Goal: Task Accomplishment & Management: Complete application form

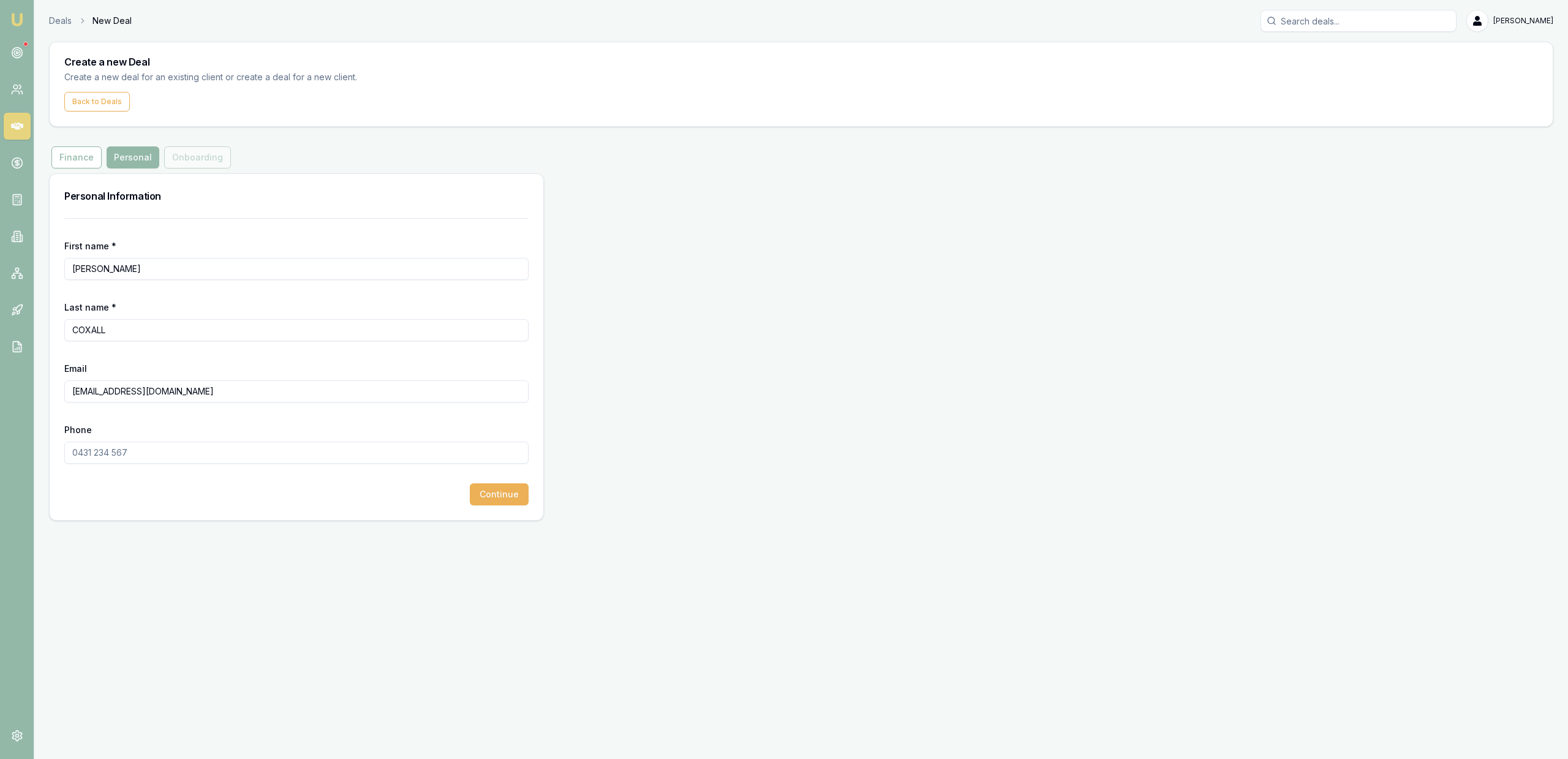
click at [221, 458] on input "Phone" at bounding box center [296, 453] width 464 height 22
paste input "0428 123 316"
type input "0428 123 316"
click at [509, 495] on button "Continue" at bounding box center [499, 495] width 59 height 22
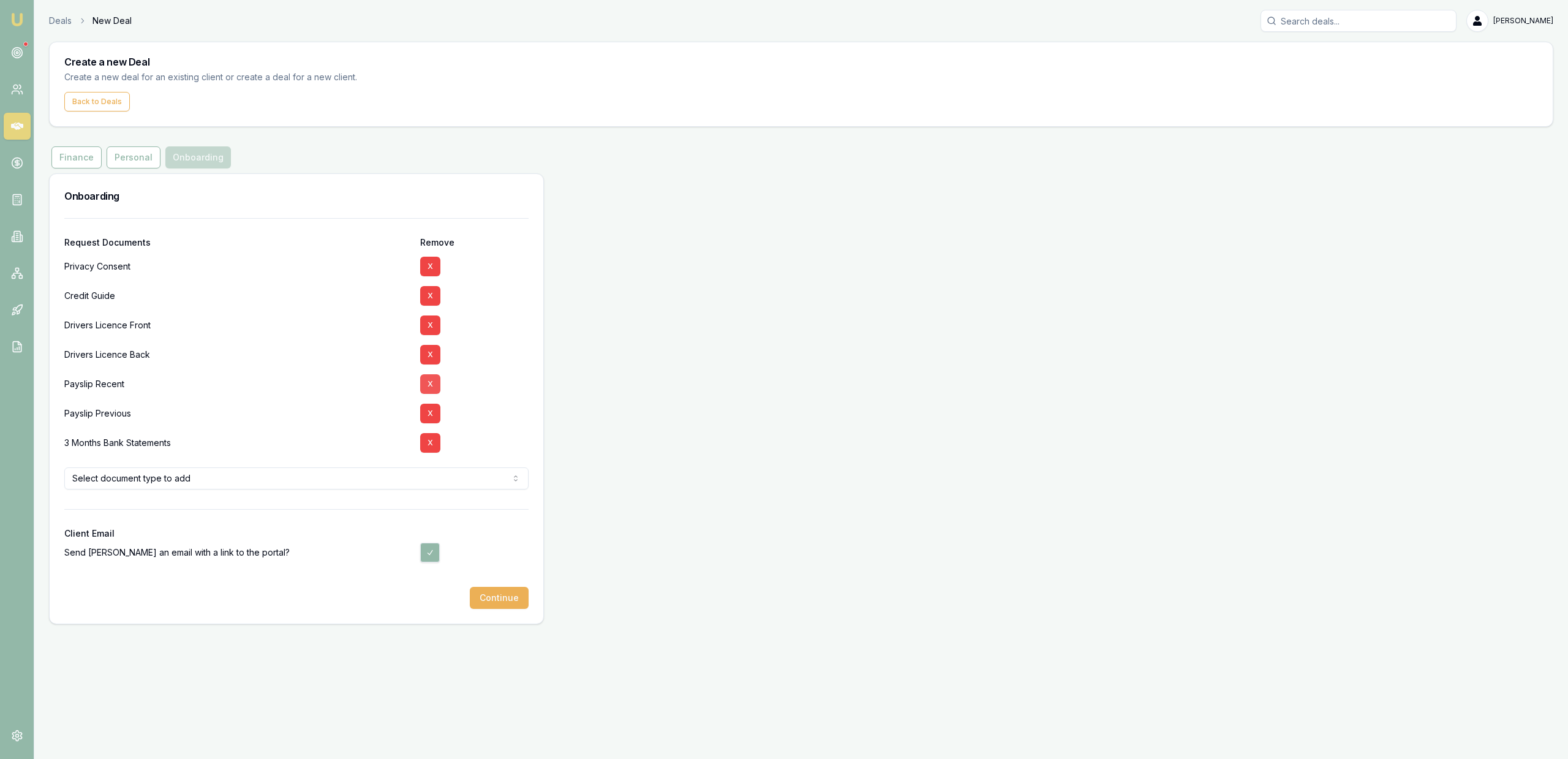
click at [428, 383] on button "X" at bounding box center [430, 384] width 20 height 20
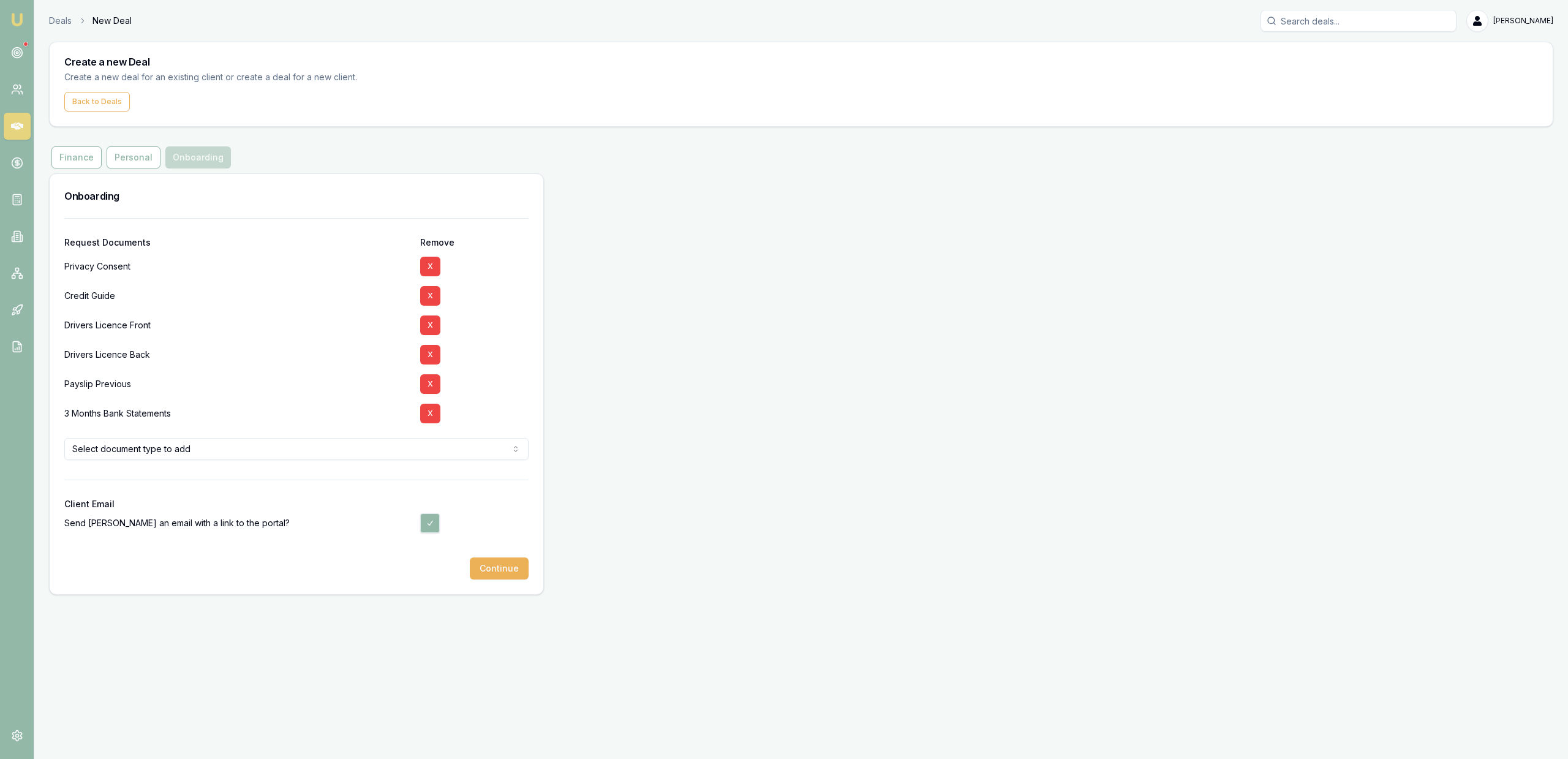
click at [428, 383] on button "X" at bounding box center [430, 384] width 20 height 20
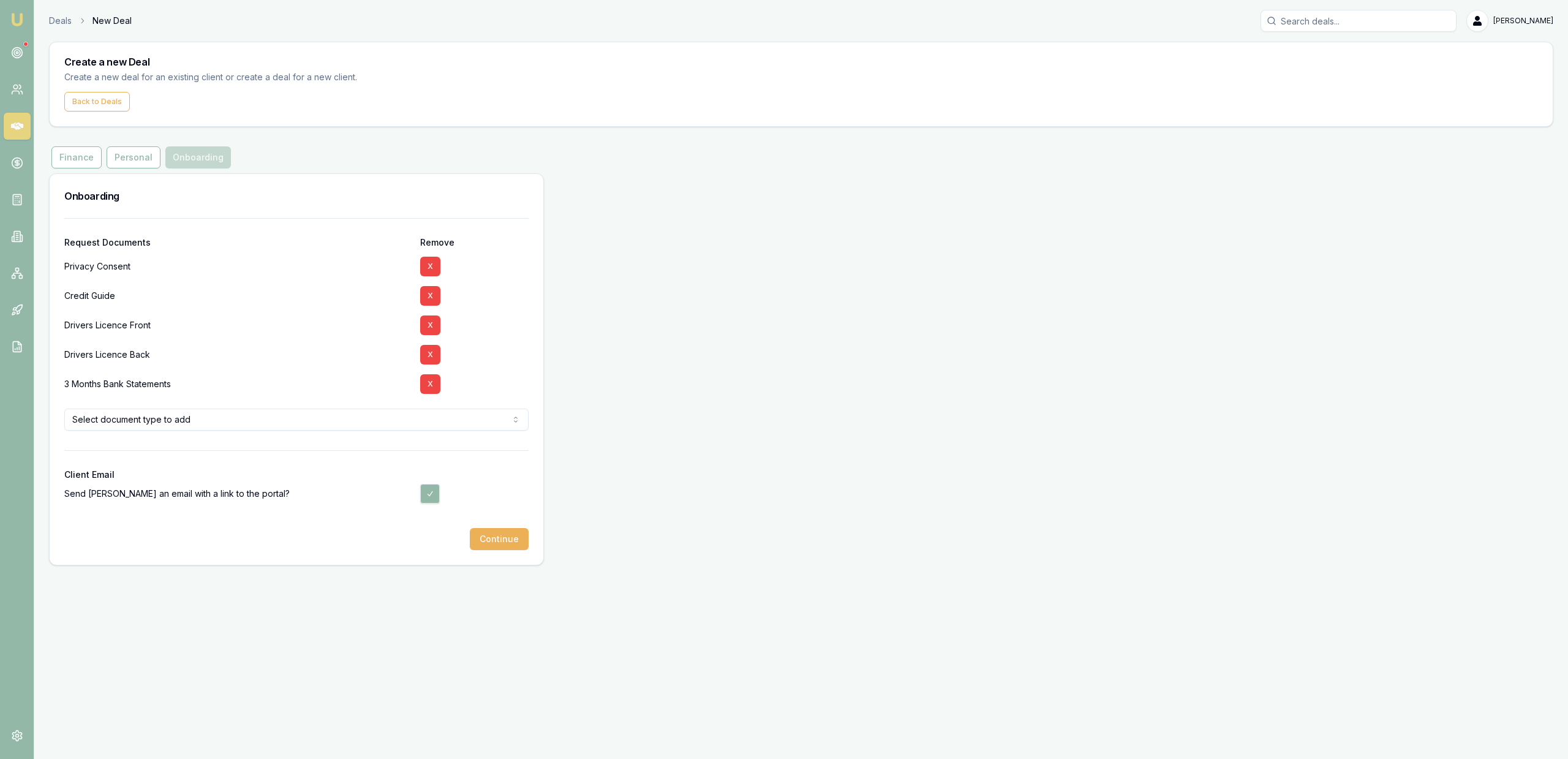
click at [428, 383] on button "X" at bounding box center [430, 384] width 20 height 20
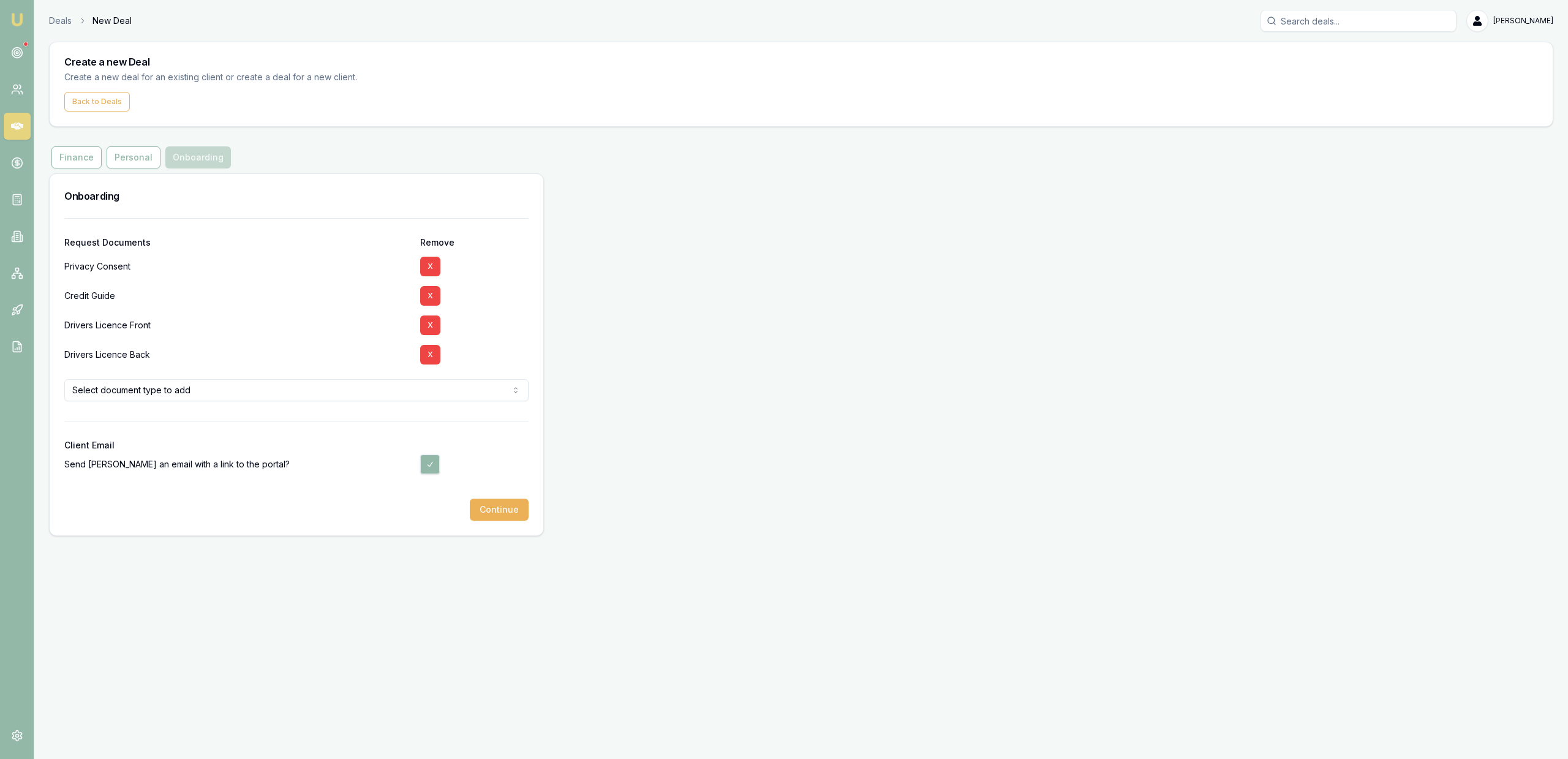
click at [358, 385] on html "Emu Broker Deals New Deal Jackson Fanfulla Toggle Menu Create a new Deal Create…" at bounding box center [784, 379] width 1568 height 759
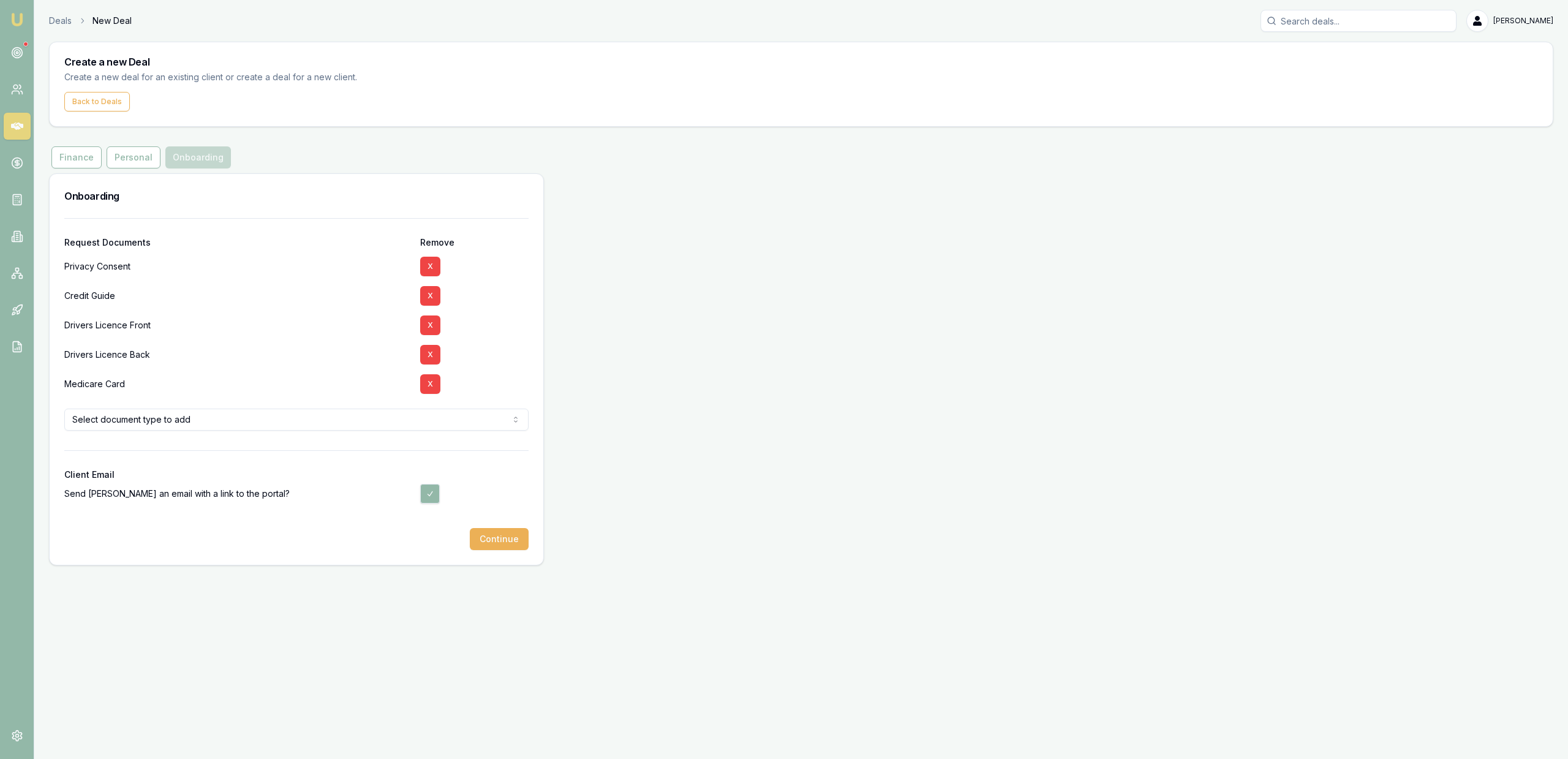
click at [202, 571] on div "Deals New Deal Jackson Fanfulla Toggle Menu Create a new Deal Create a new deal…" at bounding box center [784, 288] width 1568 height 576
click at [513, 539] on button "Continue" at bounding box center [499, 539] width 59 height 22
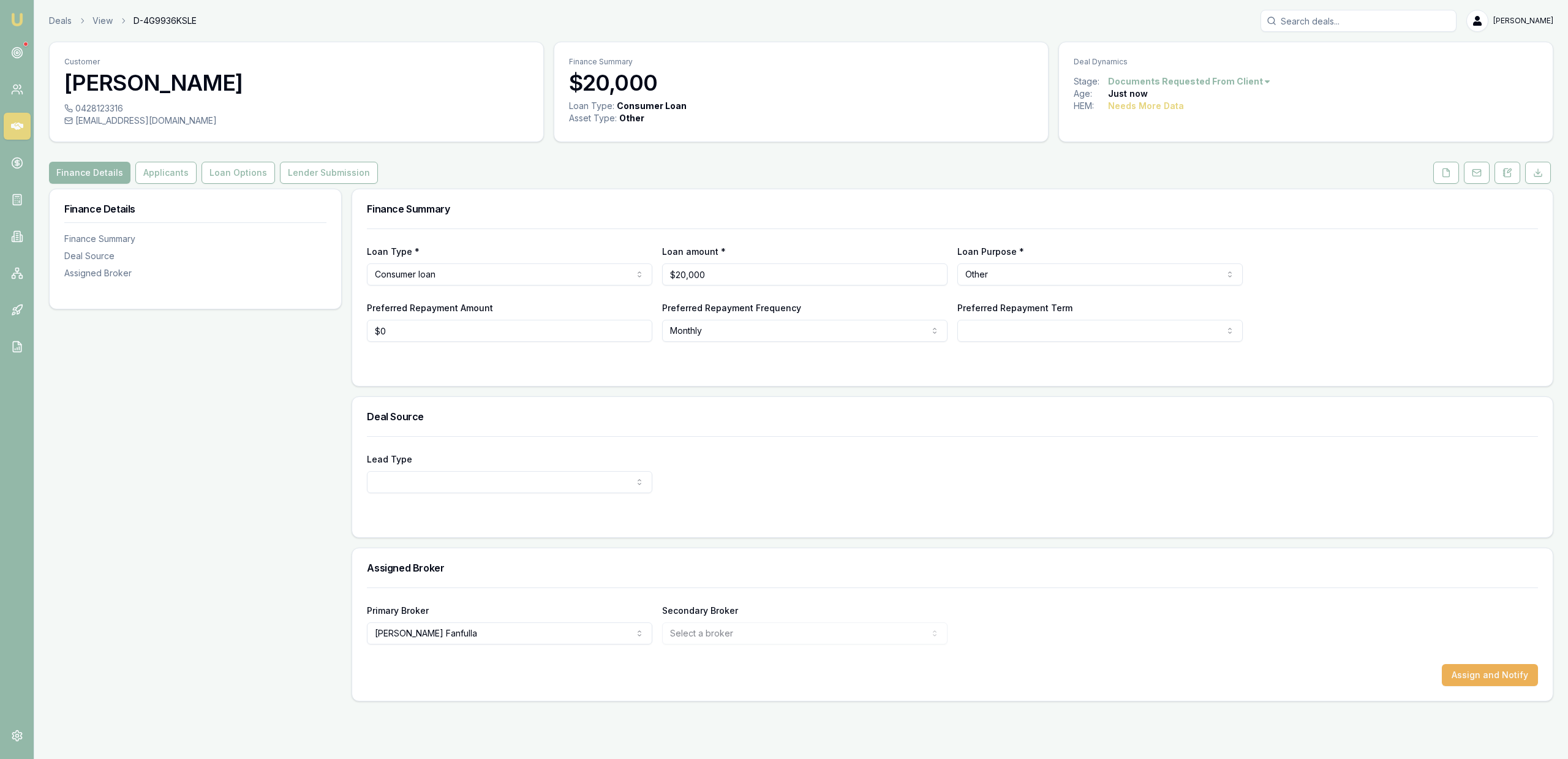
click at [1345, 399] on div "Finance Summary Loan Type * Consumer loan Consumer loan Consumer asset Commerci…" at bounding box center [952, 445] width 1202 height 513
click at [61, 23] on link "Deals" at bounding box center [60, 21] width 23 height 12
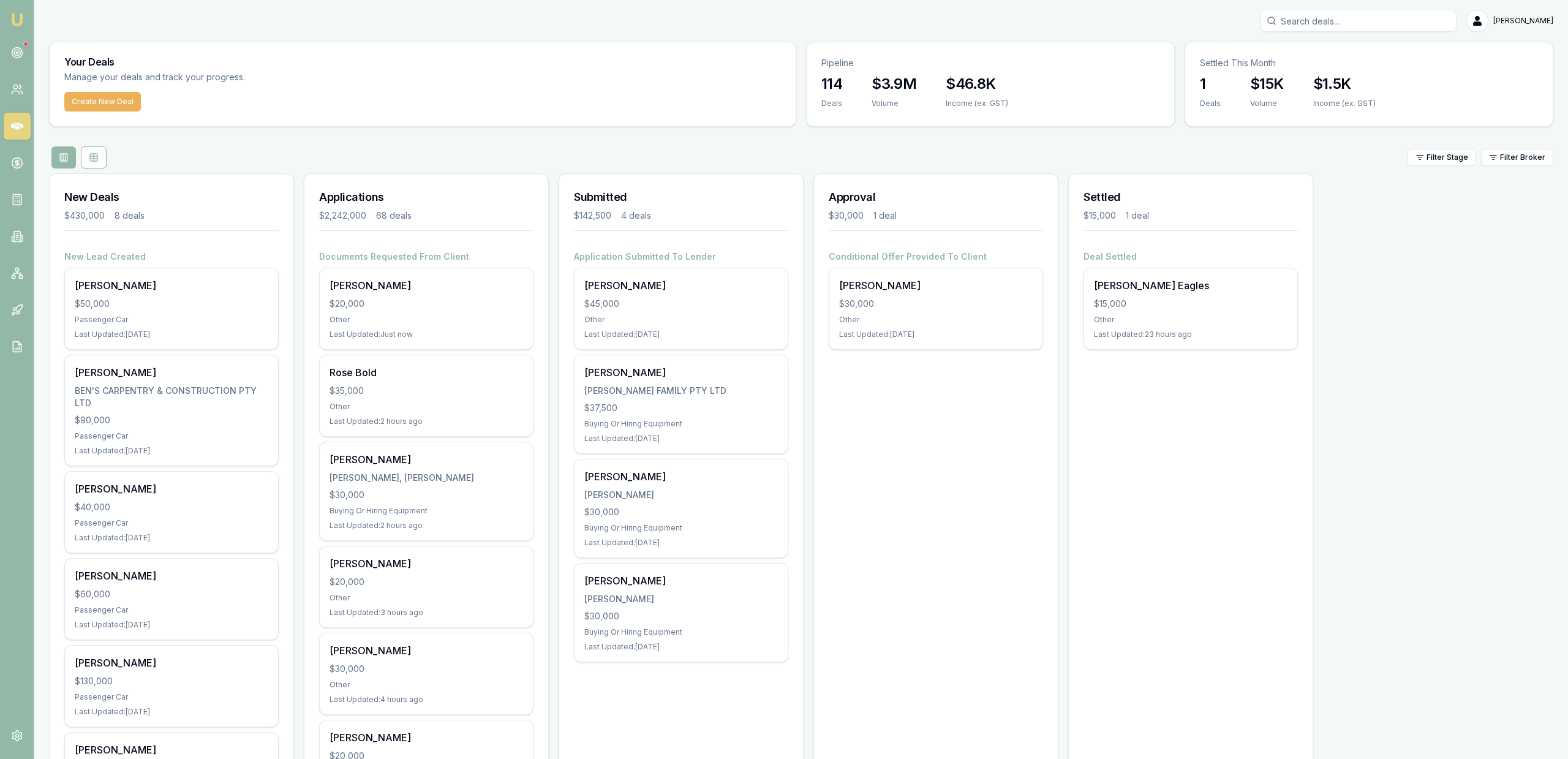
click at [582, 59] on h3 "Your Deals" at bounding box center [423, 62] width 717 height 10
click at [114, 107] on button "Create New Deal" at bounding box center [102, 102] width 77 height 20
click at [97, 94] on button "Create New Deal" at bounding box center [102, 102] width 77 height 20
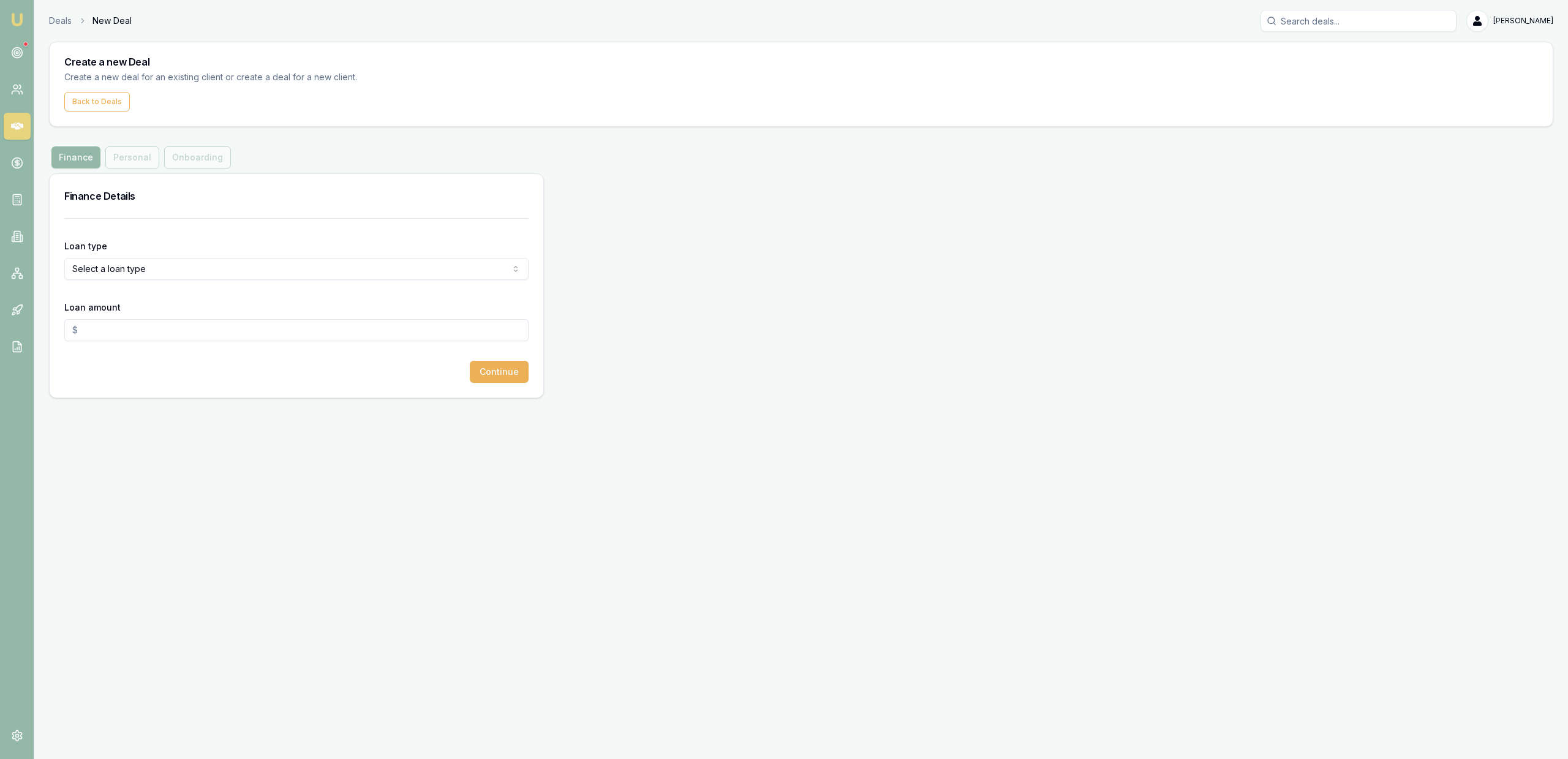
click at [245, 263] on html "Emu Broker Deals New Deal Jackson Fanfulla Toggle Menu Create a new Deal Create…" at bounding box center [784, 379] width 1568 height 759
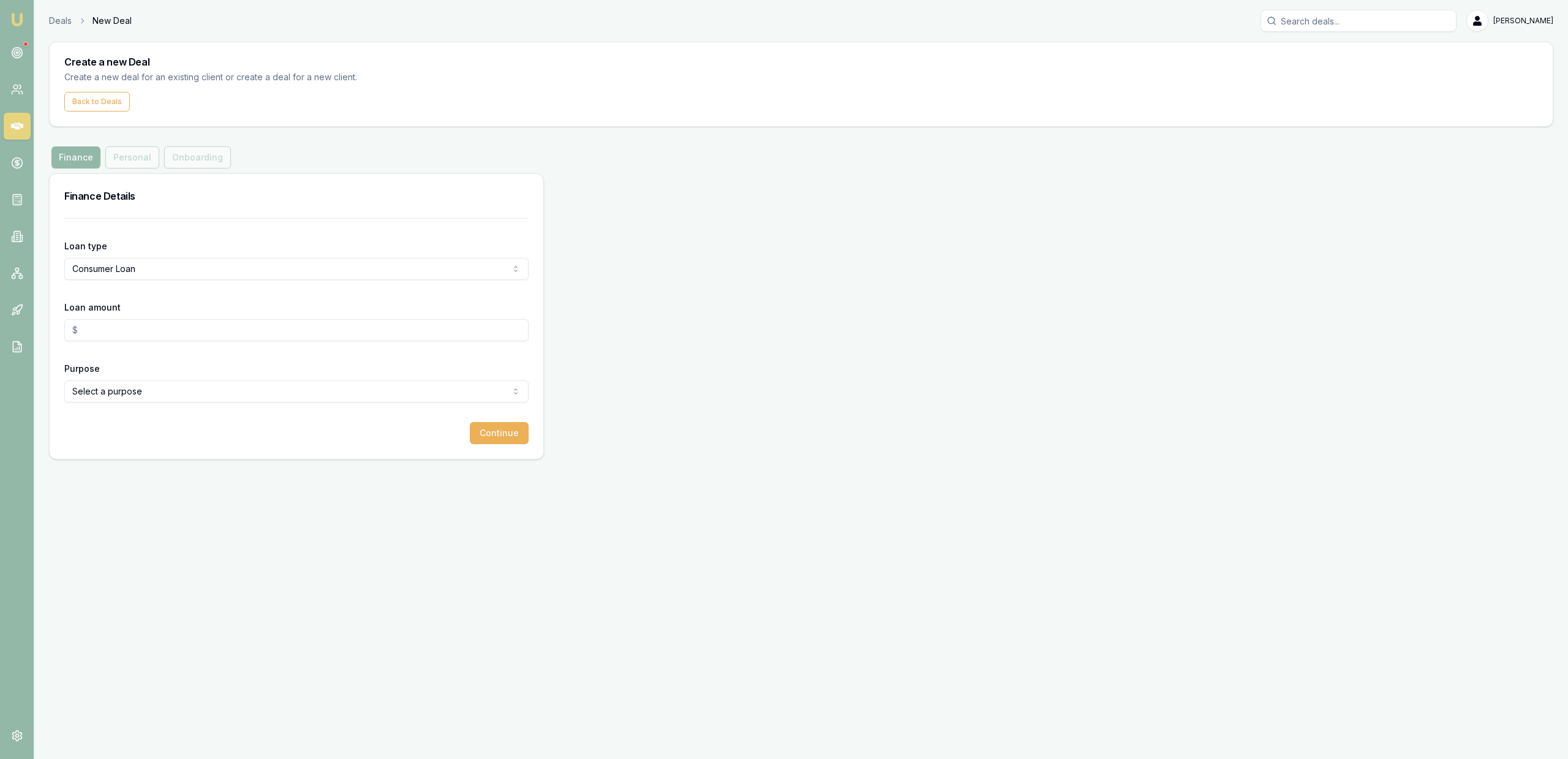
click at [179, 328] on input "Loan amount" at bounding box center [296, 330] width 464 height 22
type input "$20,000.00"
click at [511, 396] on html "Emu Broker Deals New Deal Jackson Fanfulla Toggle Menu Create a new Deal Create…" at bounding box center [784, 379] width 1568 height 759
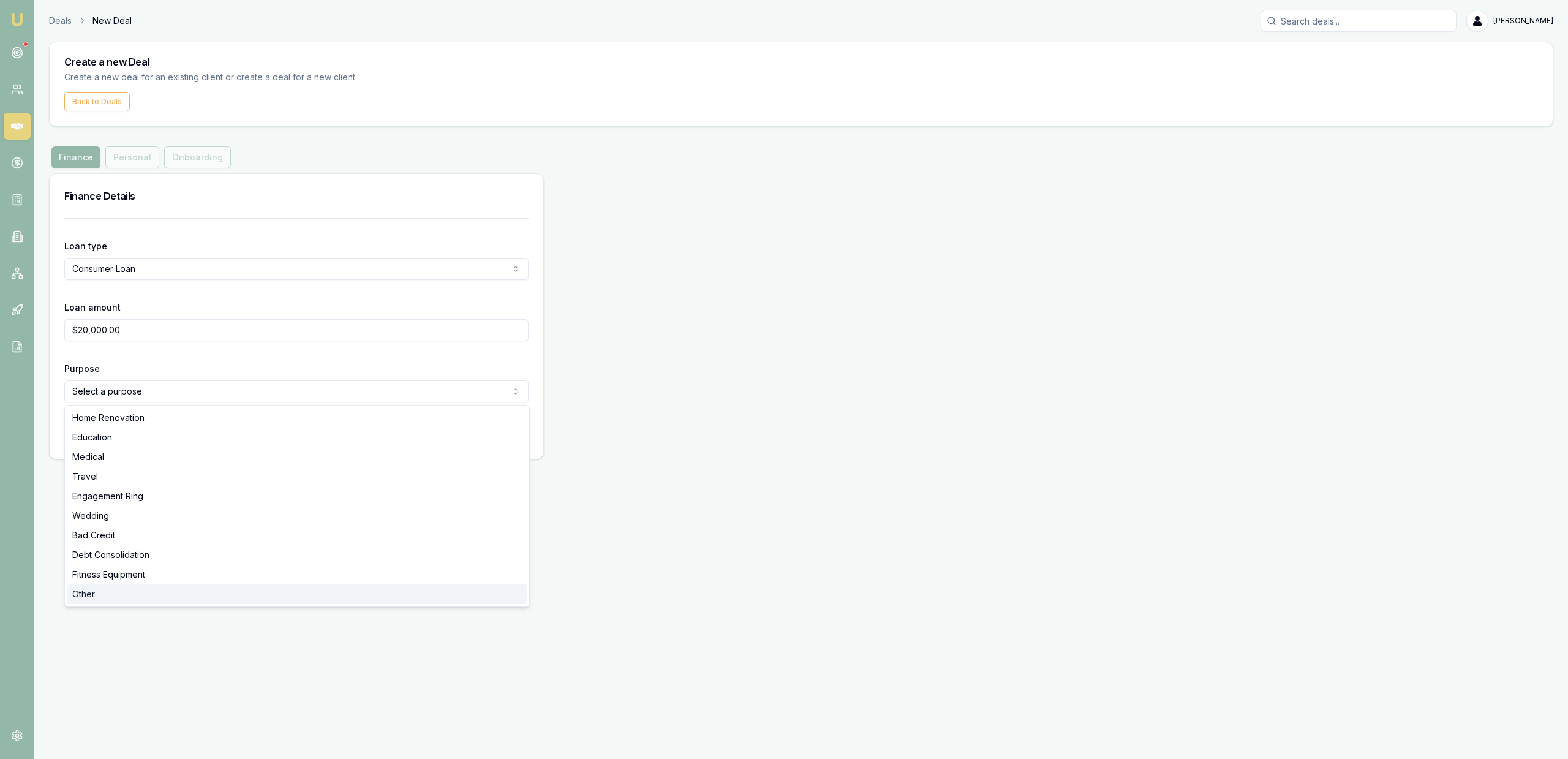
select select "OTHER"
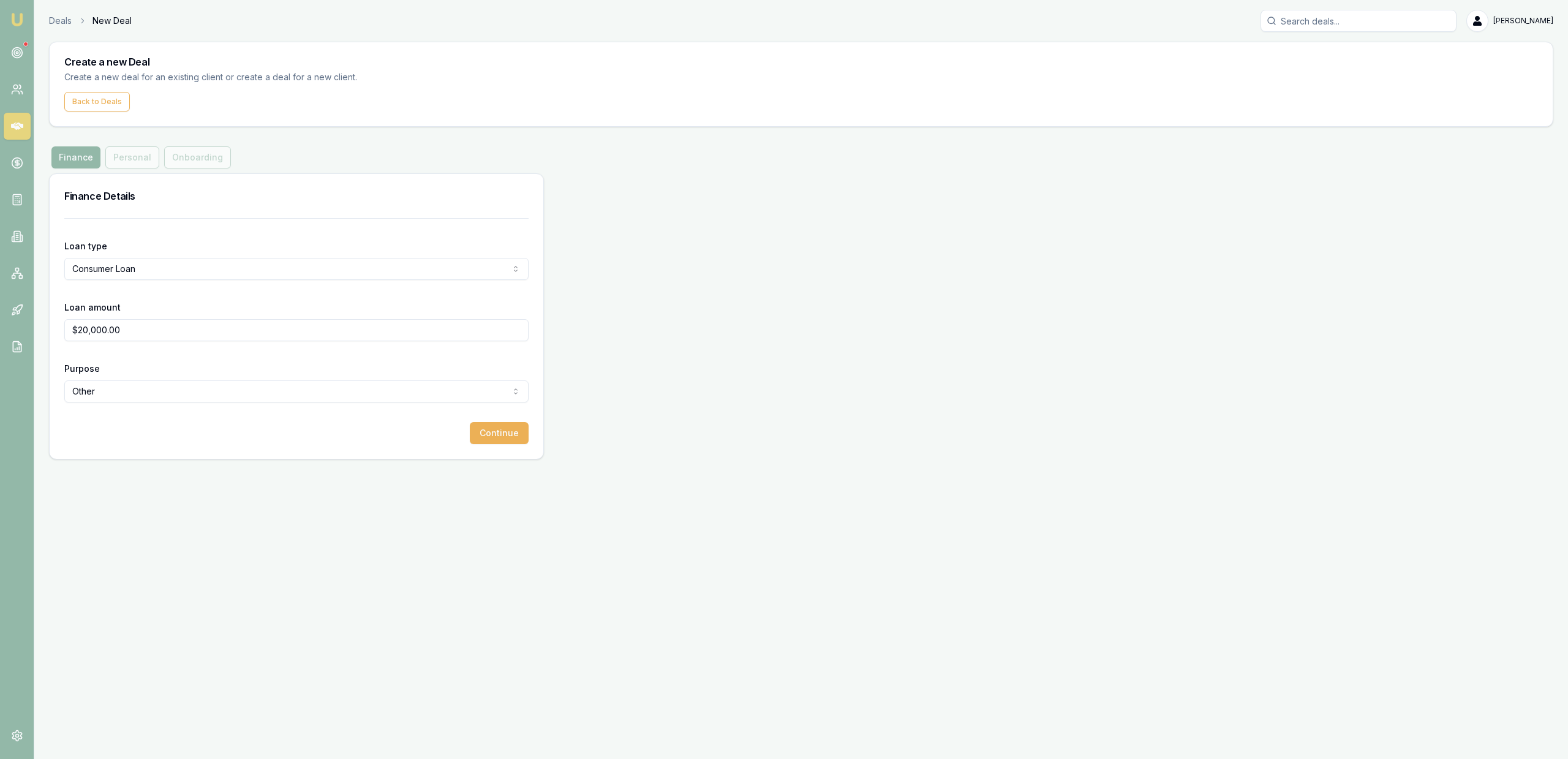
click at [264, 604] on div "Emu Broker Deals New Deal Jackson Fanfulla Toggle Menu Create a new Deal Create…" at bounding box center [784, 379] width 1568 height 759
click at [517, 442] on button "Continue" at bounding box center [499, 433] width 59 height 22
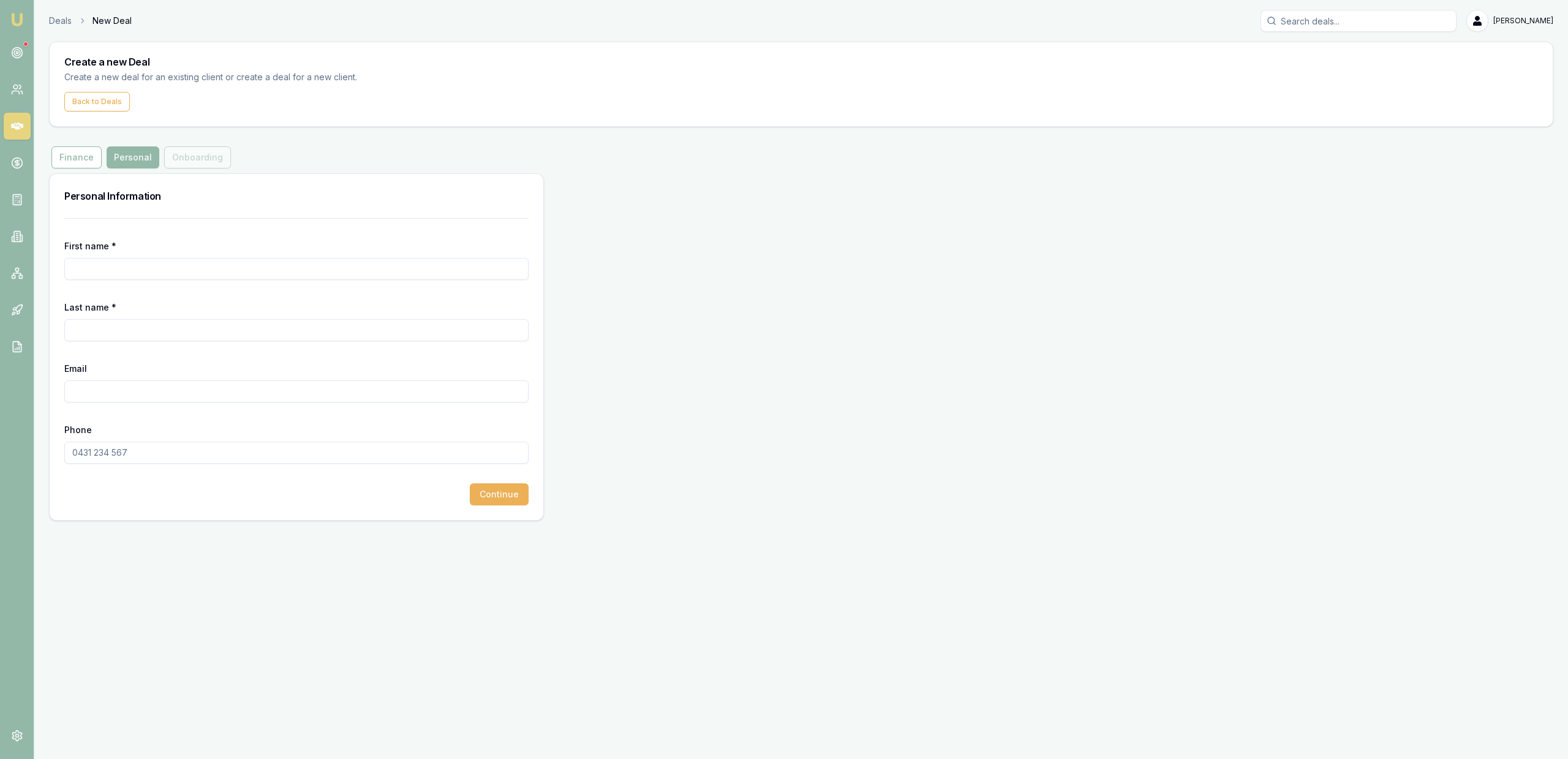
click at [366, 267] on input "First name *" at bounding box center [296, 269] width 464 height 22
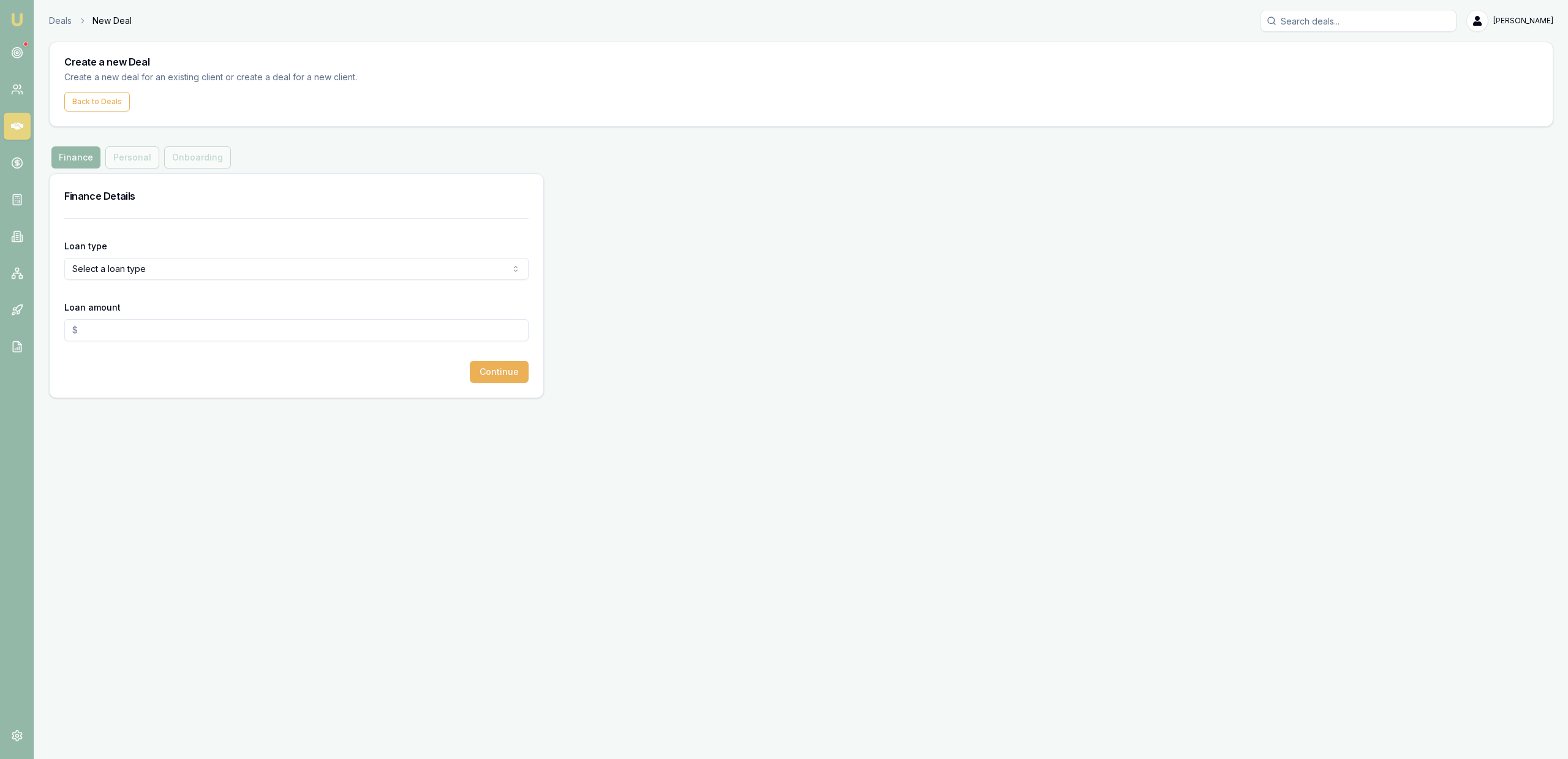
click at [275, 263] on html "Emu Broker Deals New Deal Jackson Fanfulla Toggle Menu Create a new Deal Create…" at bounding box center [784, 379] width 1568 height 759
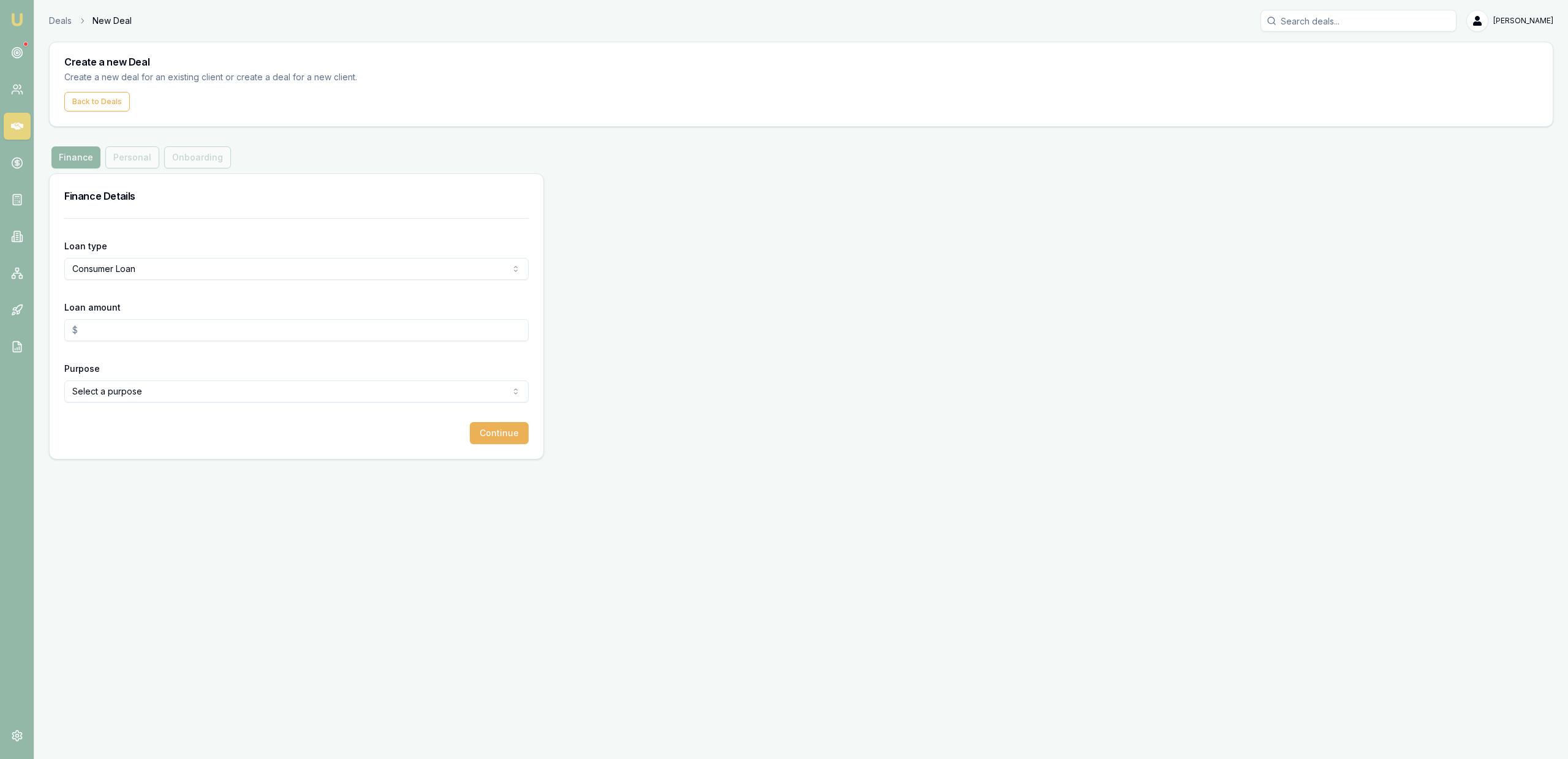
click at [137, 305] on div "Loan amount" at bounding box center [296, 320] width 464 height 42
click at [139, 328] on input "Loan amount" at bounding box center [296, 330] width 464 height 22
type input "$30,000.00"
select select "OTHER"
click at [870, 389] on div "Finance Details Loan type Consumer Loan Consumer Loan Consumer Asset Commercial…" at bounding box center [801, 317] width 1504 height 286
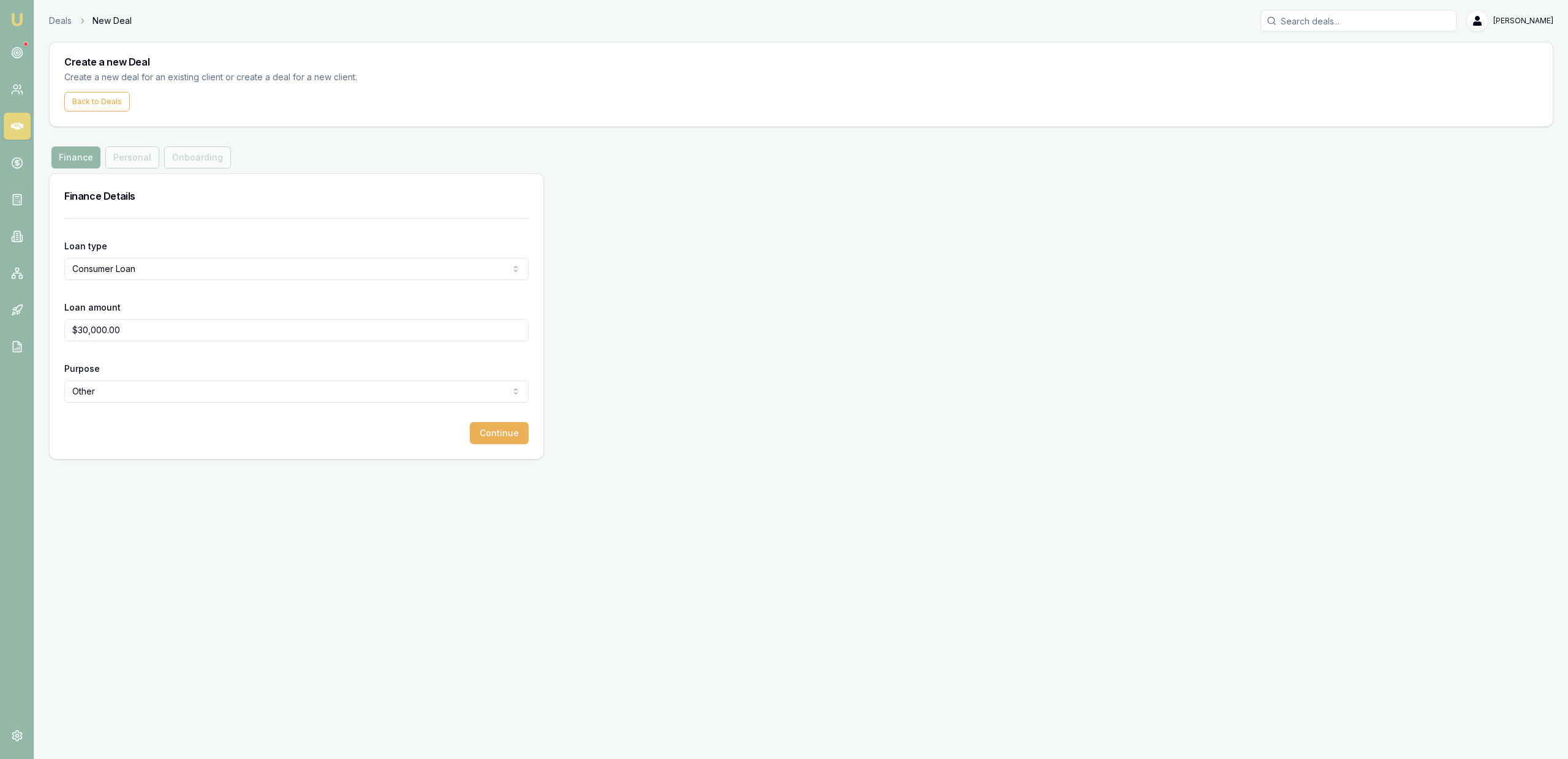
click at [540, 439] on div "Loan type Consumer Loan Consumer Loan Consumer Asset Commercial Loan Commercial…" at bounding box center [296, 338] width 494 height 241
click at [521, 437] on button "Continue" at bounding box center [499, 433] width 59 height 22
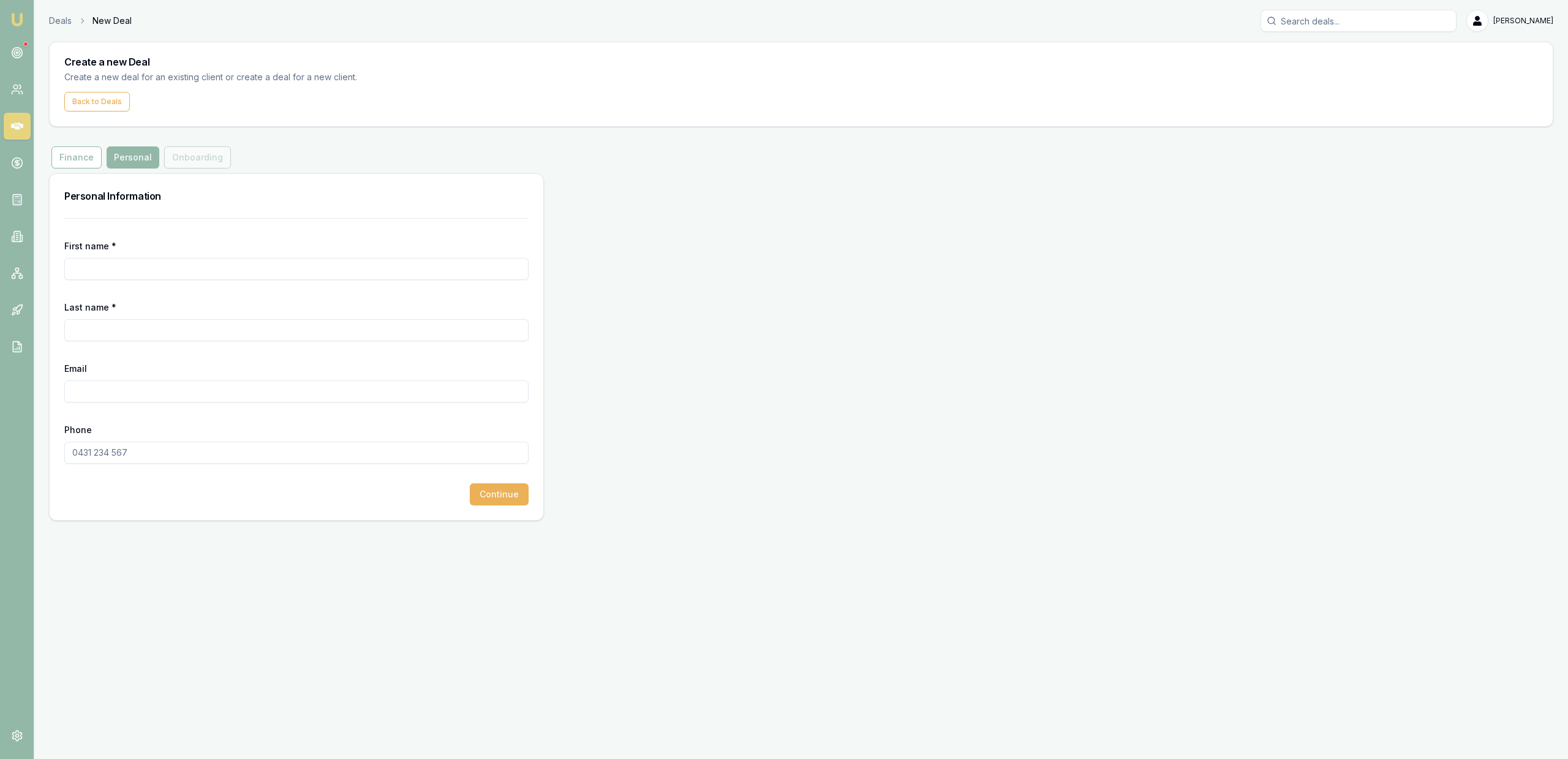
drag, startPoint x: 236, startPoint y: 258, endPoint x: 220, endPoint y: 278, distance: 25.6
click at [235, 258] on input "First name *" at bounding box center [296, 269] width 464 height 22
type input "Kyle"
type input "Price"
paste input "KPRIC003@gmail.com"
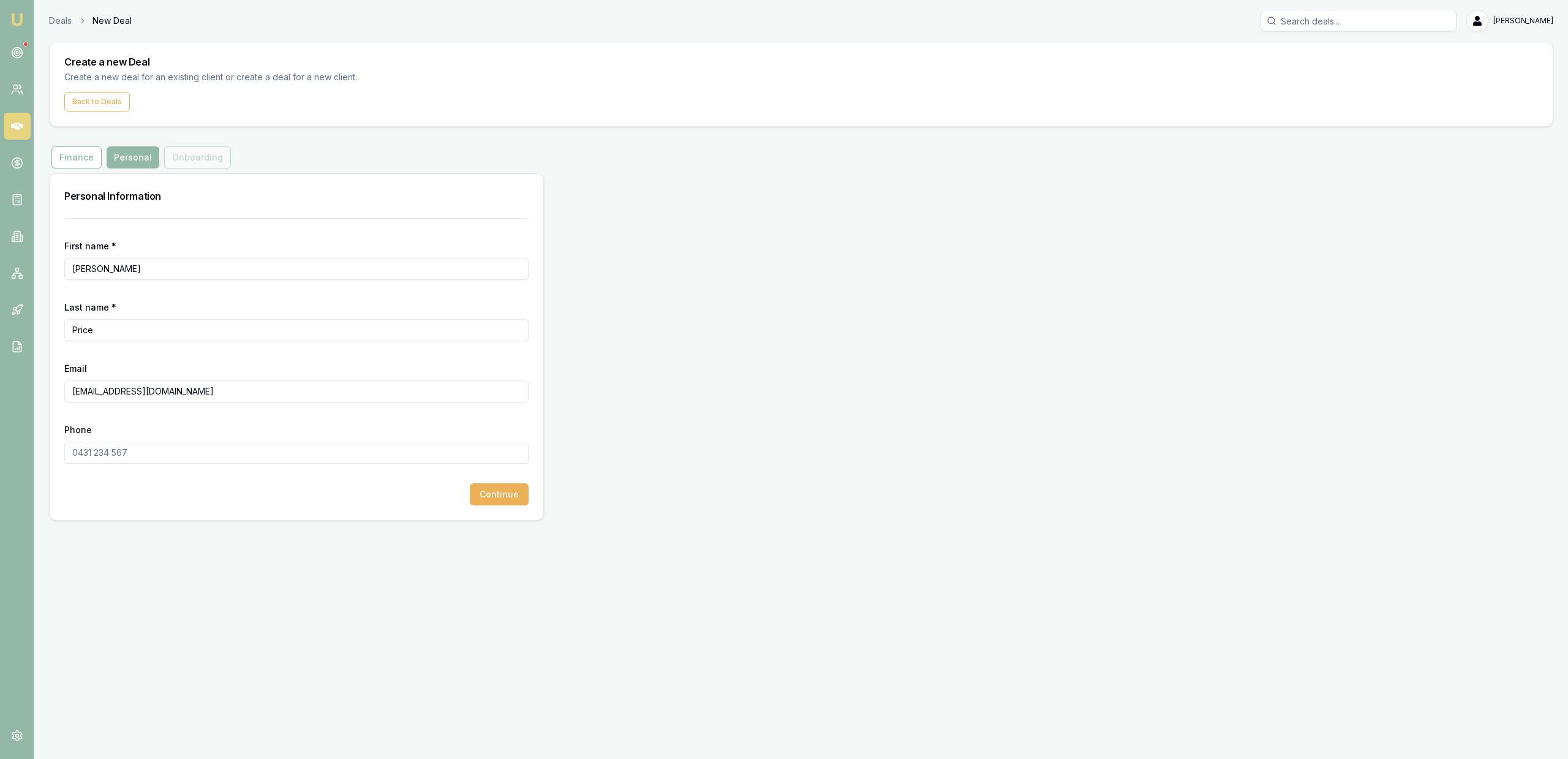
type input "KPRIC003@gmail.com"
click at [231, 464] on form "First name * Kyle Last name * Price Email KPRIC003@gmail.com Phone Continue" at bounding box center [296, 361] width 464 height 287
click at [231, 455] on input "Phone" at bounding box center [296, 453] width 464 height 22
paste input "0460 894 182"
type input "0460 894 182"
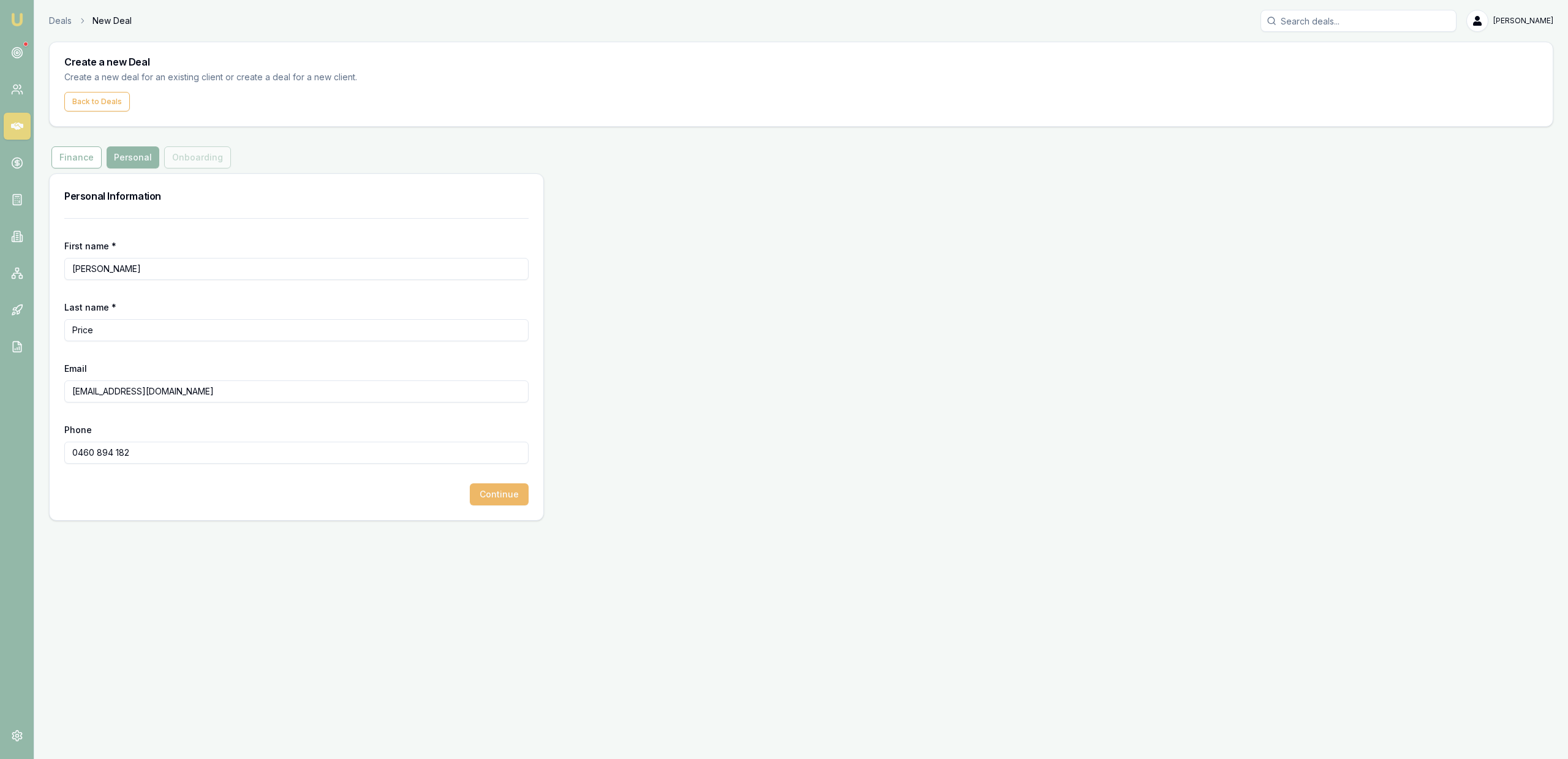
click at [514, 502] on button "Continue" at bounding box center [499, 495] width 59 height 22
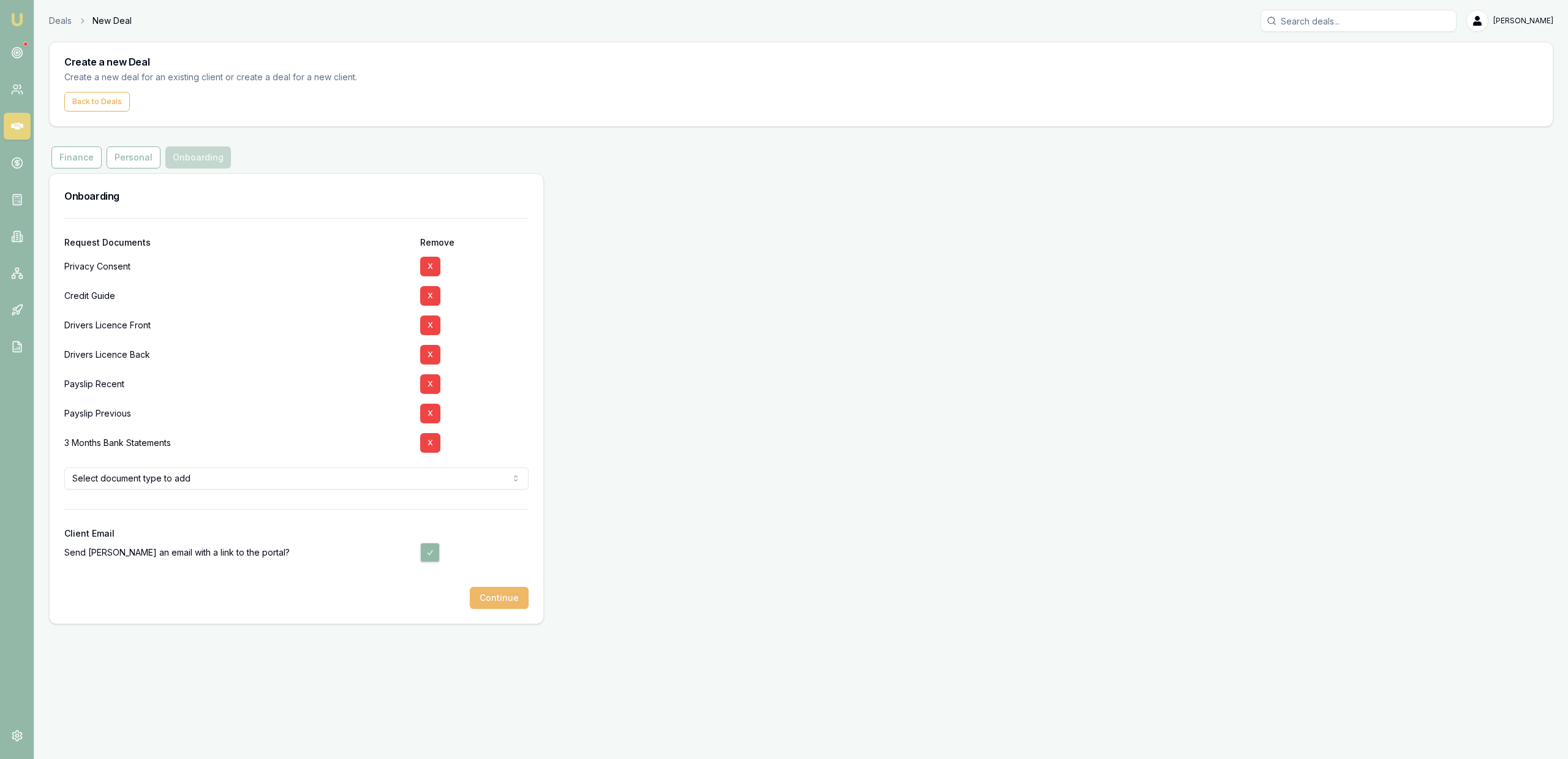
click at [482, 595] on button "Continue" at bounding box center [499, 598] width 59 height 22
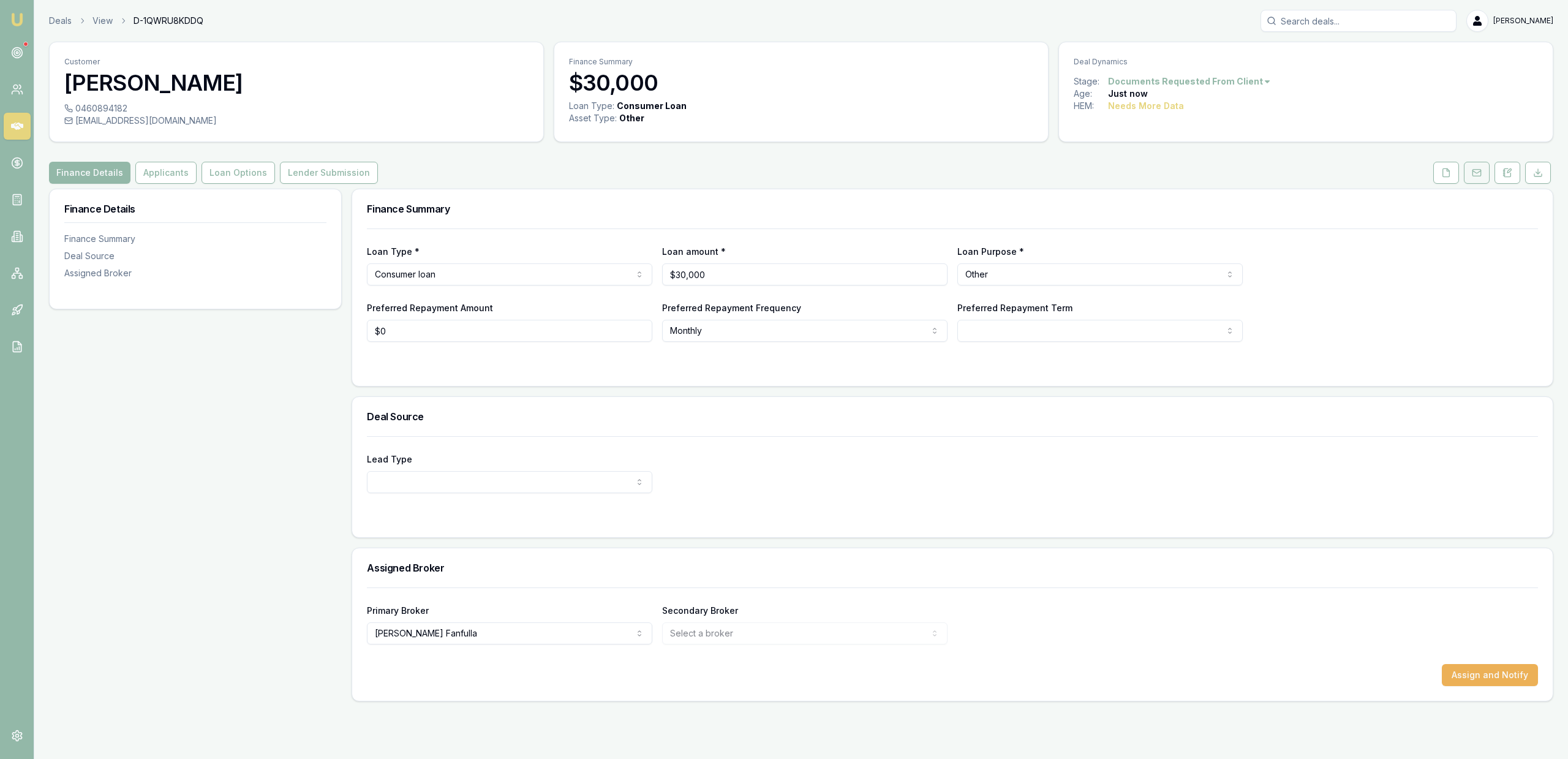
click at [1477, 183] on button at bounding box center [1477, 173] width 26 height 22
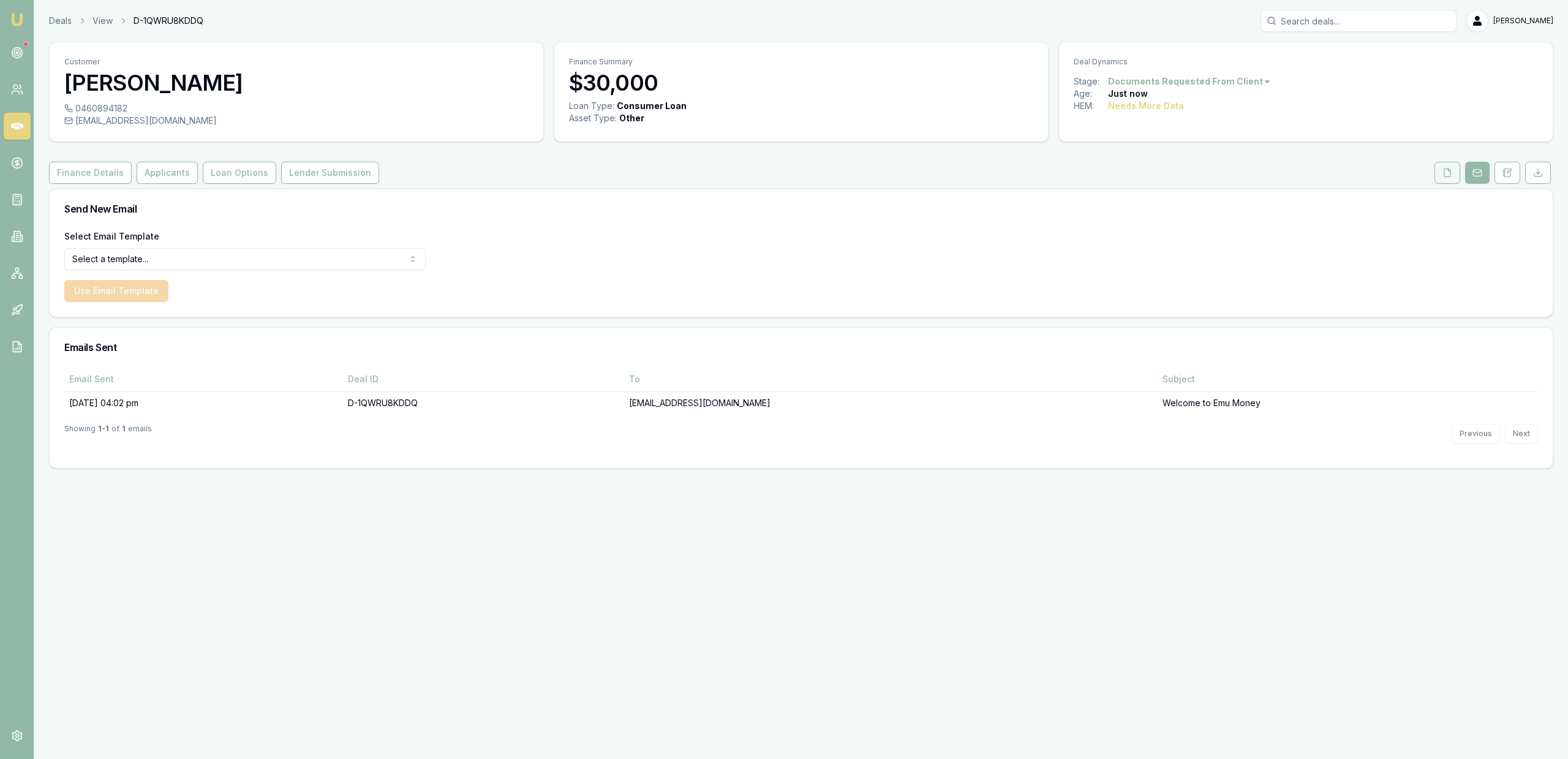
click at [1453, 180] on button at bounding box center [1447, 173] width 26 height 22
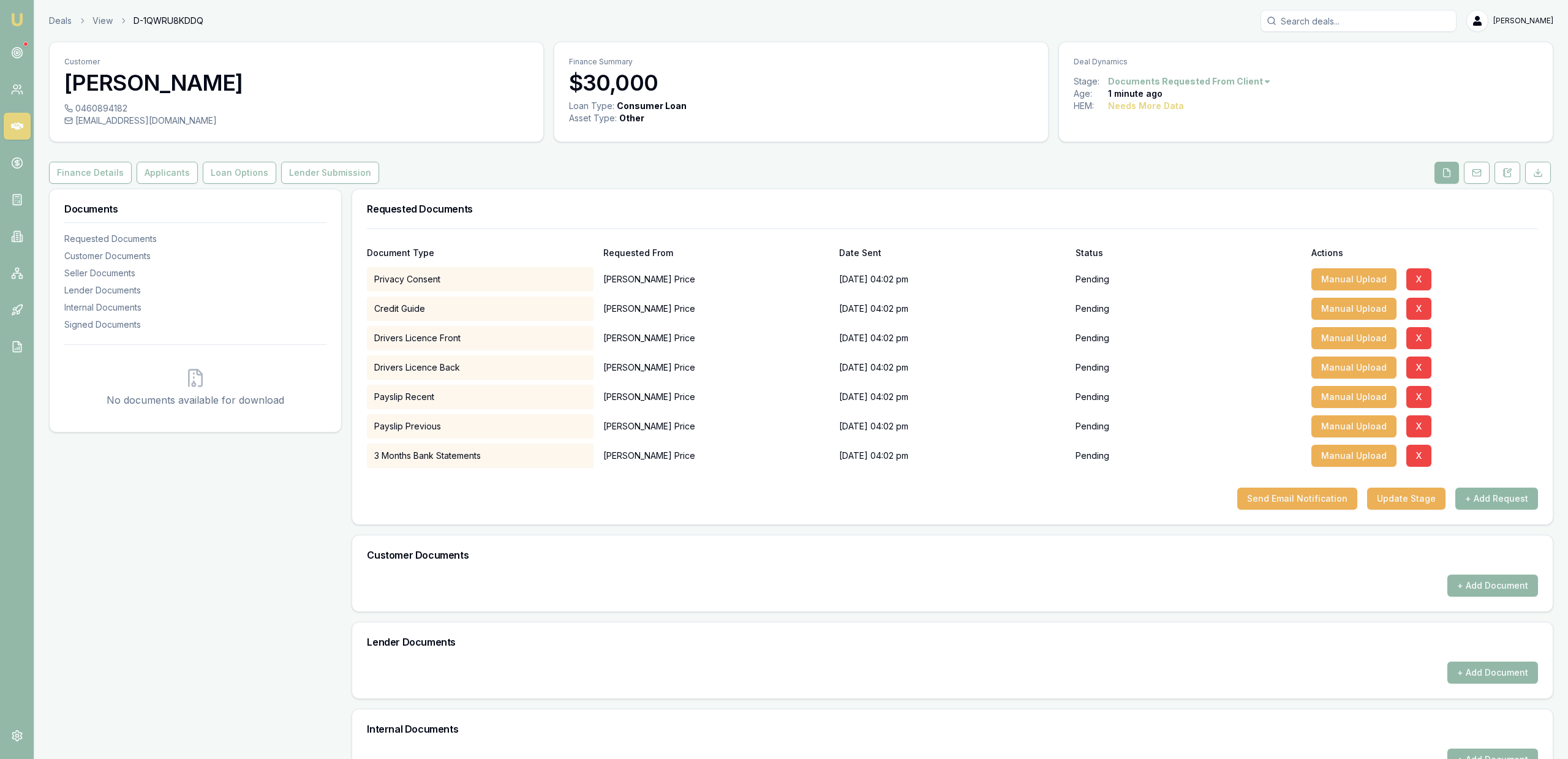
click at [1500, 491] on button "+ Add Request" at bounding box center [1496, 499] width 83 height 22
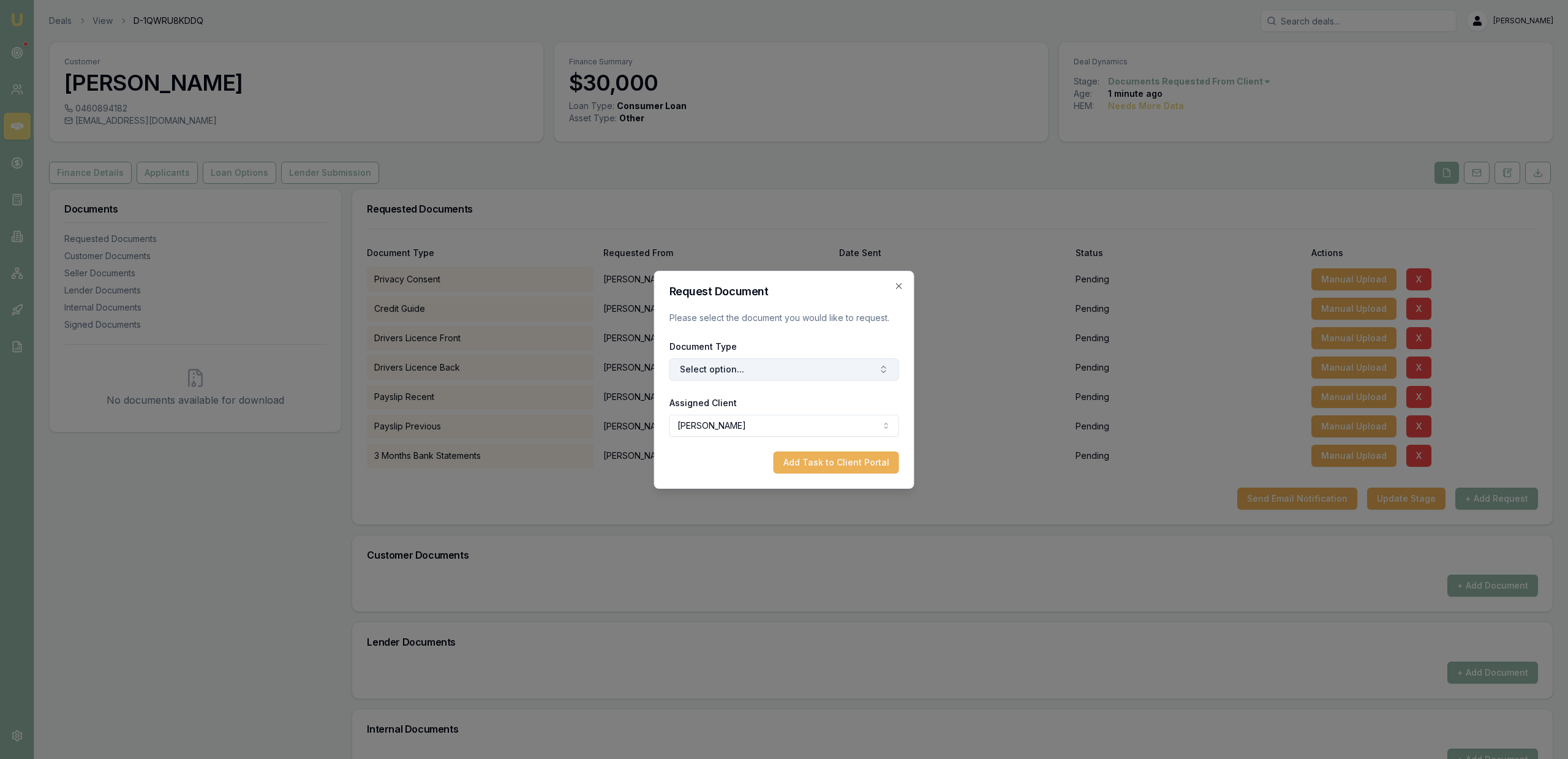
click at [729, 380] on button "Select option..." at bounding box center [784, 369] width 229 height 22
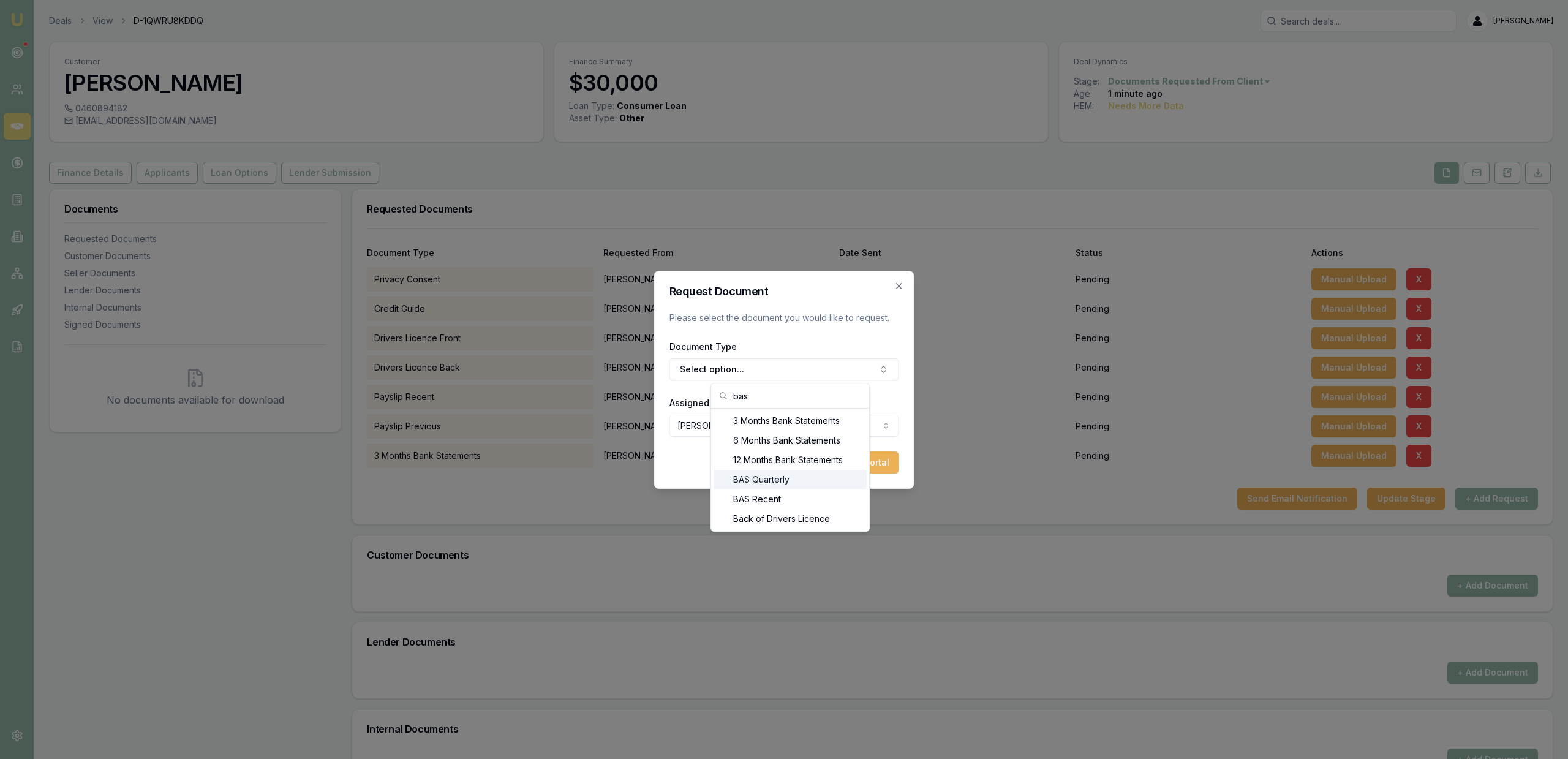
type input "bas"
click at [771, 485] on div "BAS Quarterly" at bounding box center [790, 480] width 153 height 20
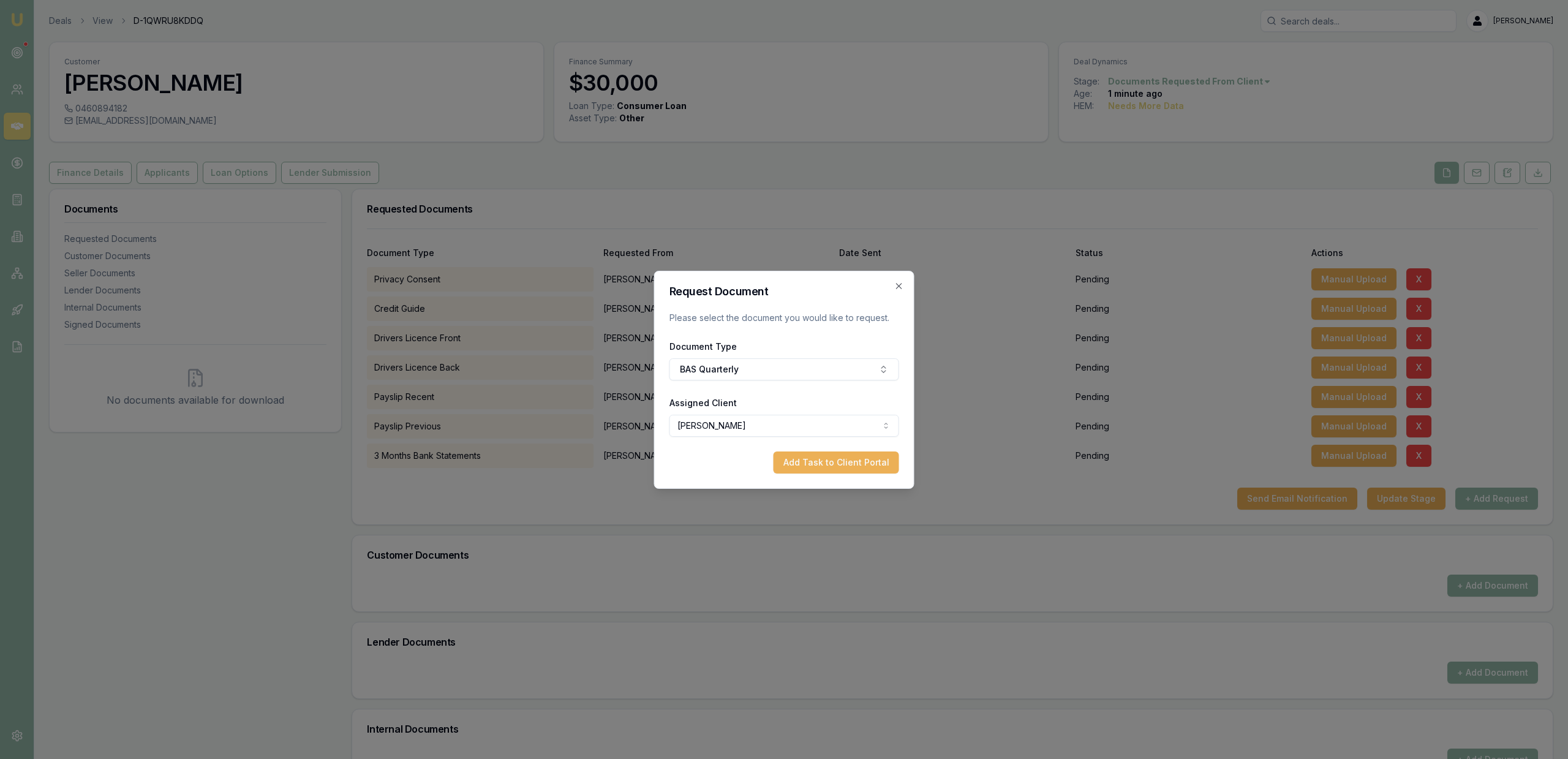
click at [770, 395] on div "Assigned Client Kyle Price Kyle Price" at bounding box center [784, 416] width 229 height 42
click at [758, 366] on button "BAS Quarterly" at bounding box center [784, 369] width 229 height 22
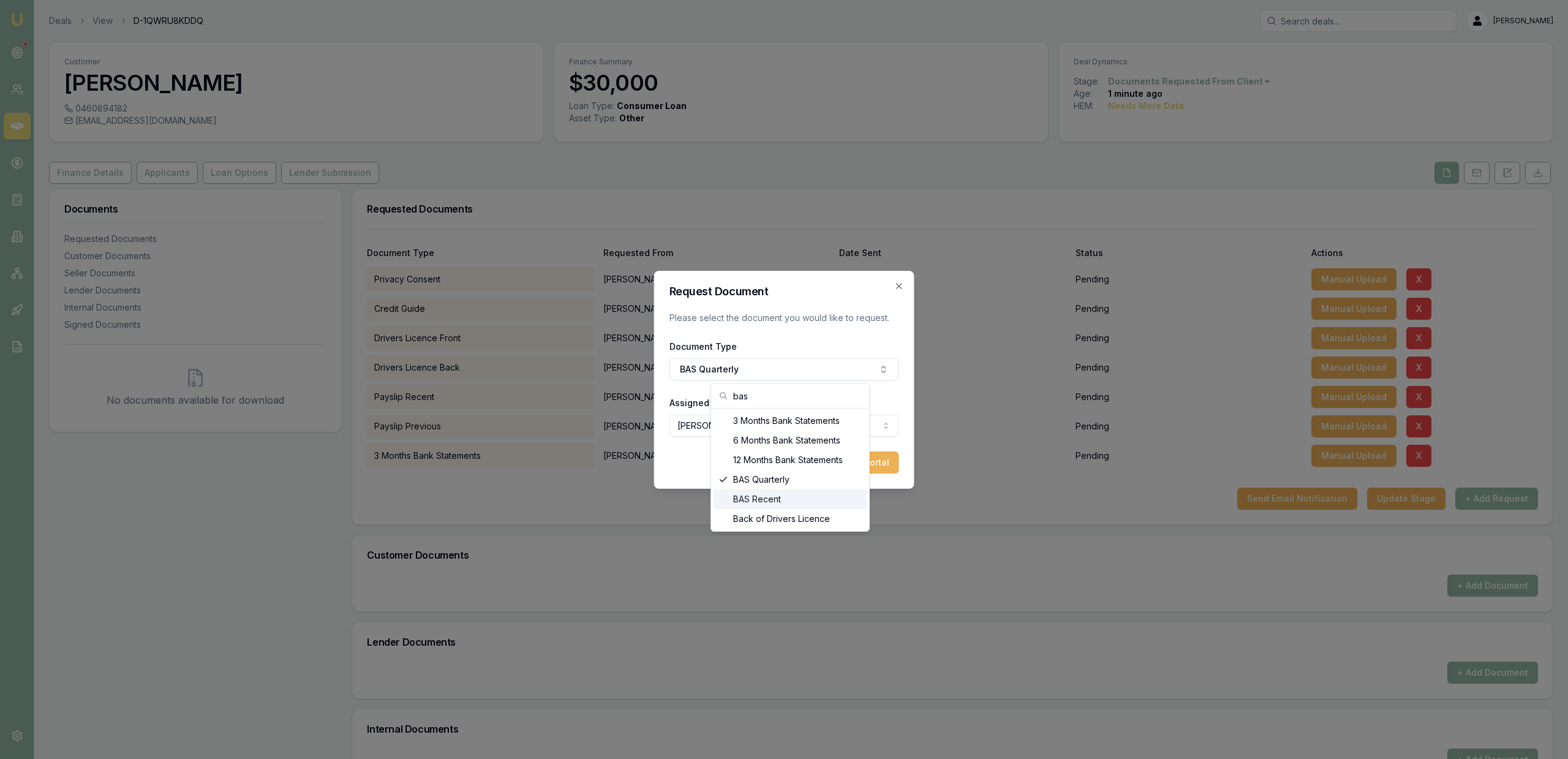
type input "bas"
click at [767, 496] on div "BAS Recent" at bounding box center [790, 499] width 153 height 20
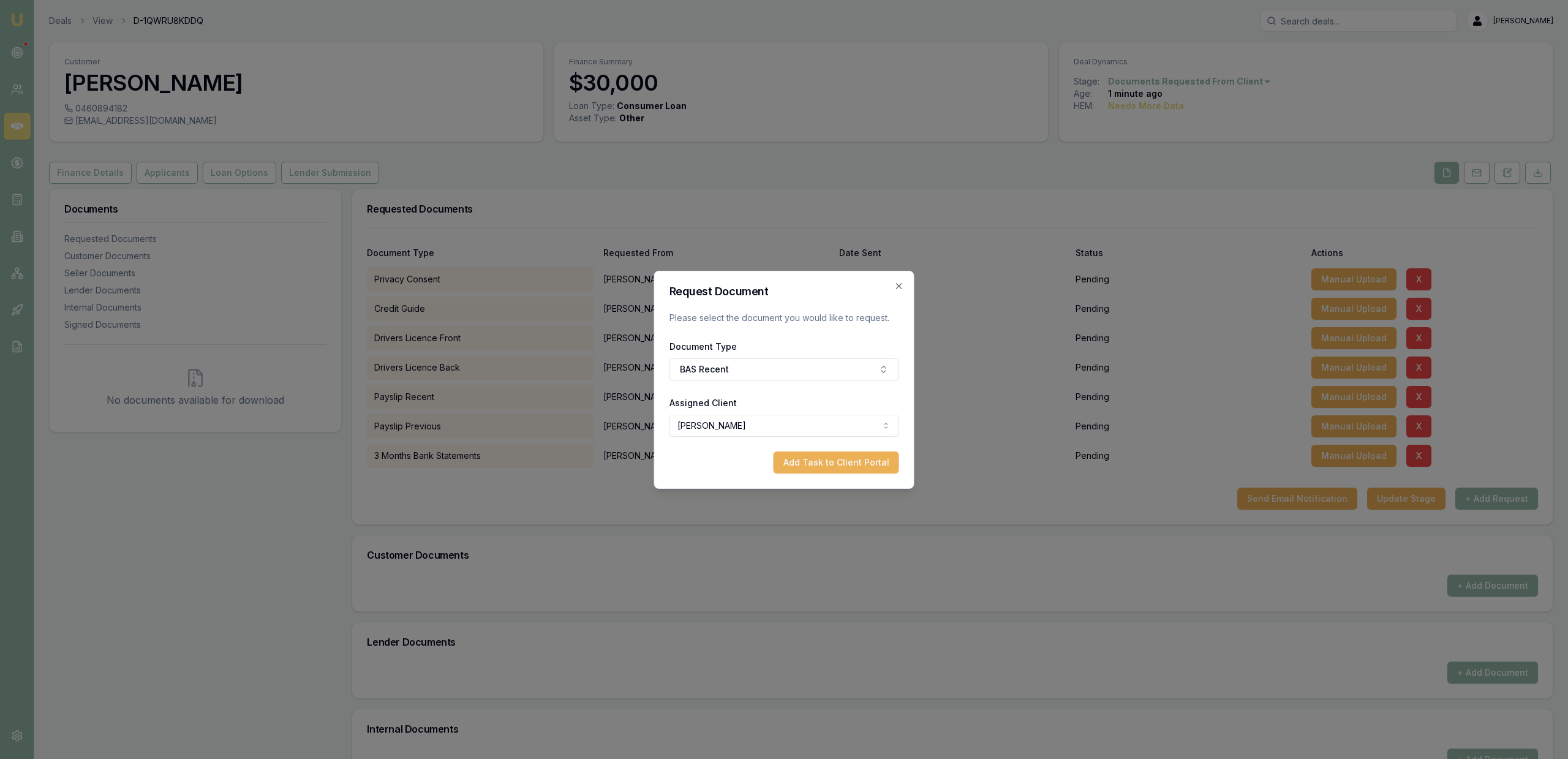
click at [843, 450] on form "Request Document Please select the document you would like to request. Document…" at bounding box center [784, 380] width 229 height 188
click at [844, 461] on button "Add Task to Client Portal" at bounding box center [836, 463] width 126 height 22
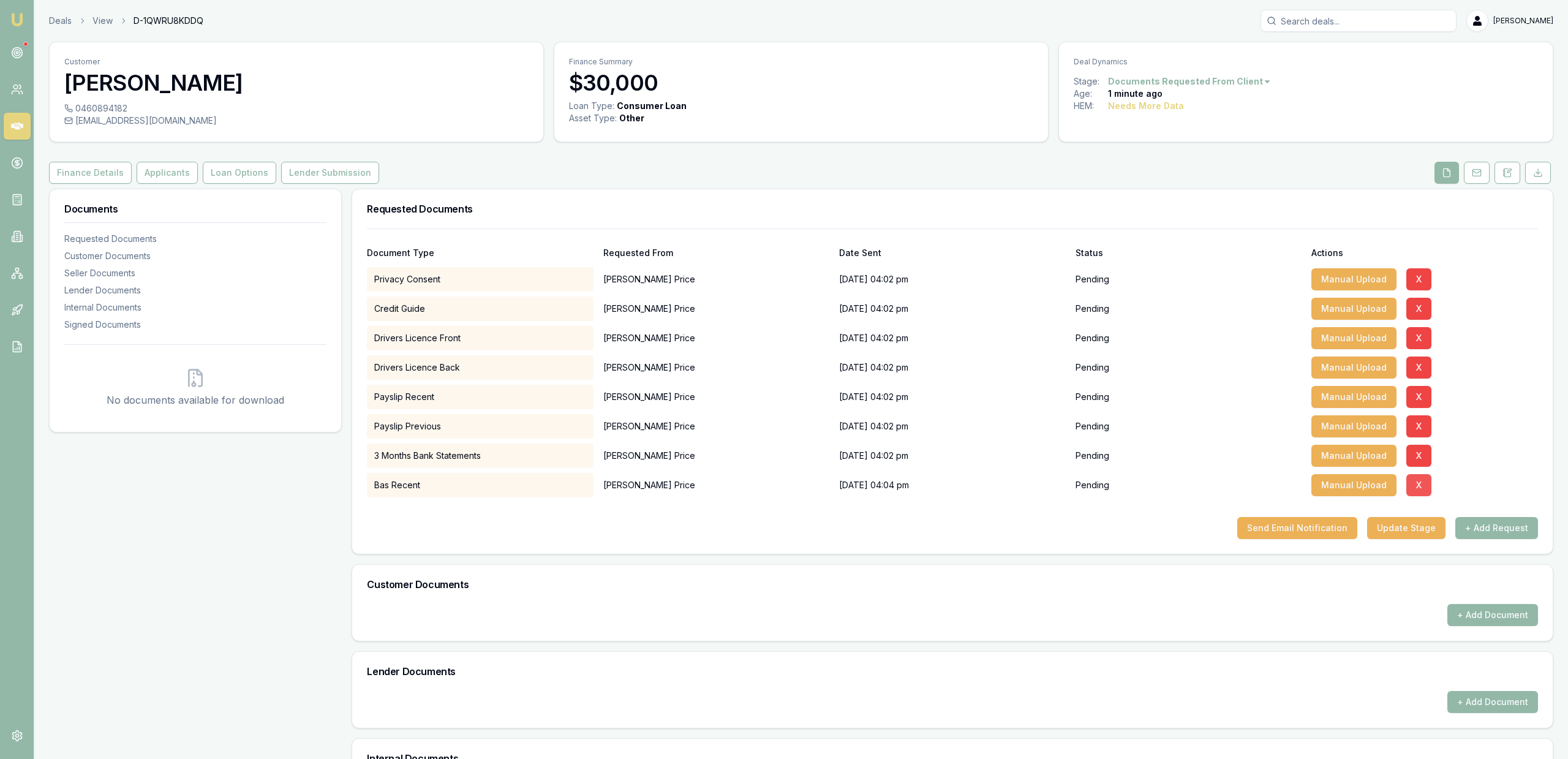
click at [1409, 486] on button "X" at bounding box center [1419, 485] width 25 height 22
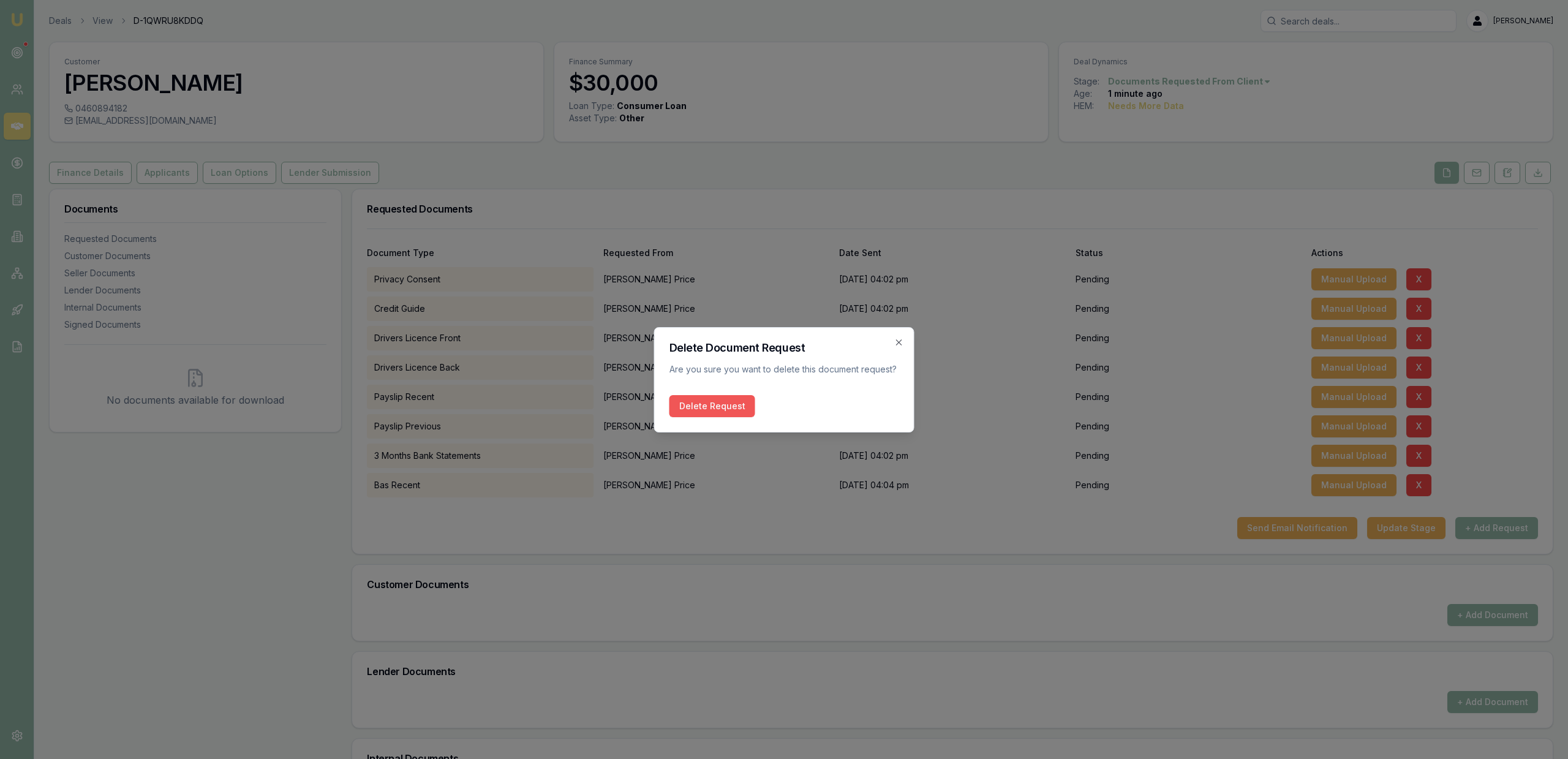
click at [740, 402] on button "Delete Request" at bounding box center [712, 406] width 86 height 22
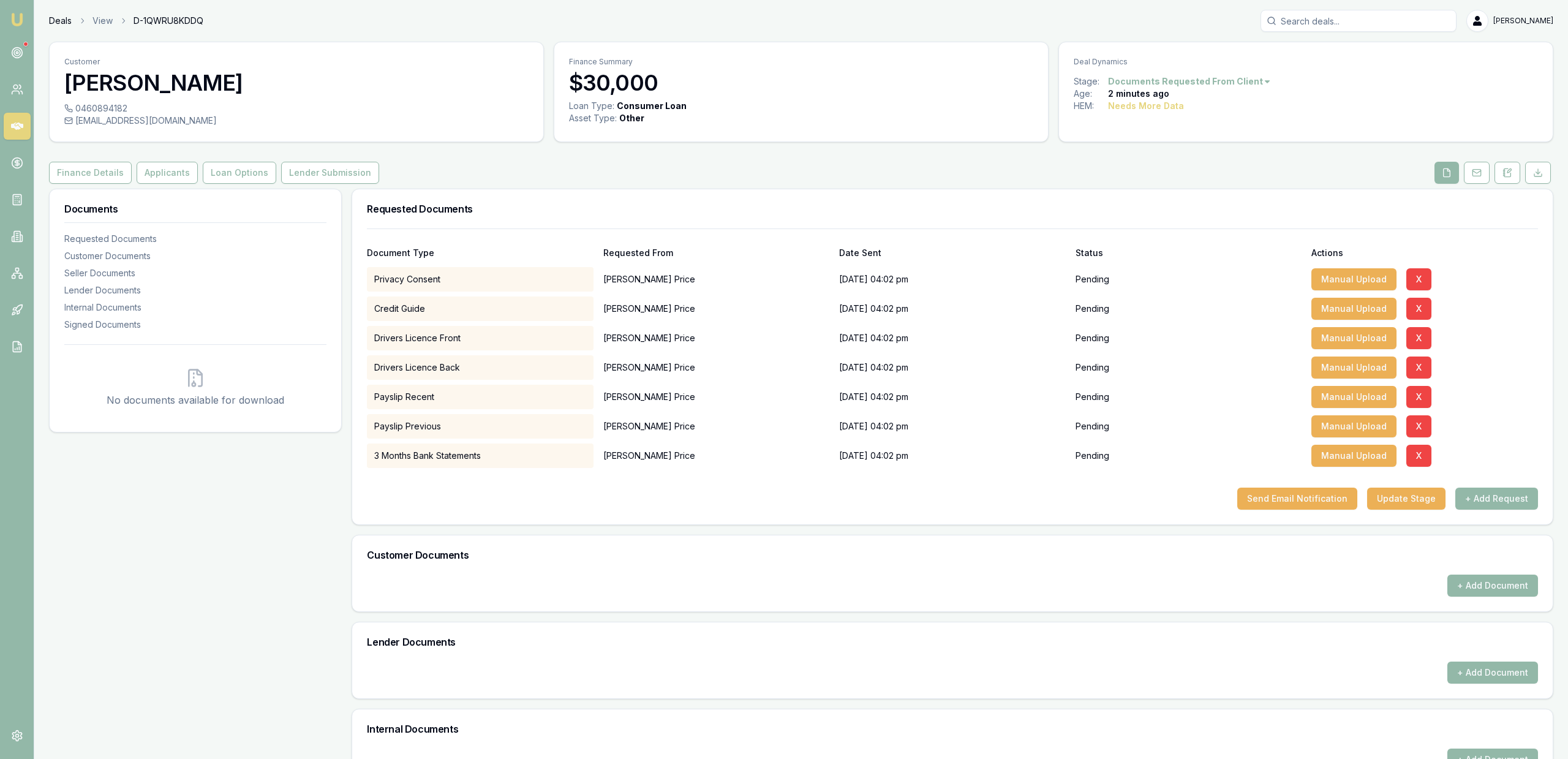
click at [66, 26] on link "Deals" at bounding box center [60, 21] width 23 height 12
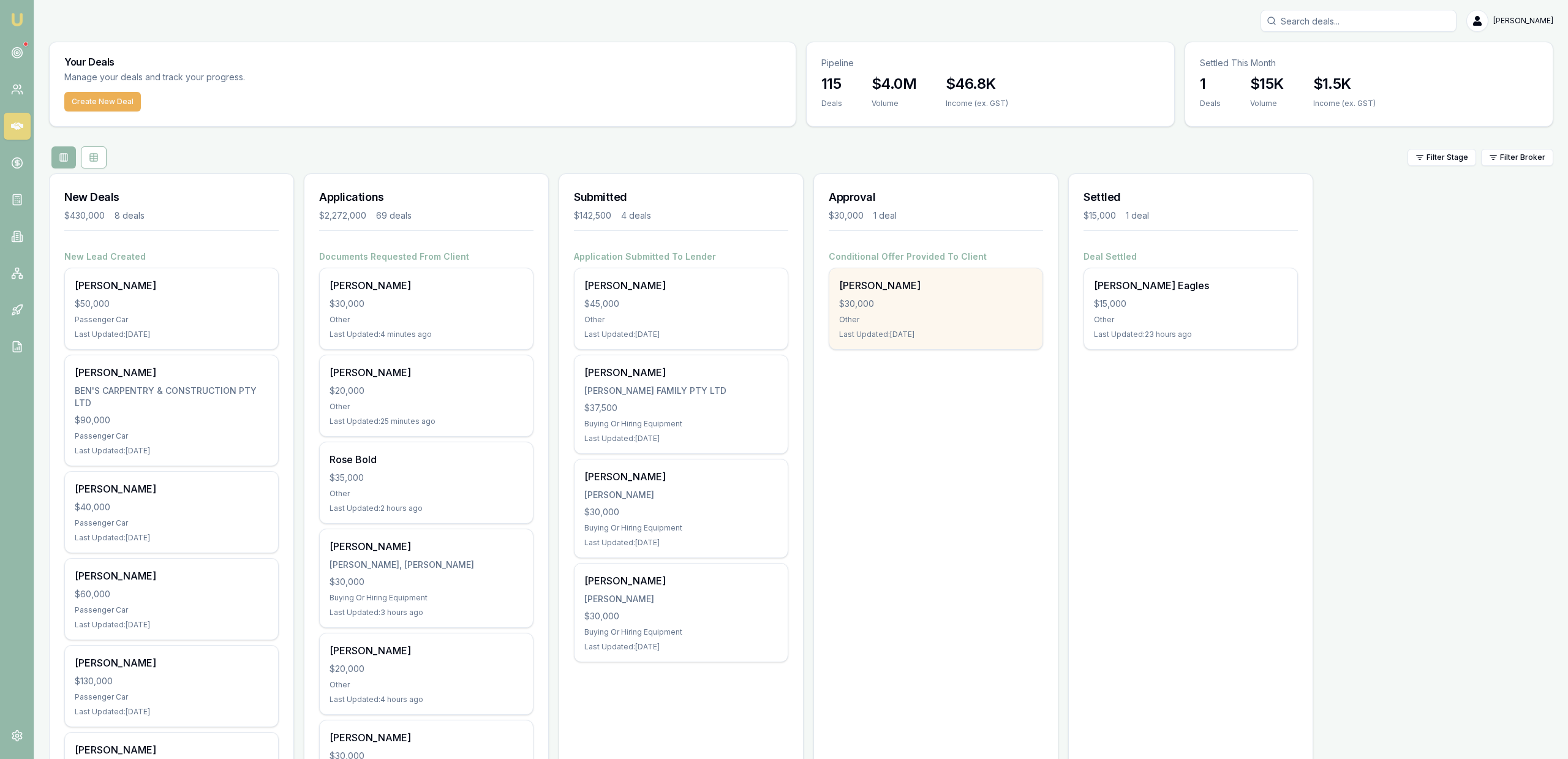
click at [925, 322] on div "Other" at bounding box center [936, 320] width 194 height 10
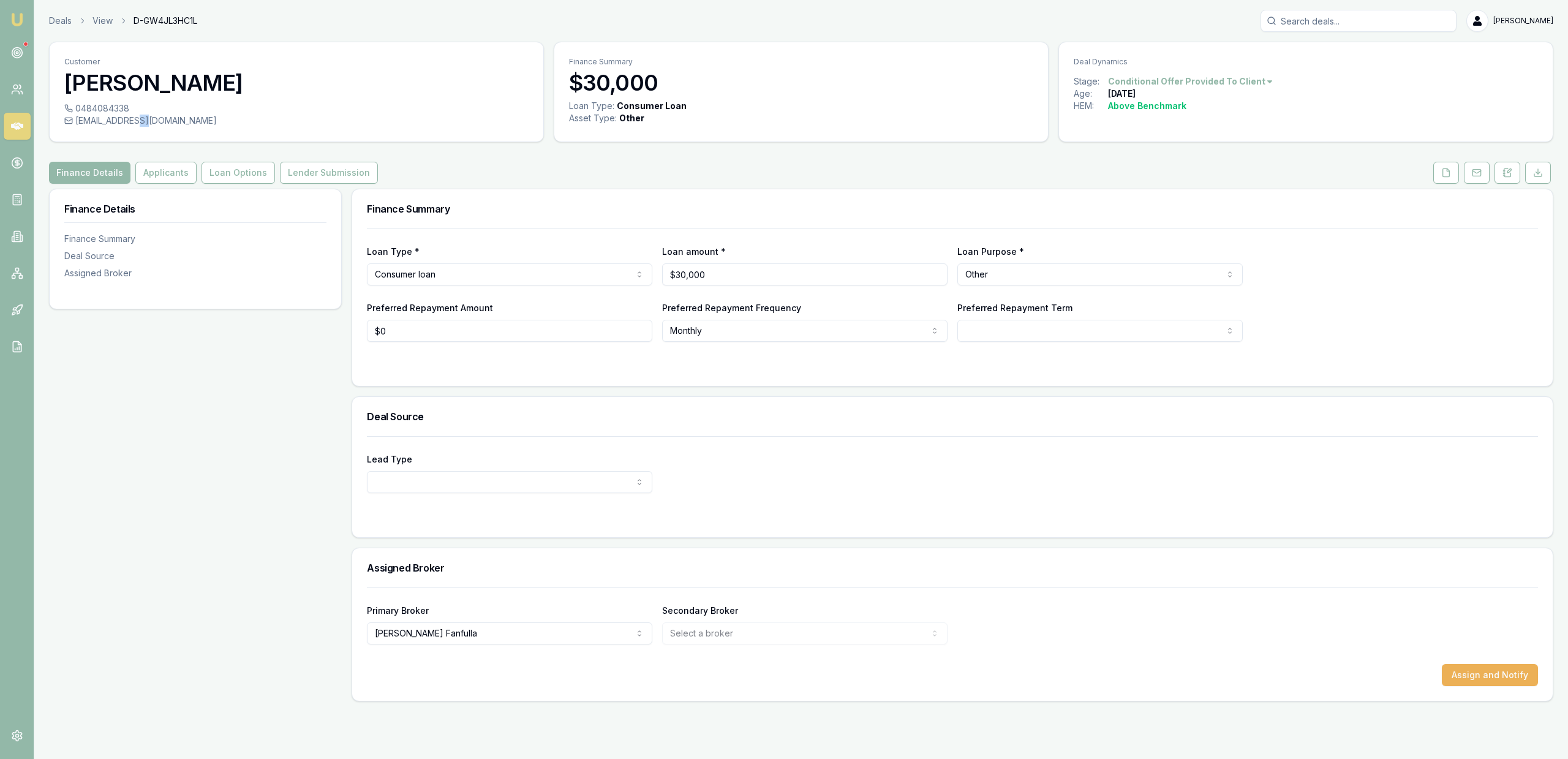
drag, startPoint x: 136, startPoint y: 124, endPoint x: 142, endPoint y: 128, distance: 7.2
click at [143, 127] on div "0484084338 [EMAIL_ADDRESS][DOMAIN_NAME]" at bounding box center [296, 122] width 494 height 39
click at [141, 128] on div "0484084338 [EMAIL_ADDRESS][DOMAIN_NAME]" at bounding box center [296, 122] width 494 height 39
click at [148, 480] on div "Finance Details Finance Summary Deal Source Assigned Broker" at bounding box center [195, 445] width 293 height 513
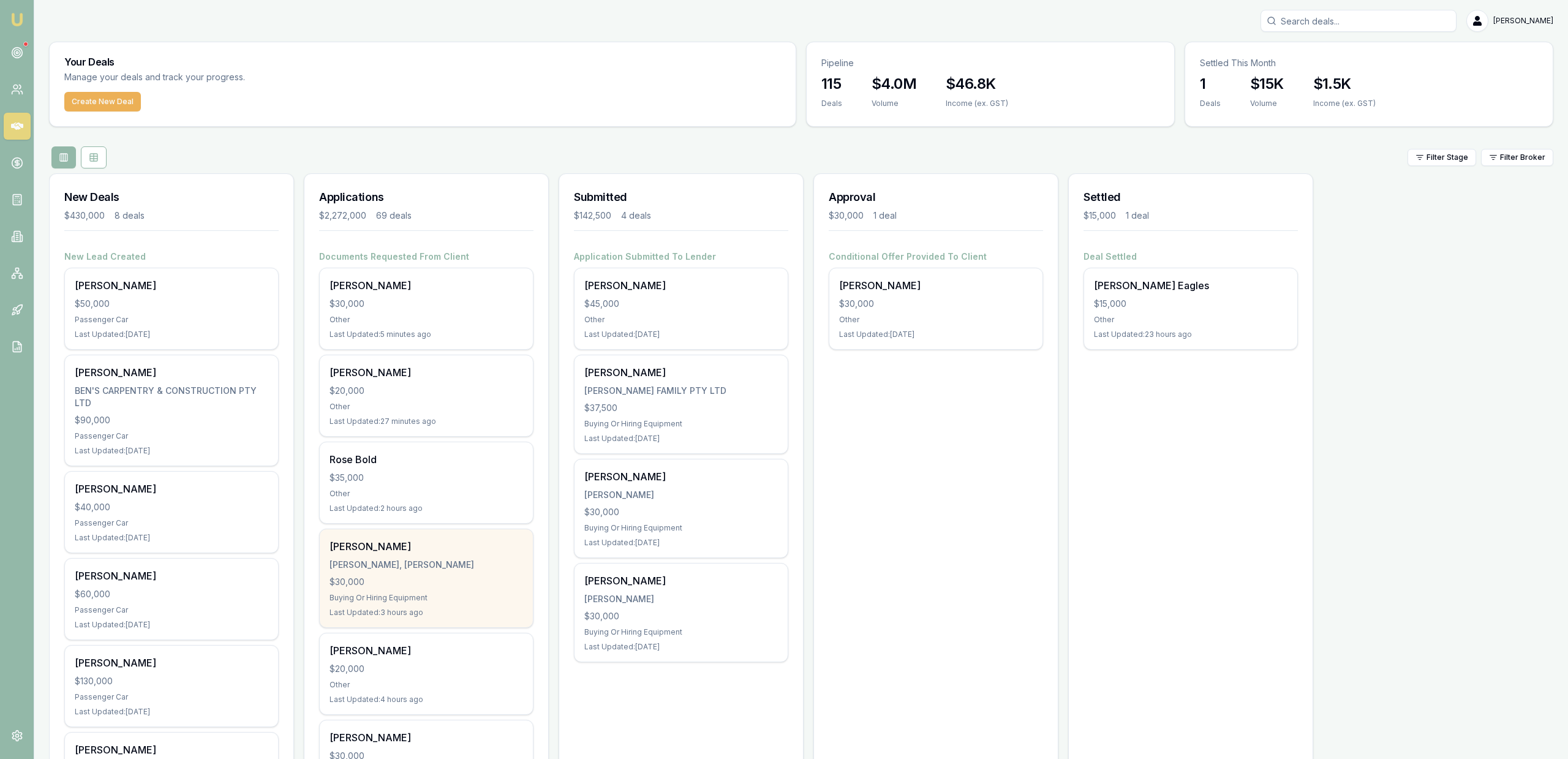
click at [453, 591] on div "[PERSON_NAME], [PERSON_NAME] $30,000 Buying Or Hiring Equipment Last Updated: 3…" at bounding box center [426, 579] width 213 height 98
click at [475, 580] on div "$30,000" at bounding box center [426, 582] width 194 height 12
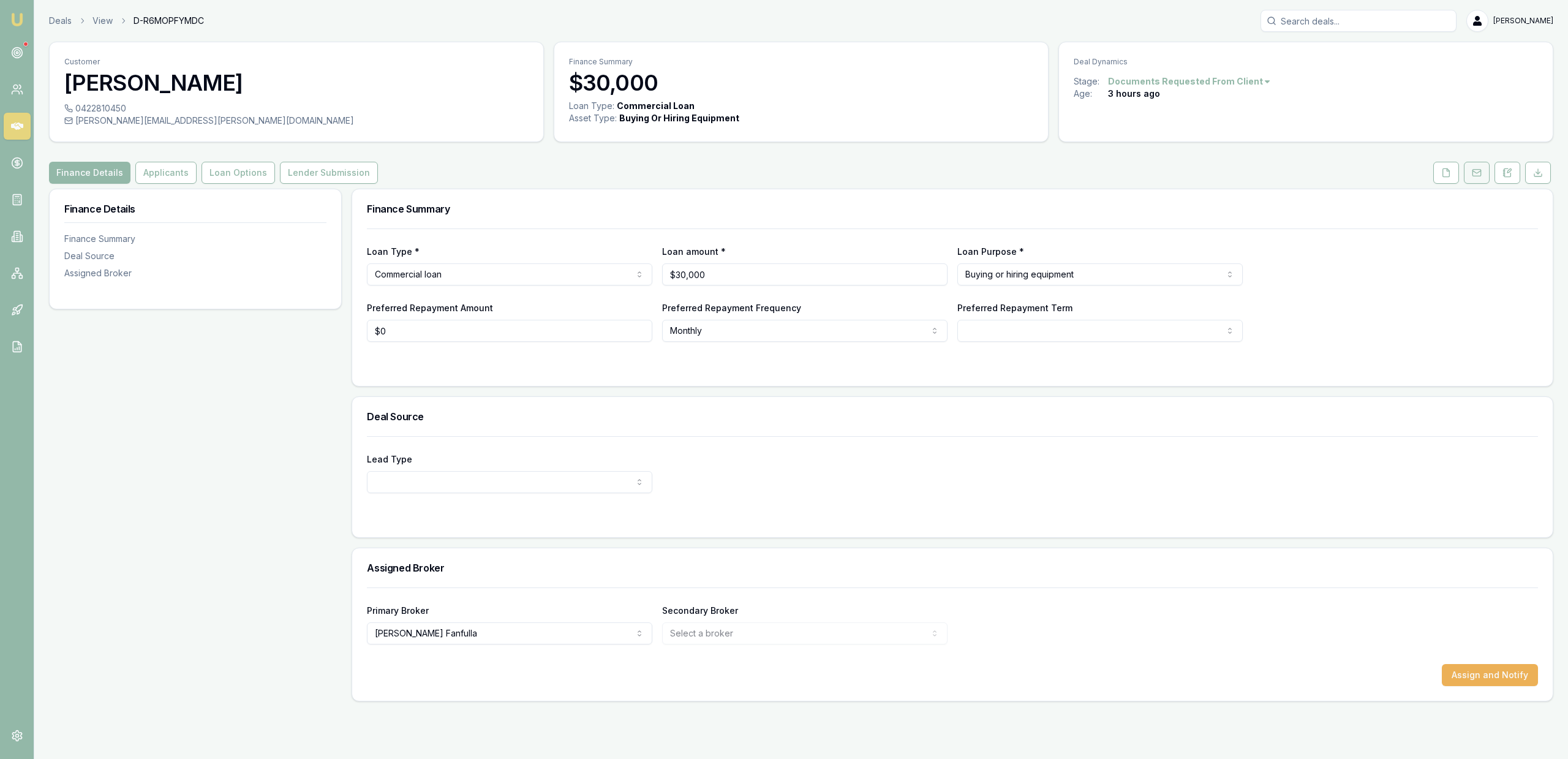
click at [1469, 177] on button at bounding box center [1477, 173] width 26 height 22
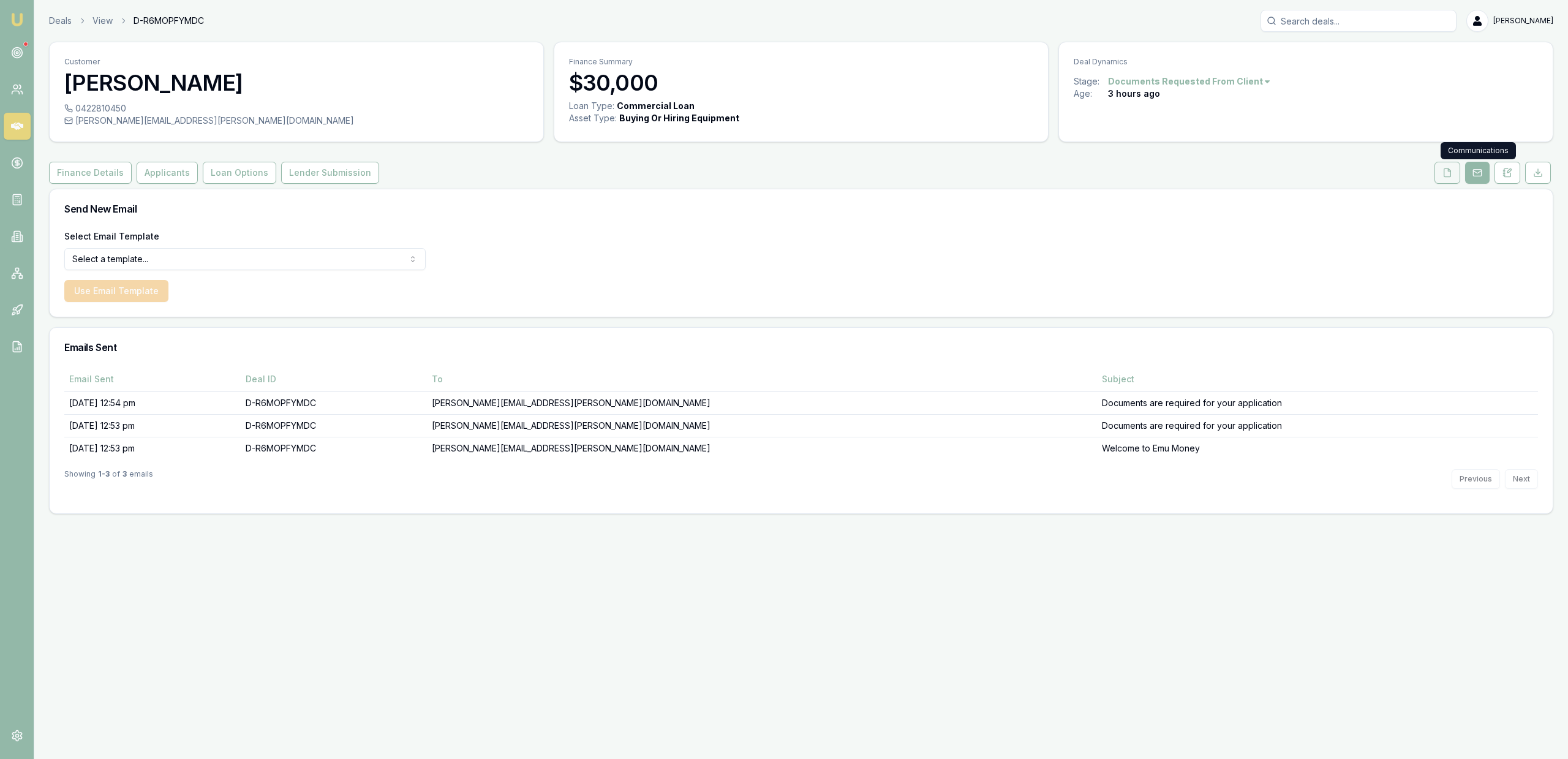
click at [1438, 174] on button at bounding box center [1447, 173] width 26 height 22
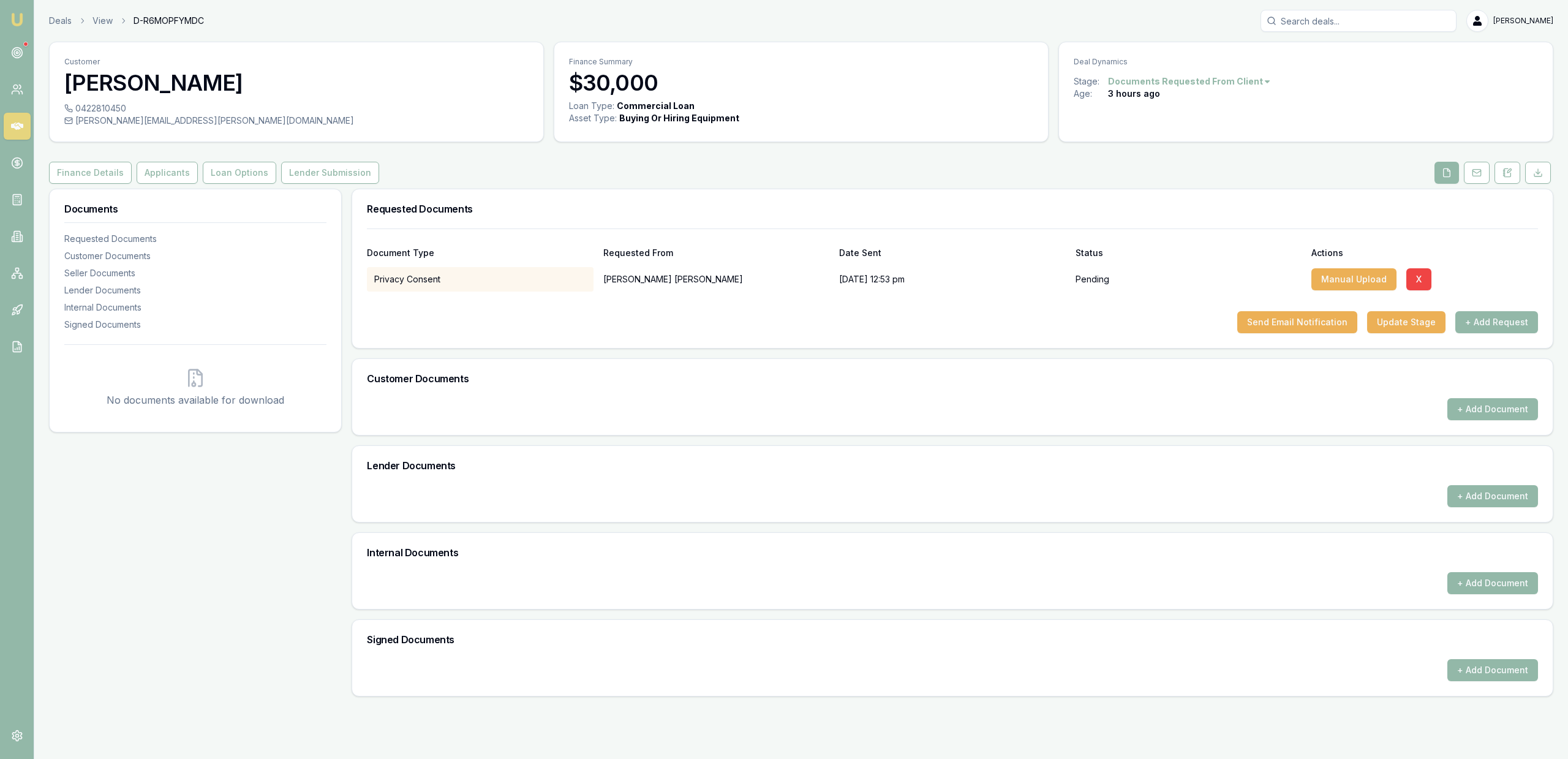
click at [1342, 307] on div at bounding box center [952, 301] width 1171 height 20
click at [1342, 324] on button "Send Email Notification" at bounding box center [1297, 322] width 120 height 22
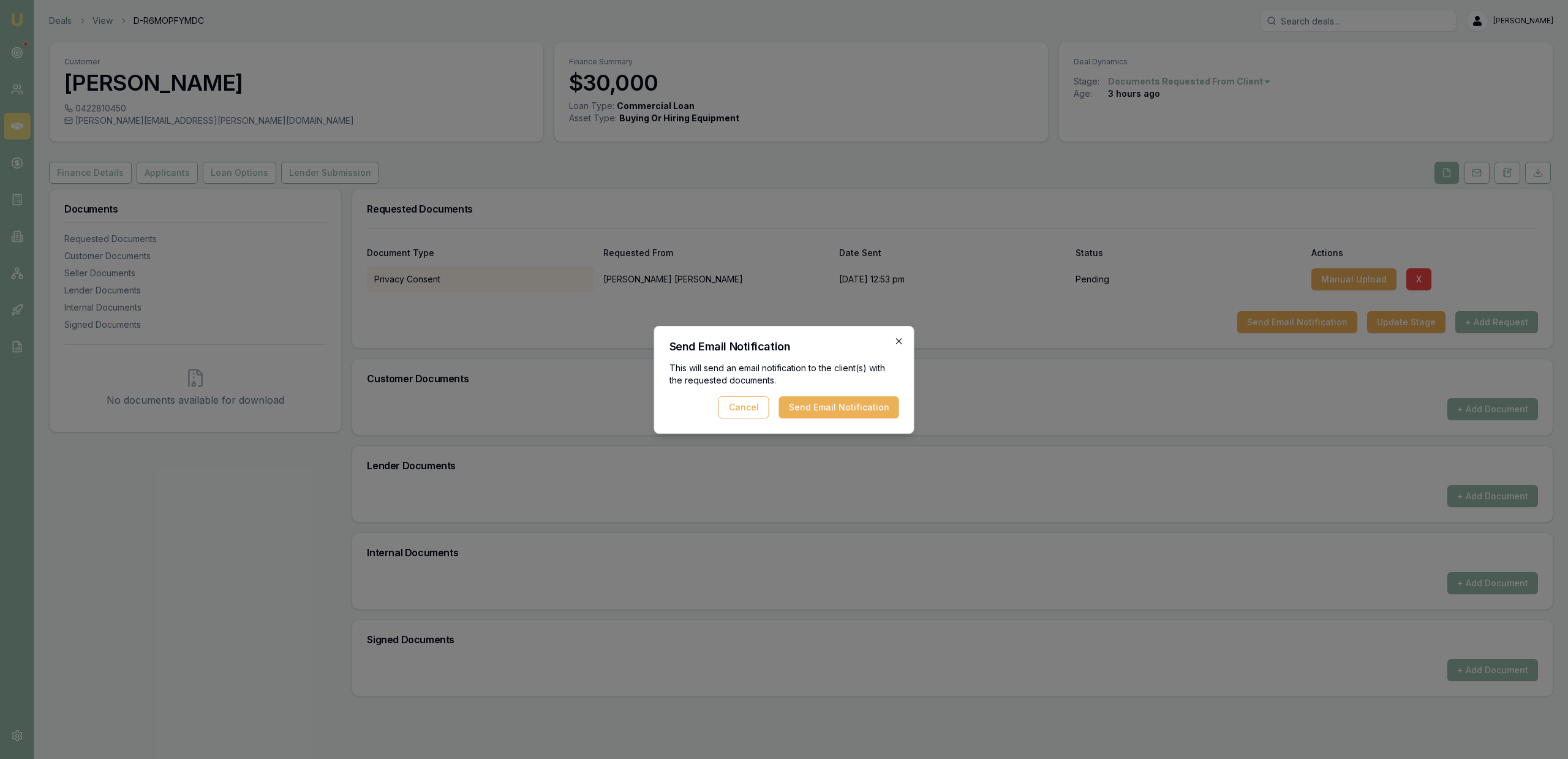
click at [901, 345] on icon "button" at bounding box center [899, 341] width 10 height 10
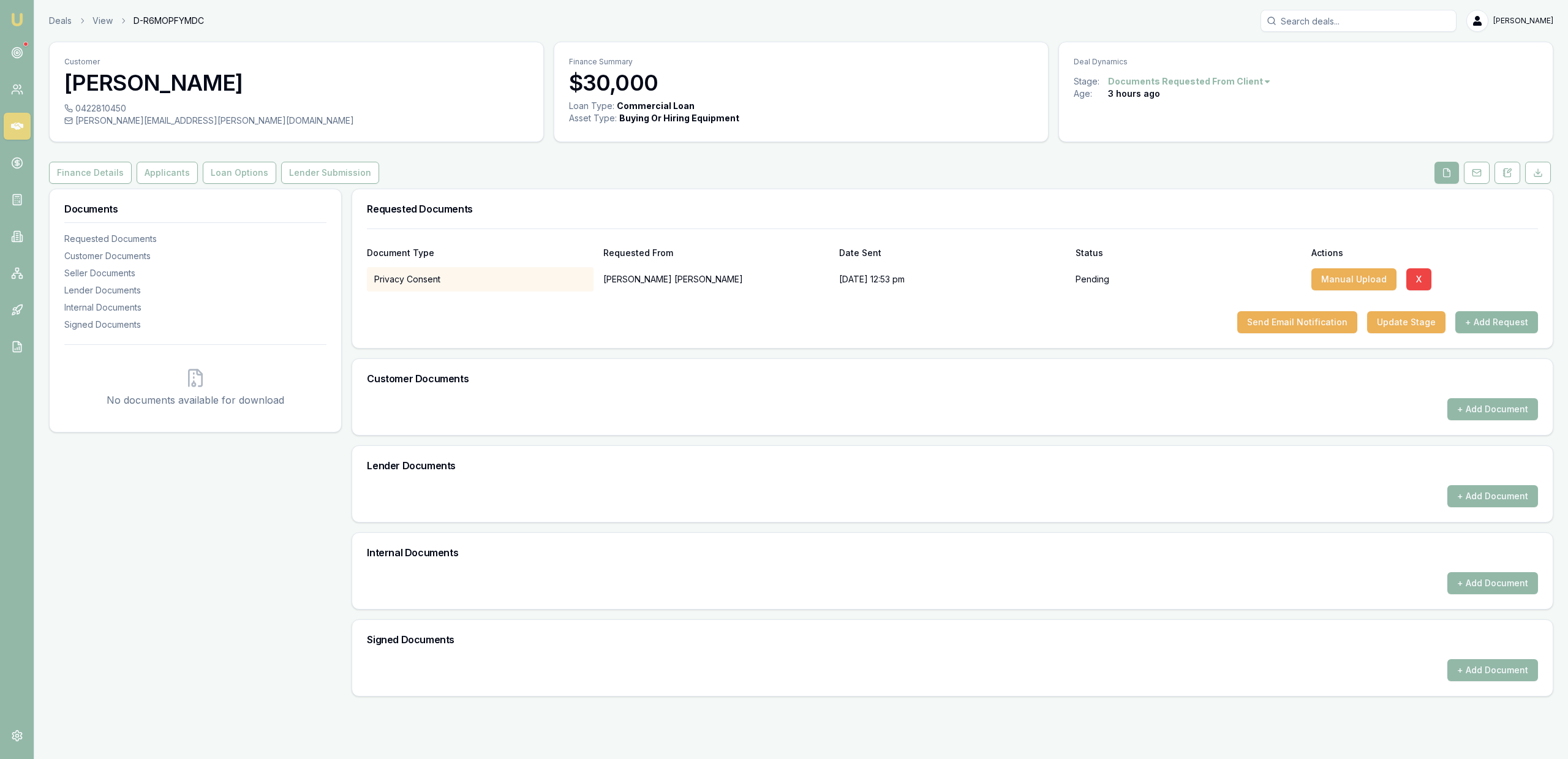
click at [1508, 320] on button "+ Add Request" at bounding box center [1496, 322] width 83 height 22
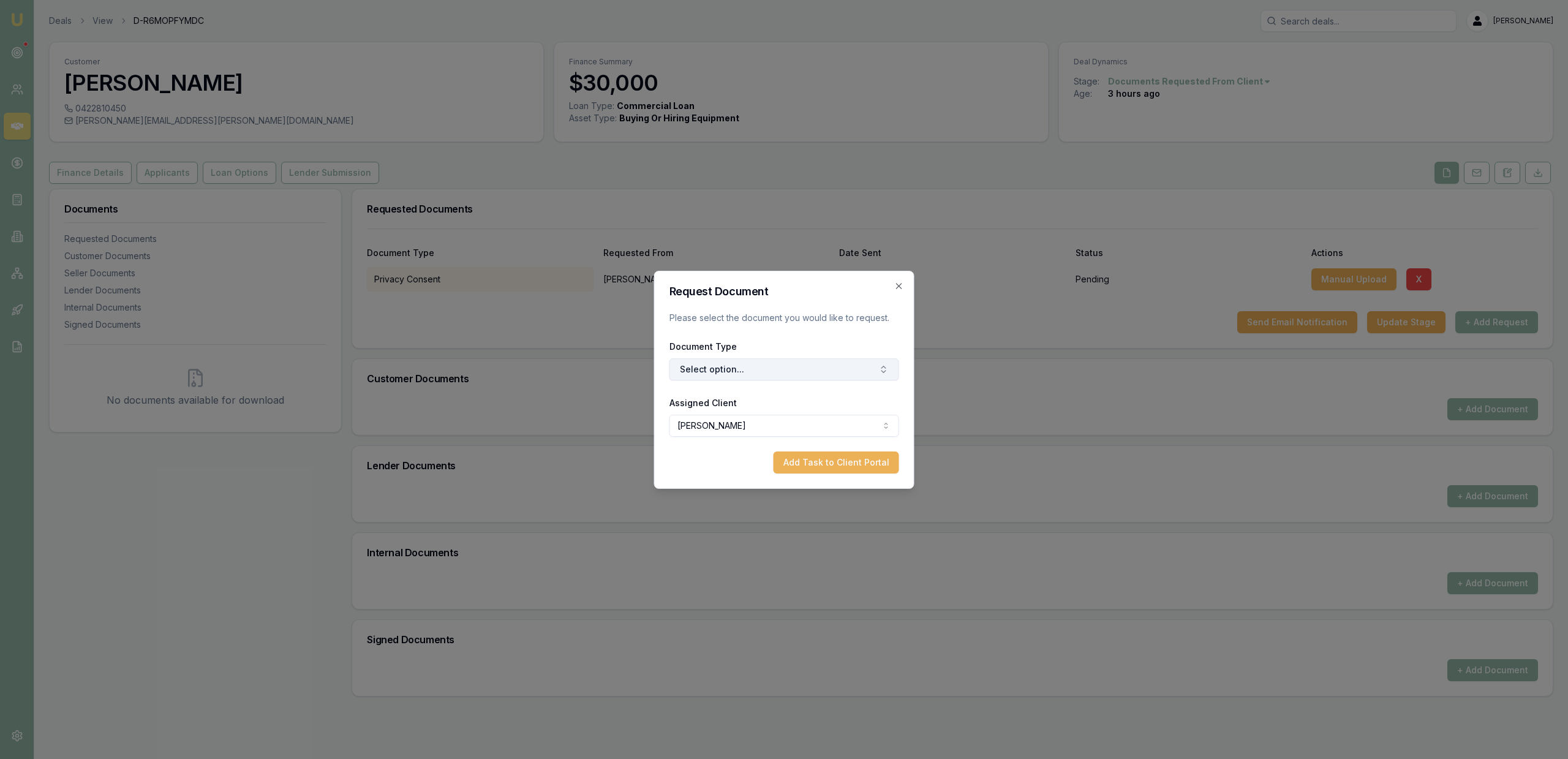
drag, startPoint x: 697, startPoint y: 365, endPoint x: 701, endPoint y: 360, distance: 6.4
click at [699, 361] on button "Select option..." at bounding box center [784, 369] width 229 height 22
type input "med"
click at [773, 444] on div "Medicare Card" at bounding box center [790, 441] width 153 height 20
click at [819, 473] on button "Add Task to Client Portal" at bounding box center [836, 463] width 126 height 22
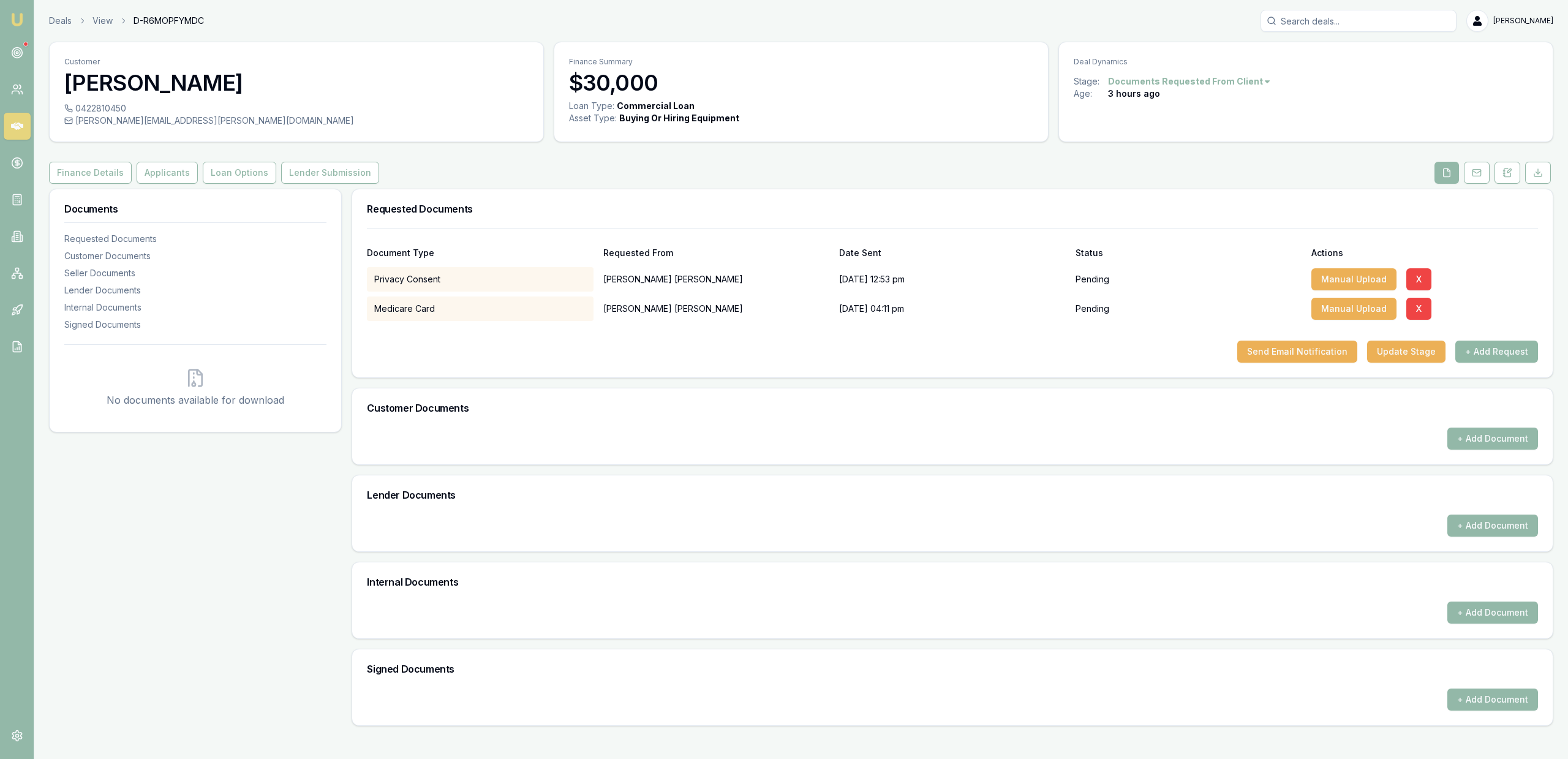
click at [1512, 360] on button "+ Add Request" at bounding box center [1496, 352] width 83 height 22
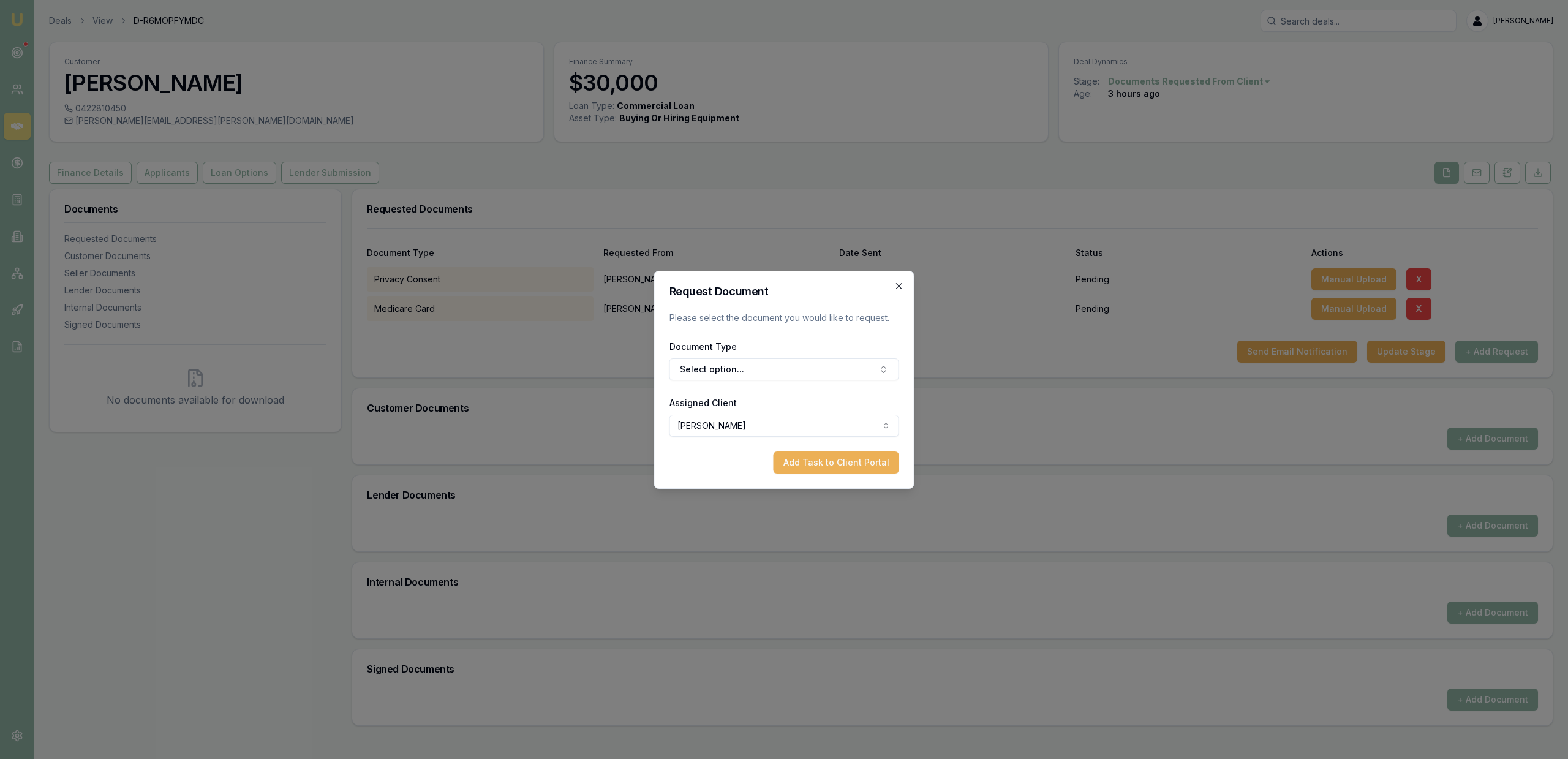
click at [902, 286] on icon "button" at bounding box center [899, 286] width 10 height 10
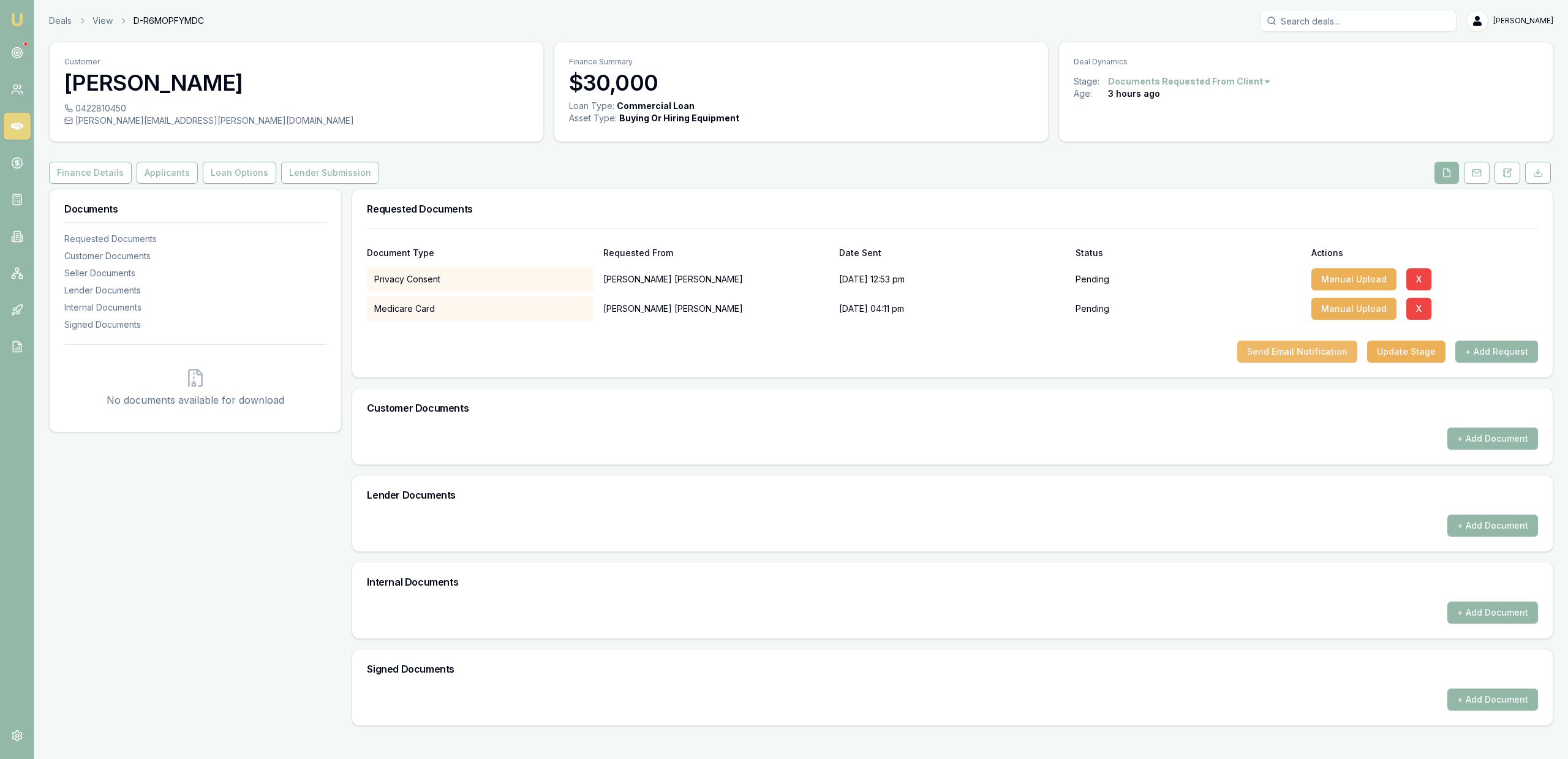
click at [1331, 342] on button "Send Email Notification" at bounding box center [1297, 352] width 120 height 22
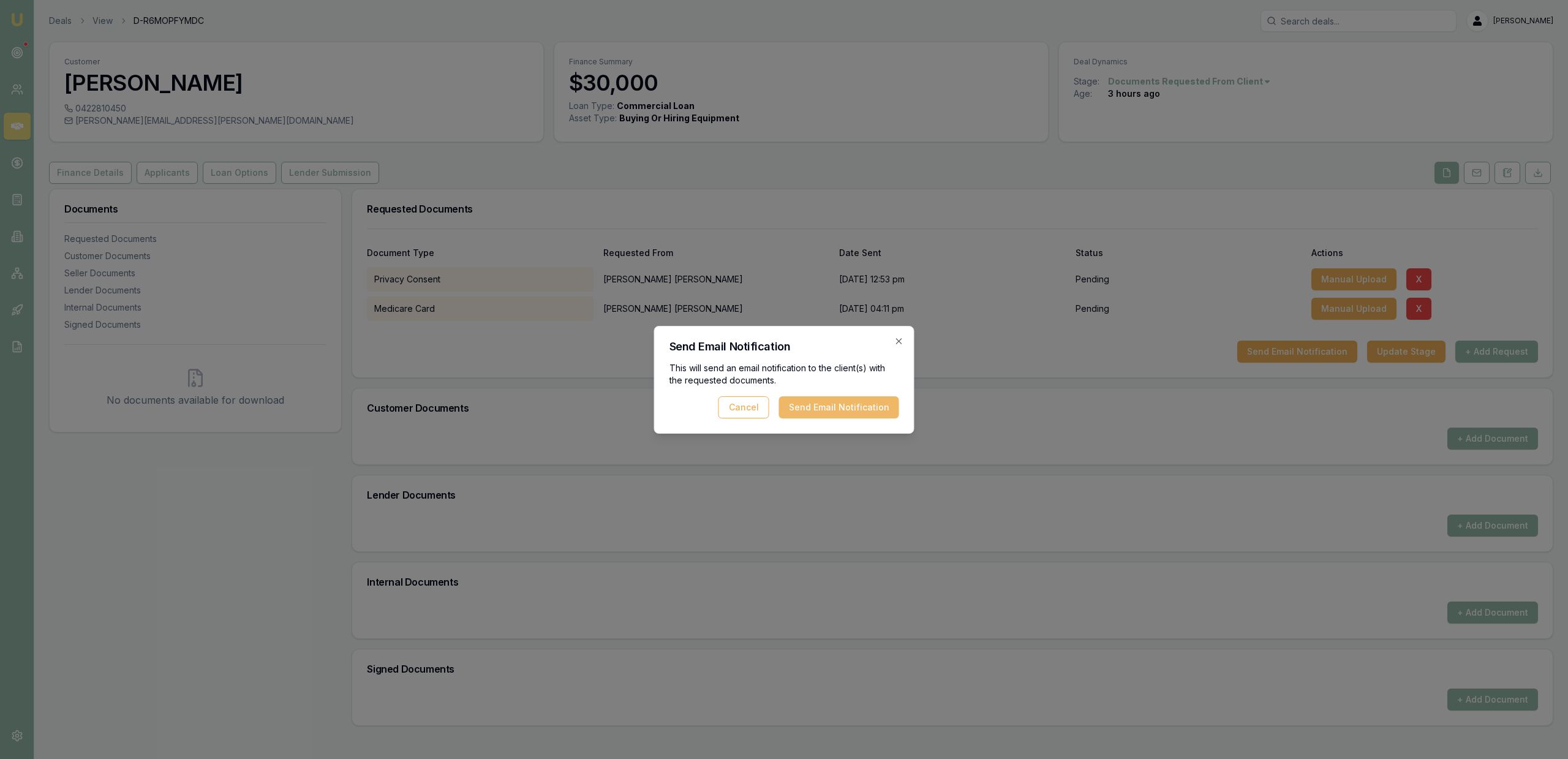
click at [845, 409] on button "Send Email Notification" at bounding box center [839, 407] width 120 height 22
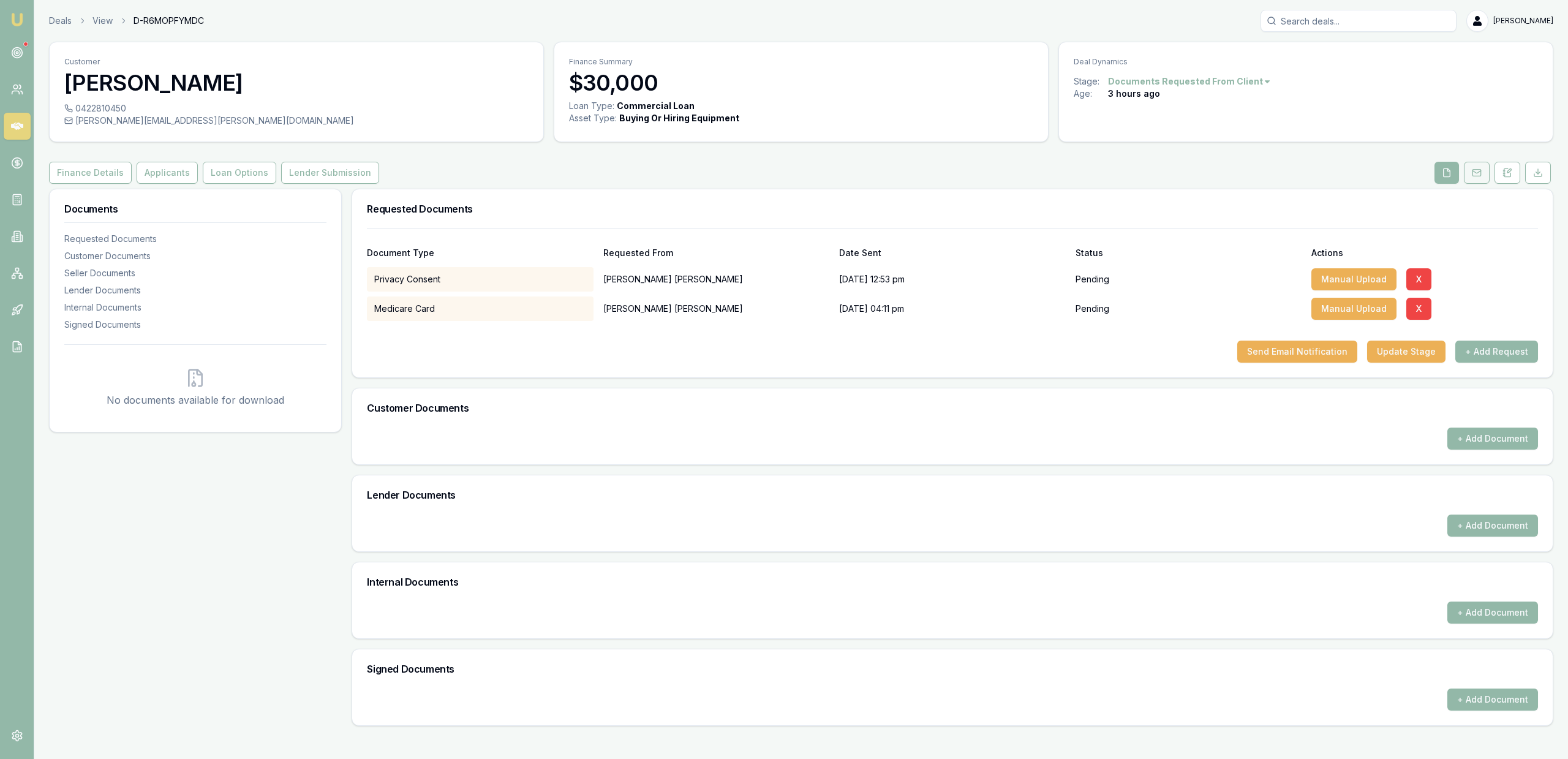
click at [1472, 165] on button at bounding box center [1477, 173] width 26 height 22
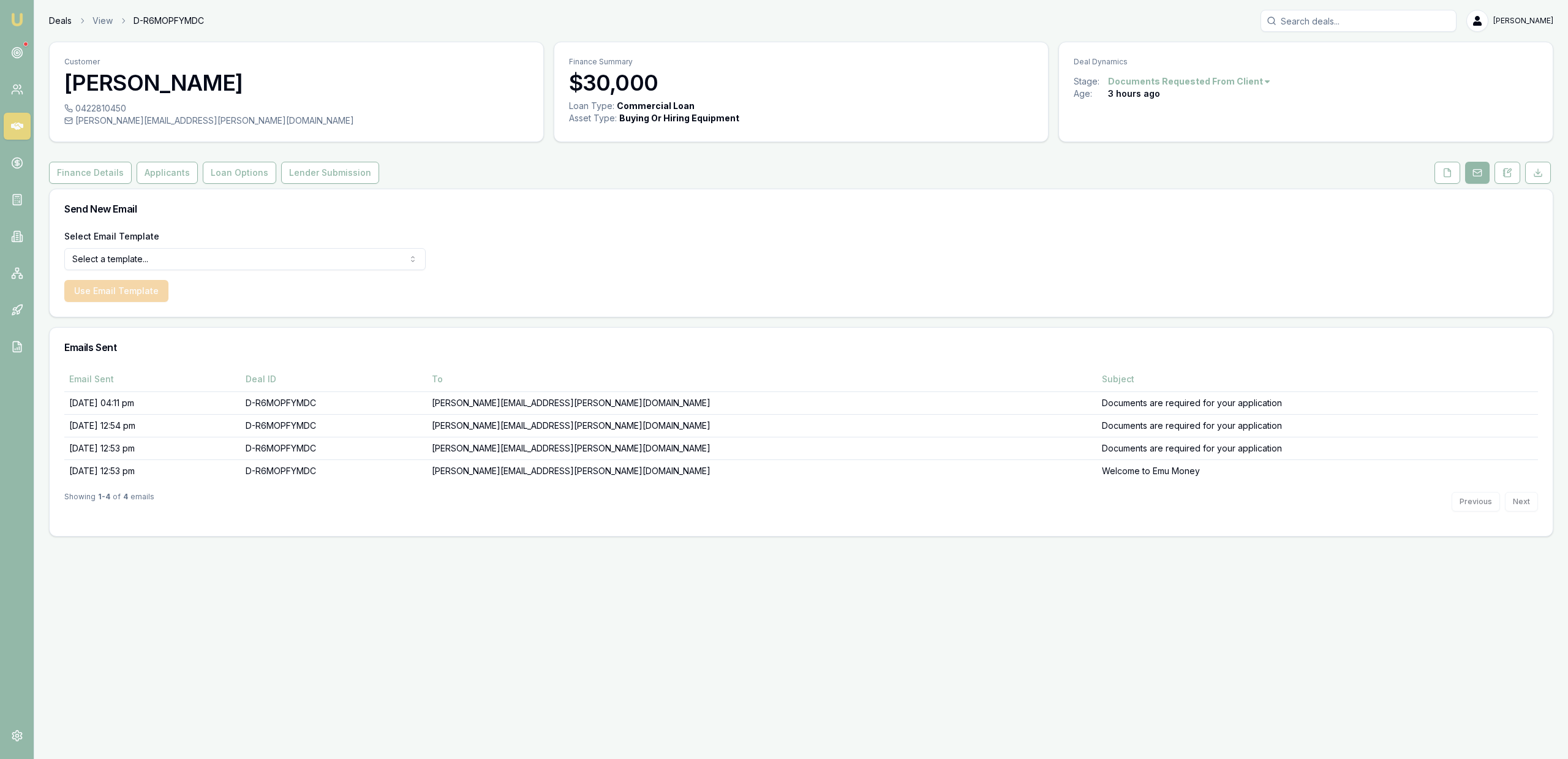
click at [53, 22] on link "Deals" at bounding box center [60, 21] width 23 height 12
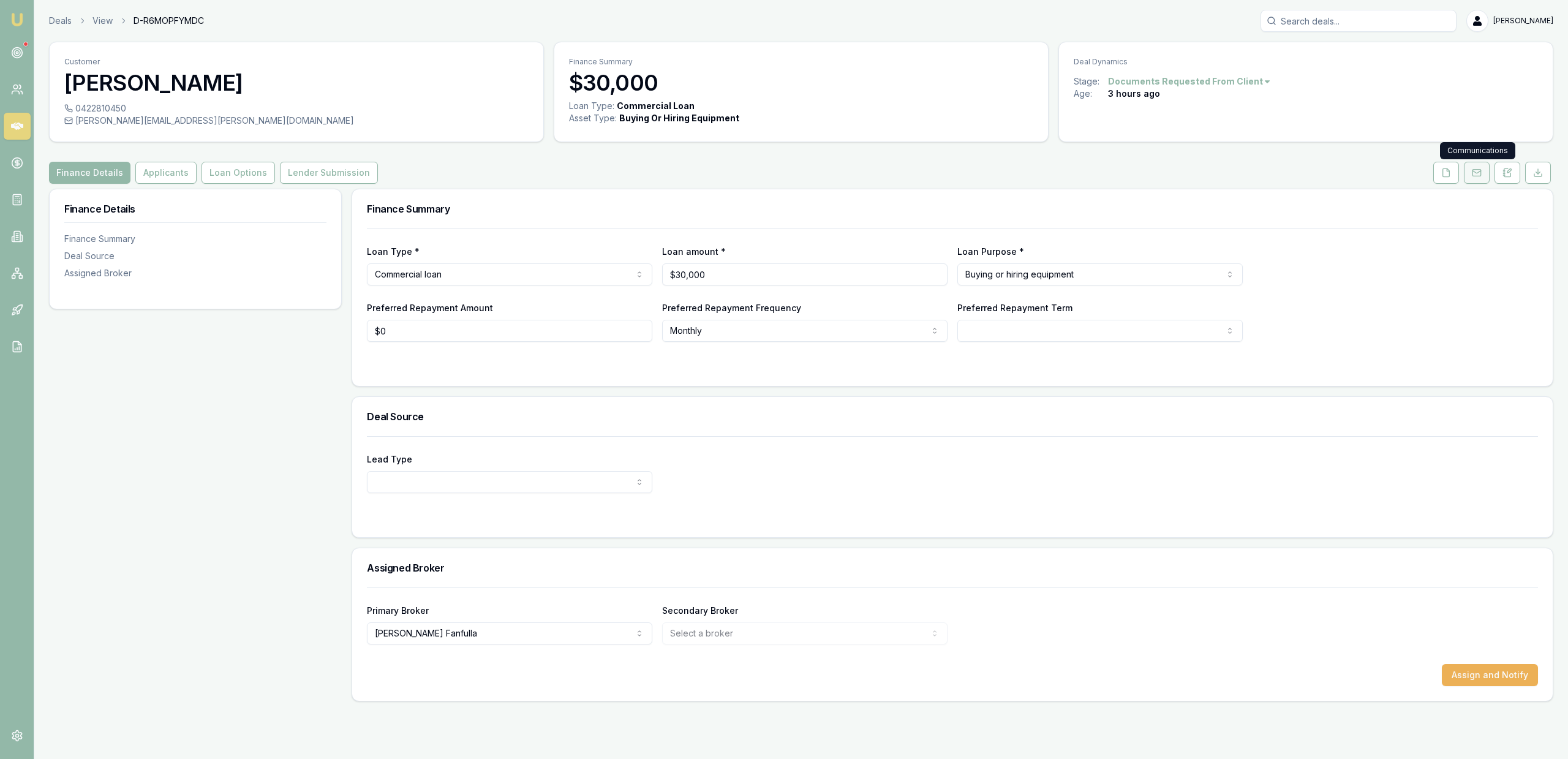
click at [1465, 174] on button at bounding box center [1477, 173] width 26 height 22
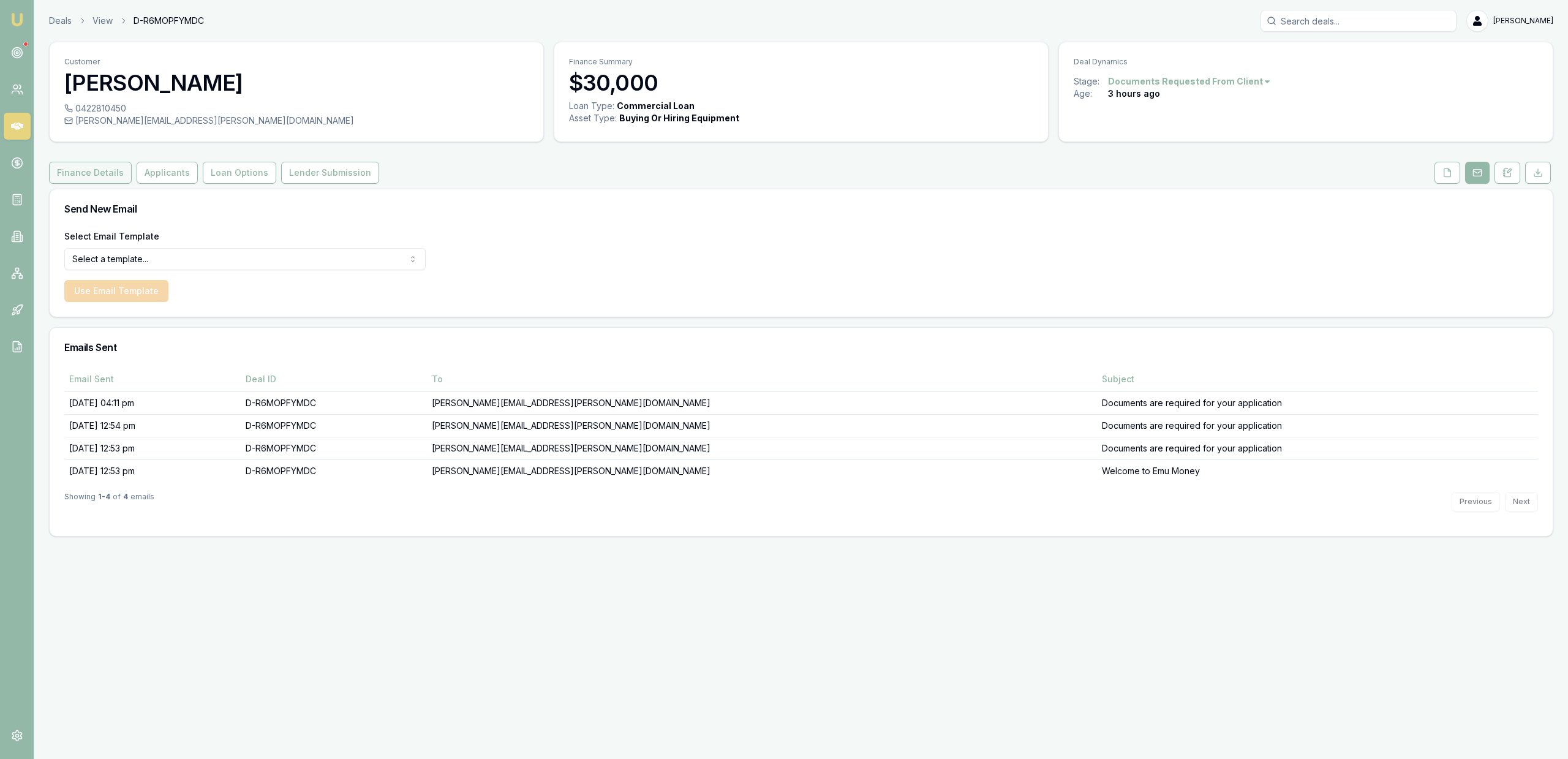
click at [109, 167] on button "Finance Details" at bounding box center [90, 173] width 83 height 22
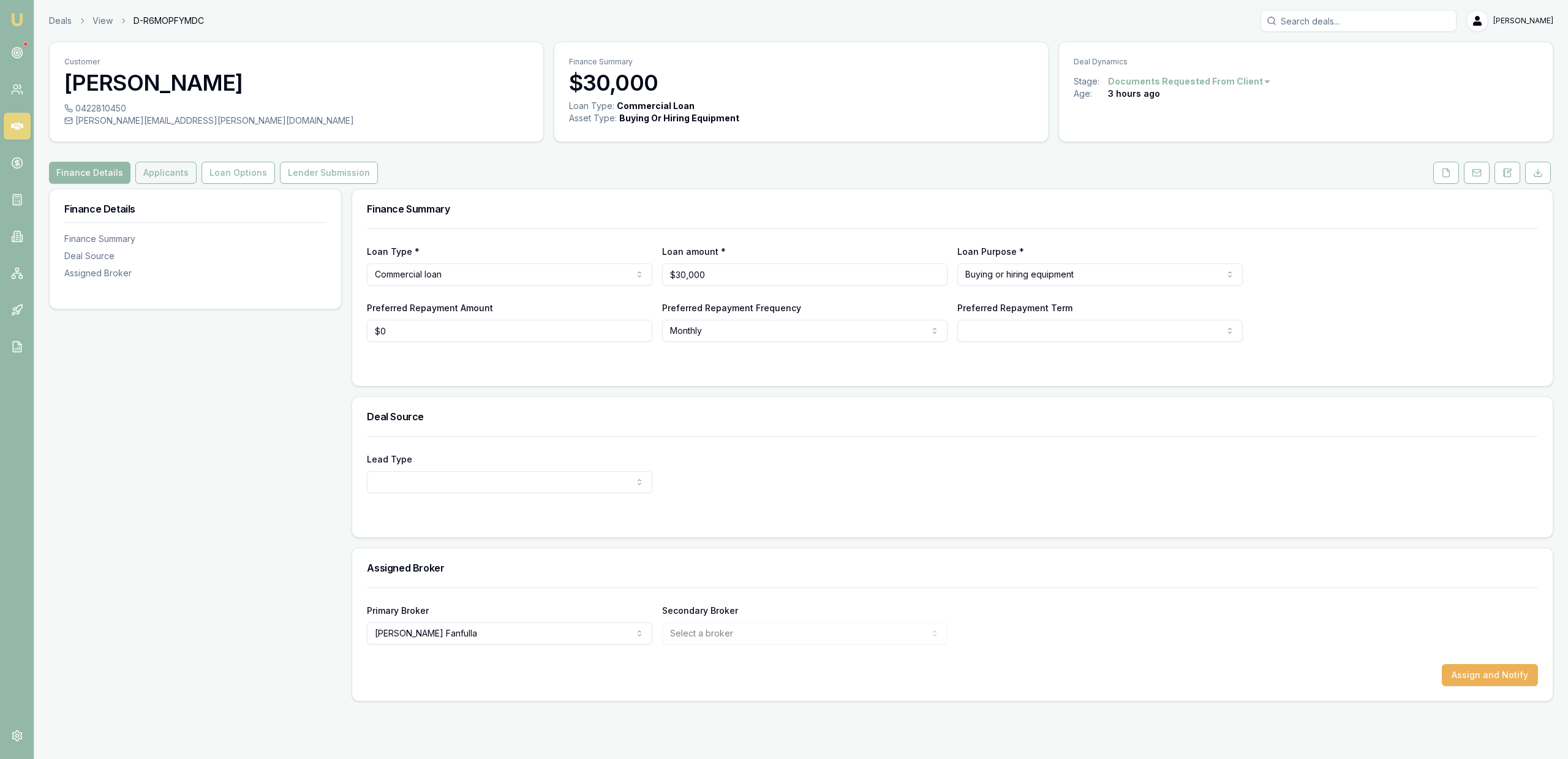
click at [163, 174] on button "Applicants" at bounding box center [166, 173] width 61 height 22
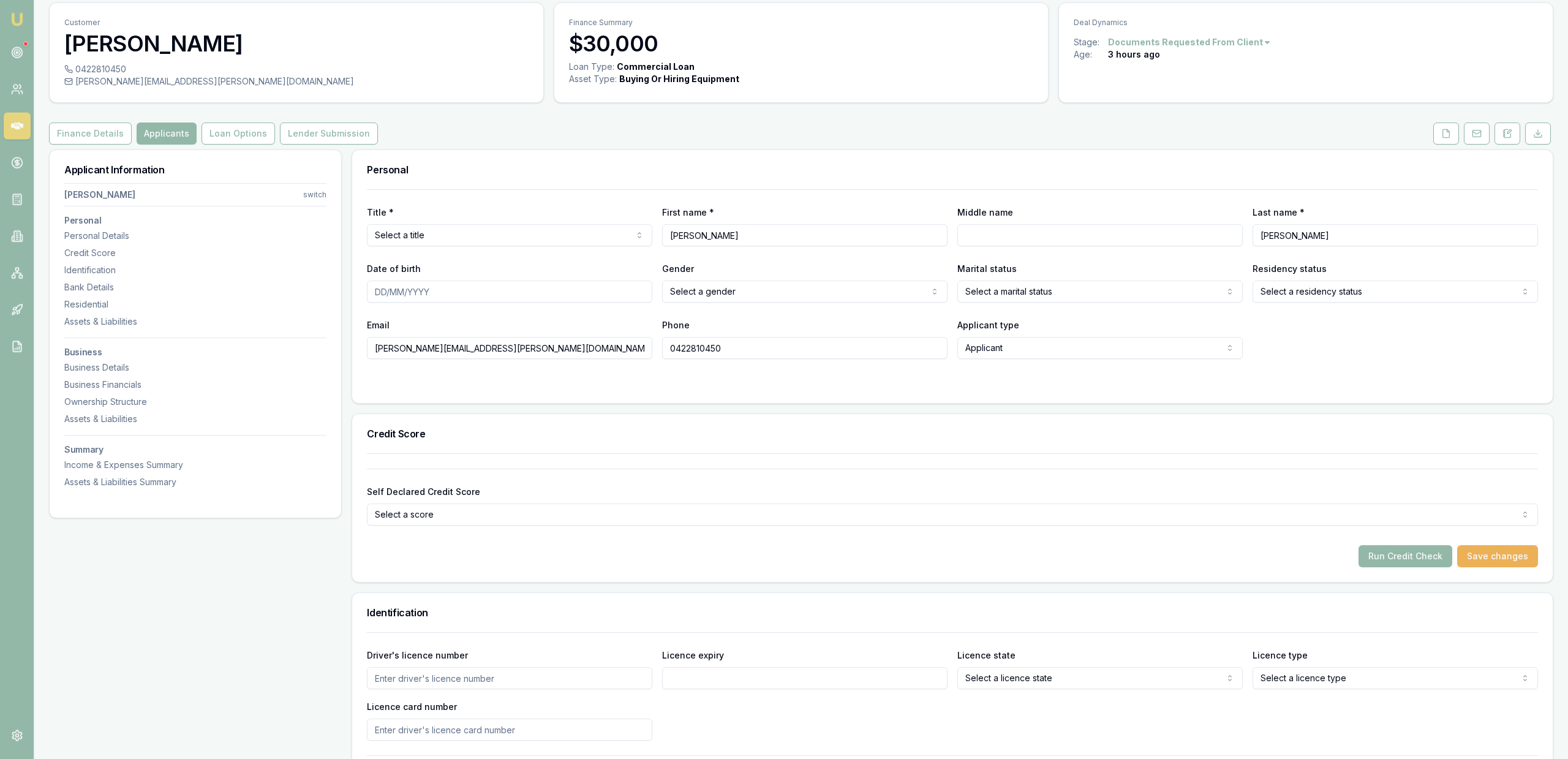
scroll to position [63, 0]
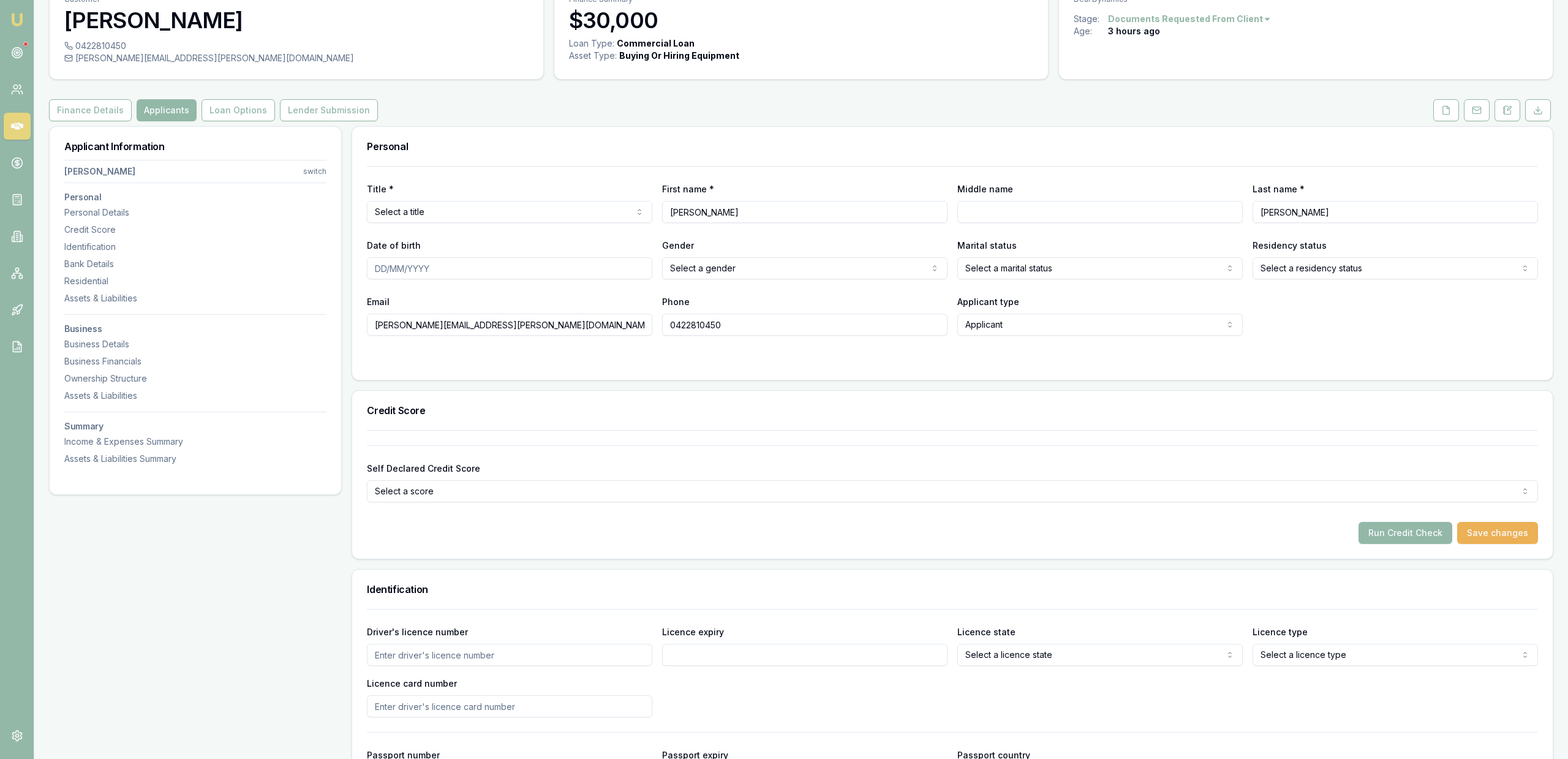
click at [463, 318] on input "[PERSON_NAME][EMAIL_ADDRESS][PERSON_NAME][DOMAIN_NAME]" at bounding box center [509, 325] width 285 height 22
click at [541, 333] on input "[PERSON_NAME][EMAIL_ADDRESS][PERSON_NAME][DOMAIN_NAME]" at bounding box center [509, 325] width 285 height 22
drag, startPoint x: 478, startPoint y: 326, endPoint x: 392, endPoint y: 327, distance: 86.0
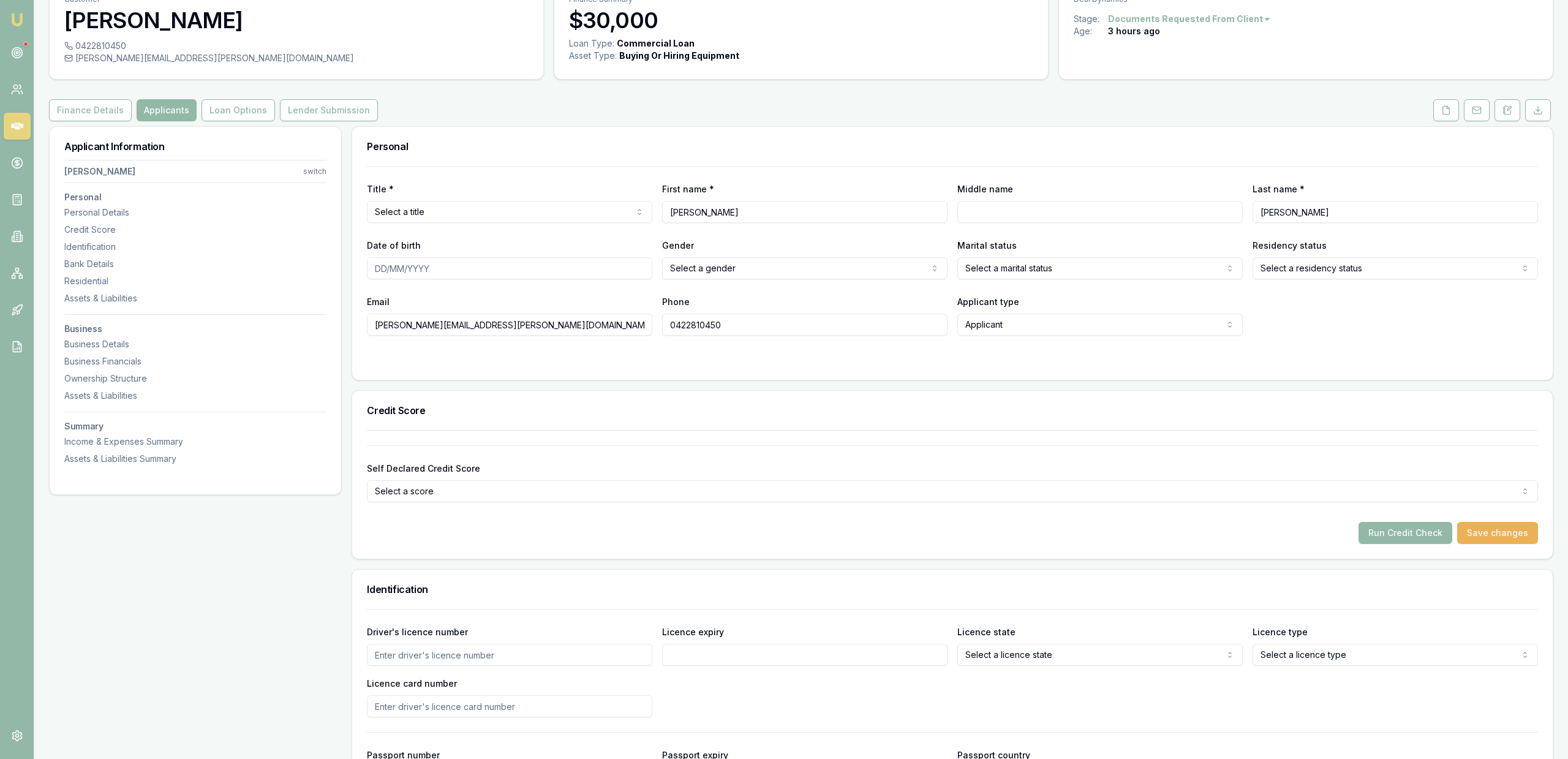
click at [367, 325] on input "[PERSON_NAME][EMAIL_ADDRESS][PERSON_NAME][DOMAIN_NAME]" at bounding box center [509, 325] width 285 height 22
click at [1336, 266] on html "Emu Broker Deals View D-R6MOPFYMDC Jackson Fanfulla Toggle Menu Customer Dylan …" at bounding box center [784, 317] width 1568 height 759
click at [1326, 361] on div at bounding box center [952, 360] width 1171 height 10
click at [903, 260] on html "Emu Broker Deals View D-R6MOPFYMDC Jackson Fanfulla Toggle Menu Customer Dylan …" at bounding box center [784, 317] width 1568 height 759
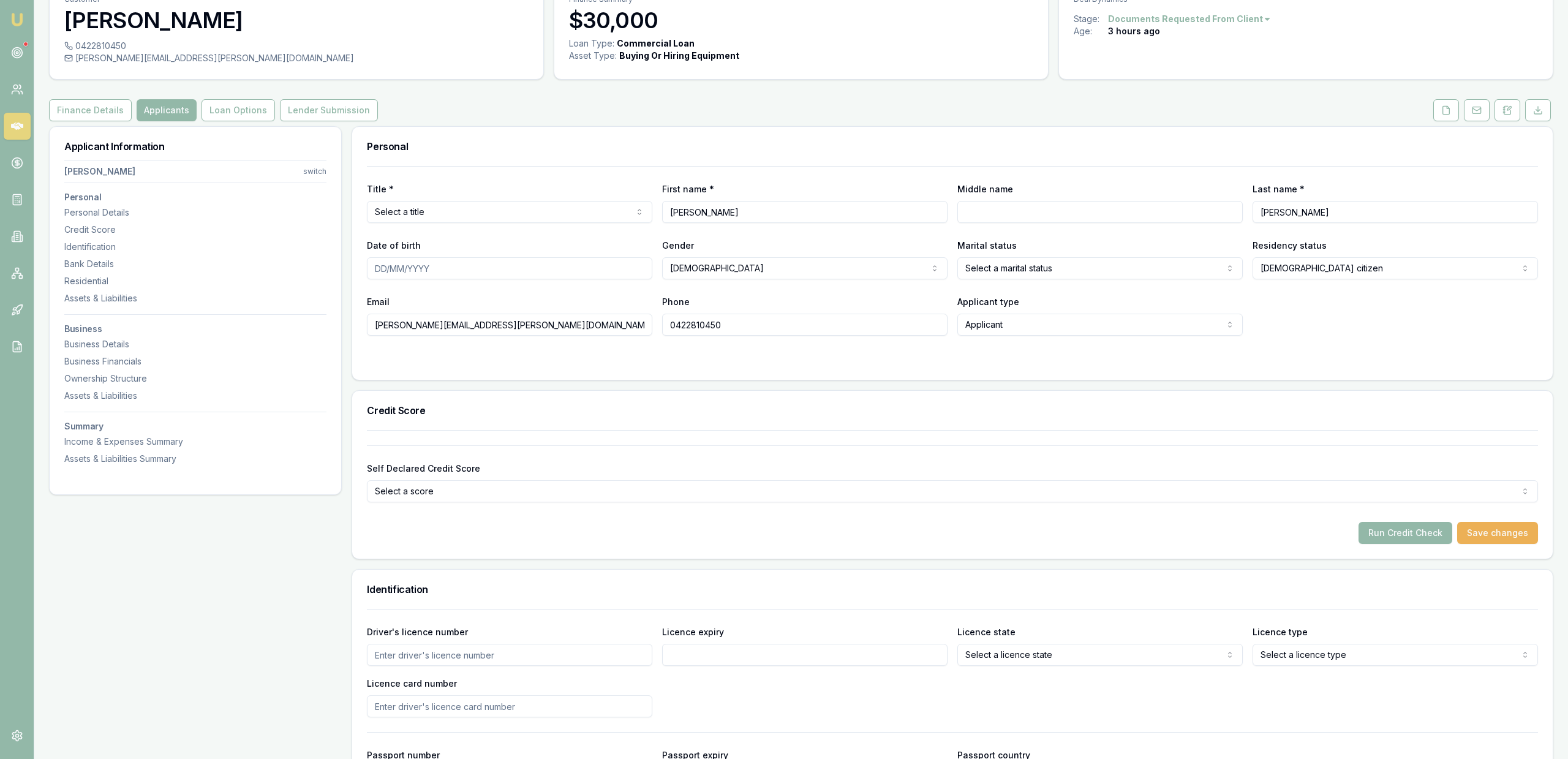
click at [1048, 260] on html "Emu Broker Deals View D-R6MOPFYMDC Jackson Fanfulla Toggle Menu Customer Dylan …" at bounding box center [784, 317] width 1568 height 759
select select "MARRIED"
drag, startPoint x: 1015, startPoint y: 312, endPoint x: 964, endPoint y: 304, distance: 51.6
click at [551, 256] on div "Date of birth" at bounding box center [509, 258] width 285 height 42
click at [1476, 115] on button at bounding box center [1477, 110] width 26 height 22
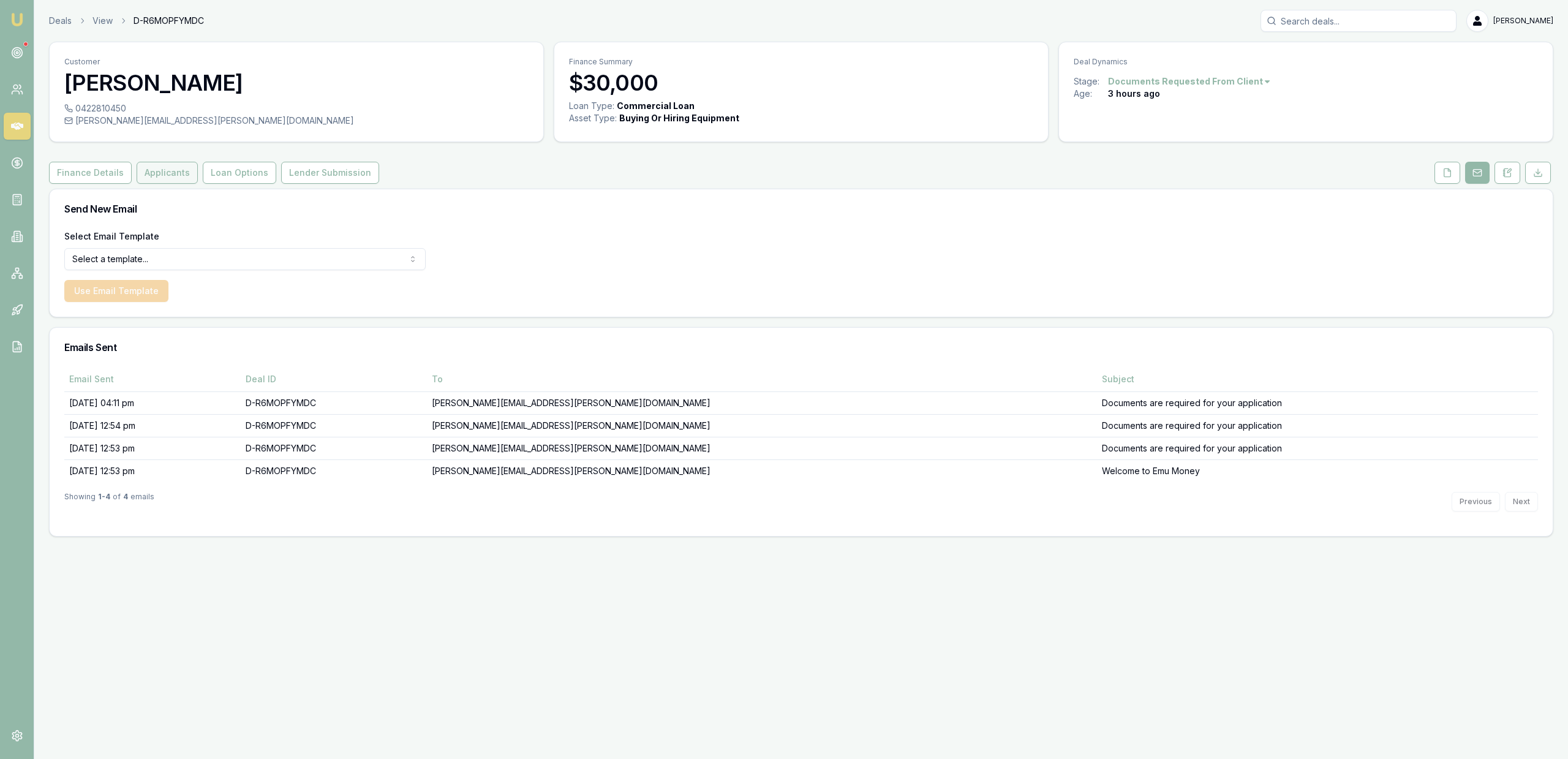
click at [176, 180] on button "Applicants" at bounding box center [167, 173] width 61 height 22
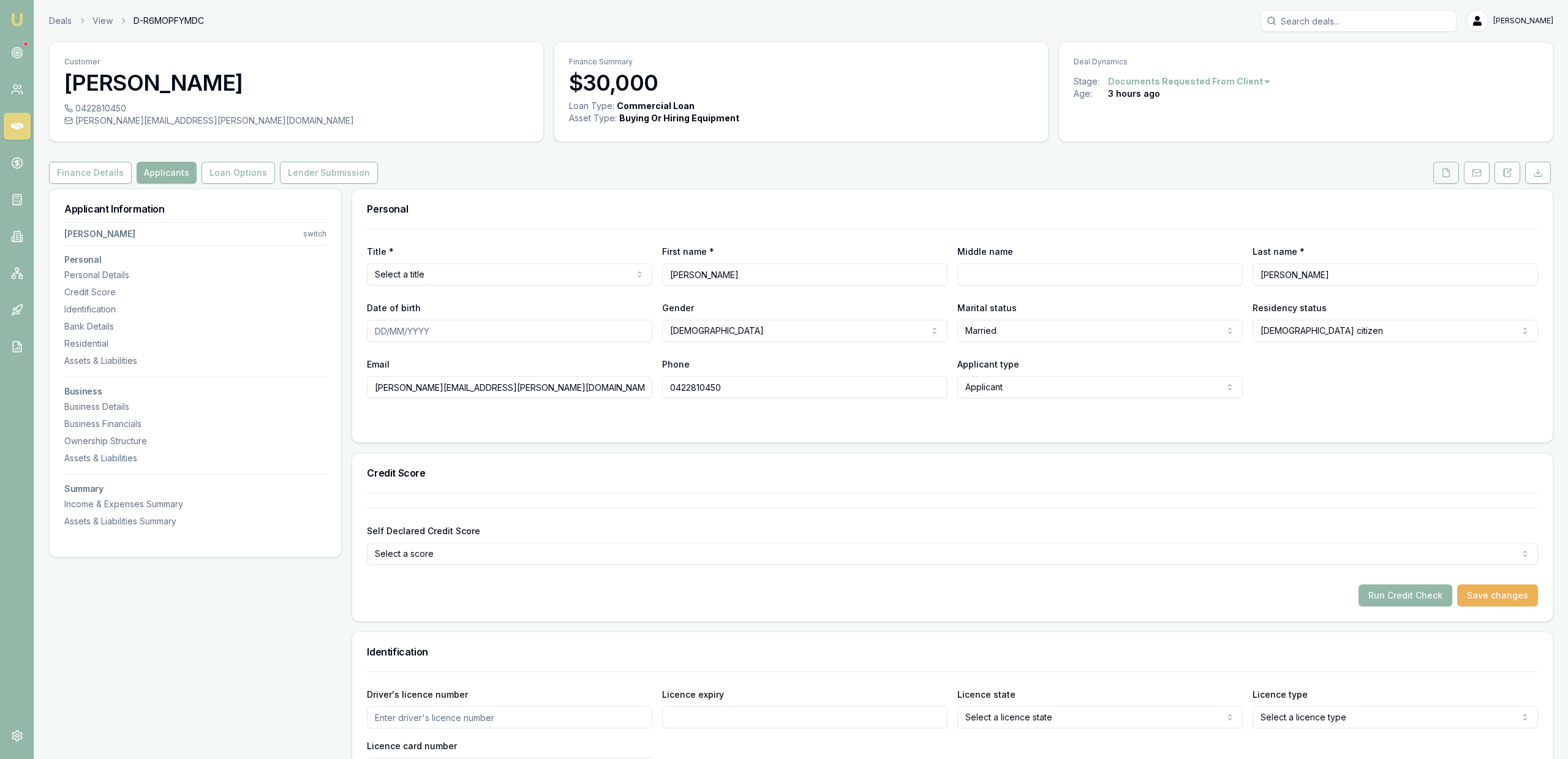
click at [1439, 178] on button at bounding box center [1446, 173] width 26 height 22
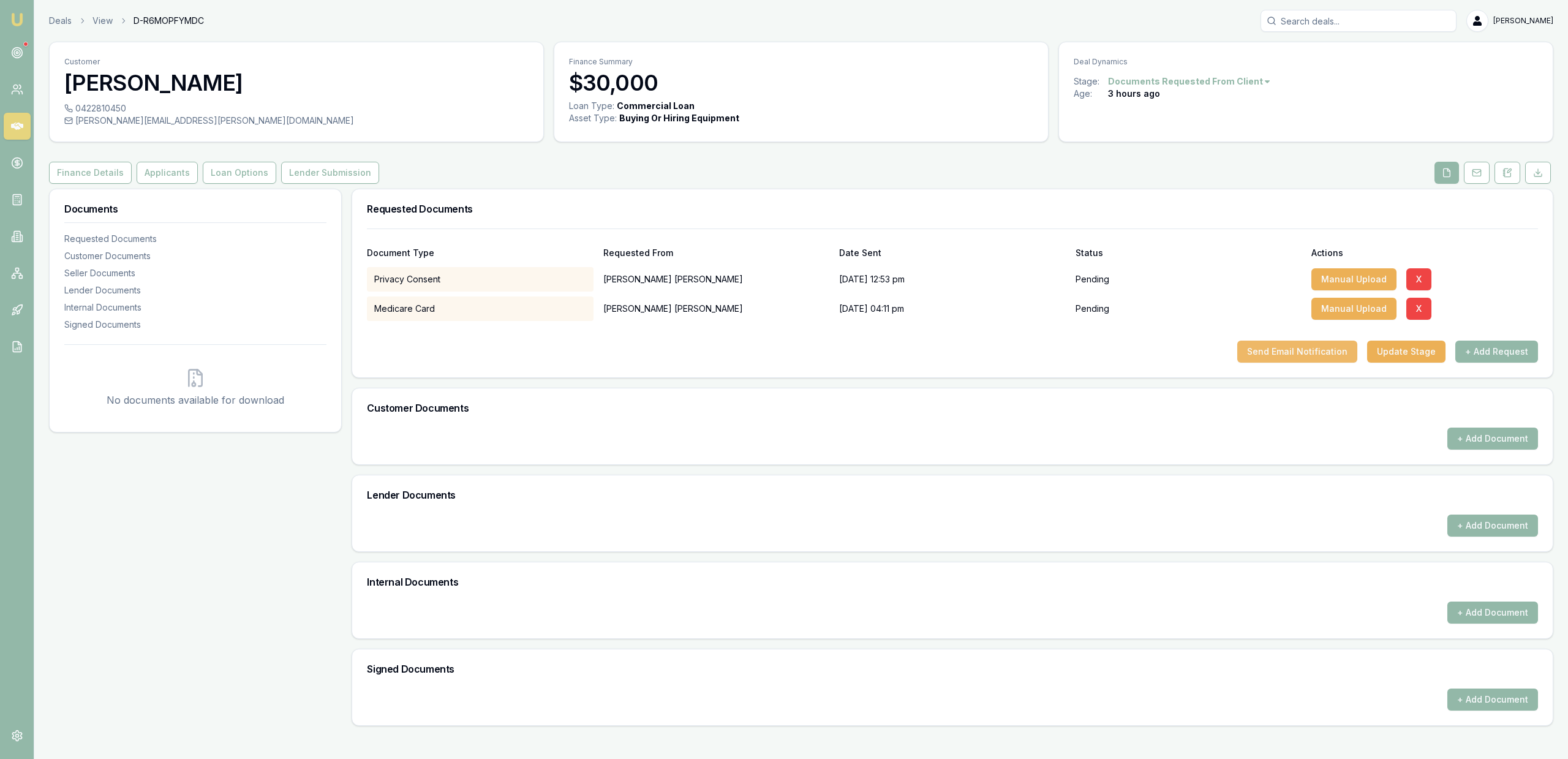
click at [1310, 346] on button "Send Email Notification" at bounding box center [1297, 352] width 120 height 22
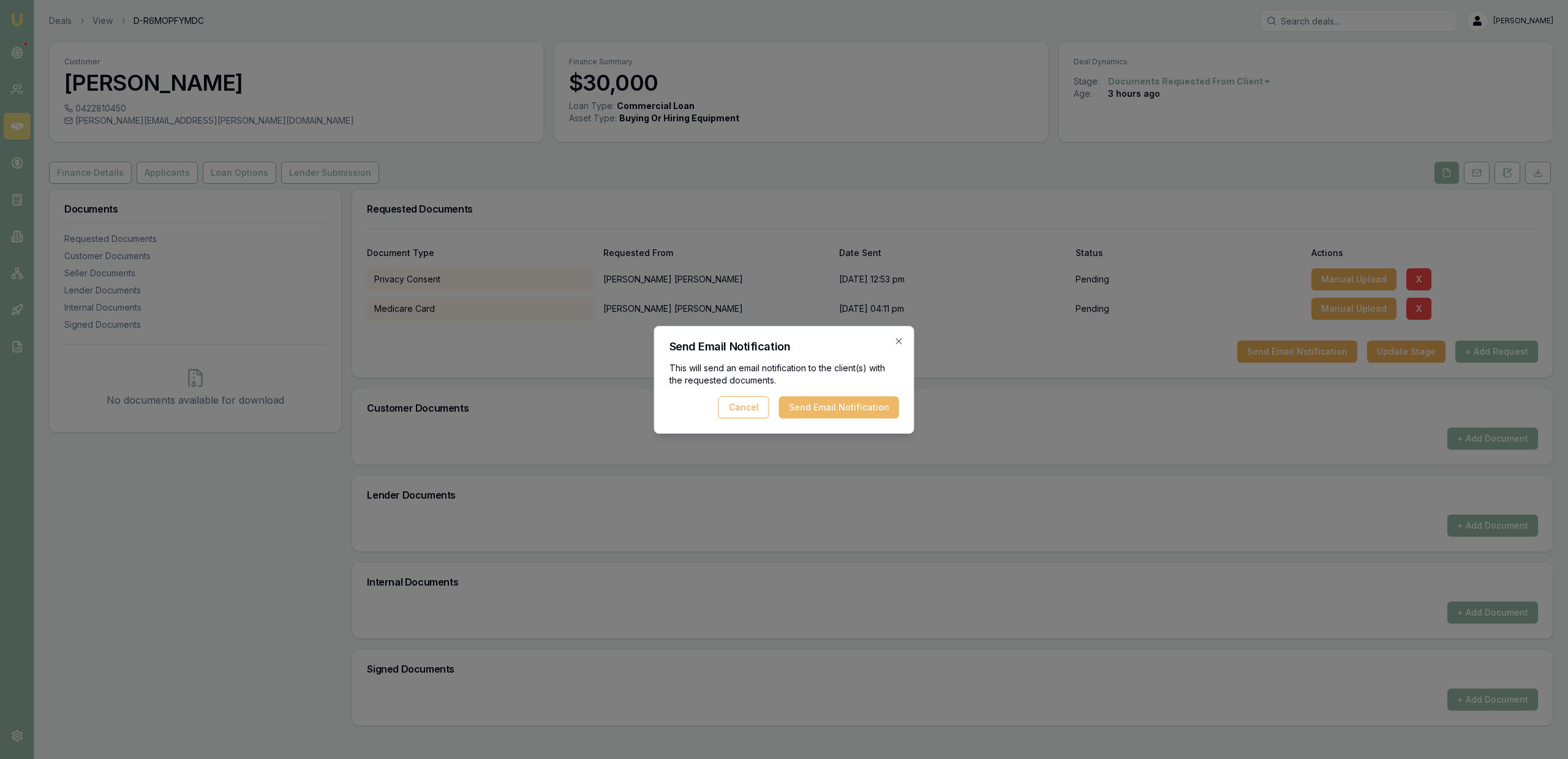
click at [846, 407] on button "Send Email Notification" at bounding box center [839, 407] width 120 height 22
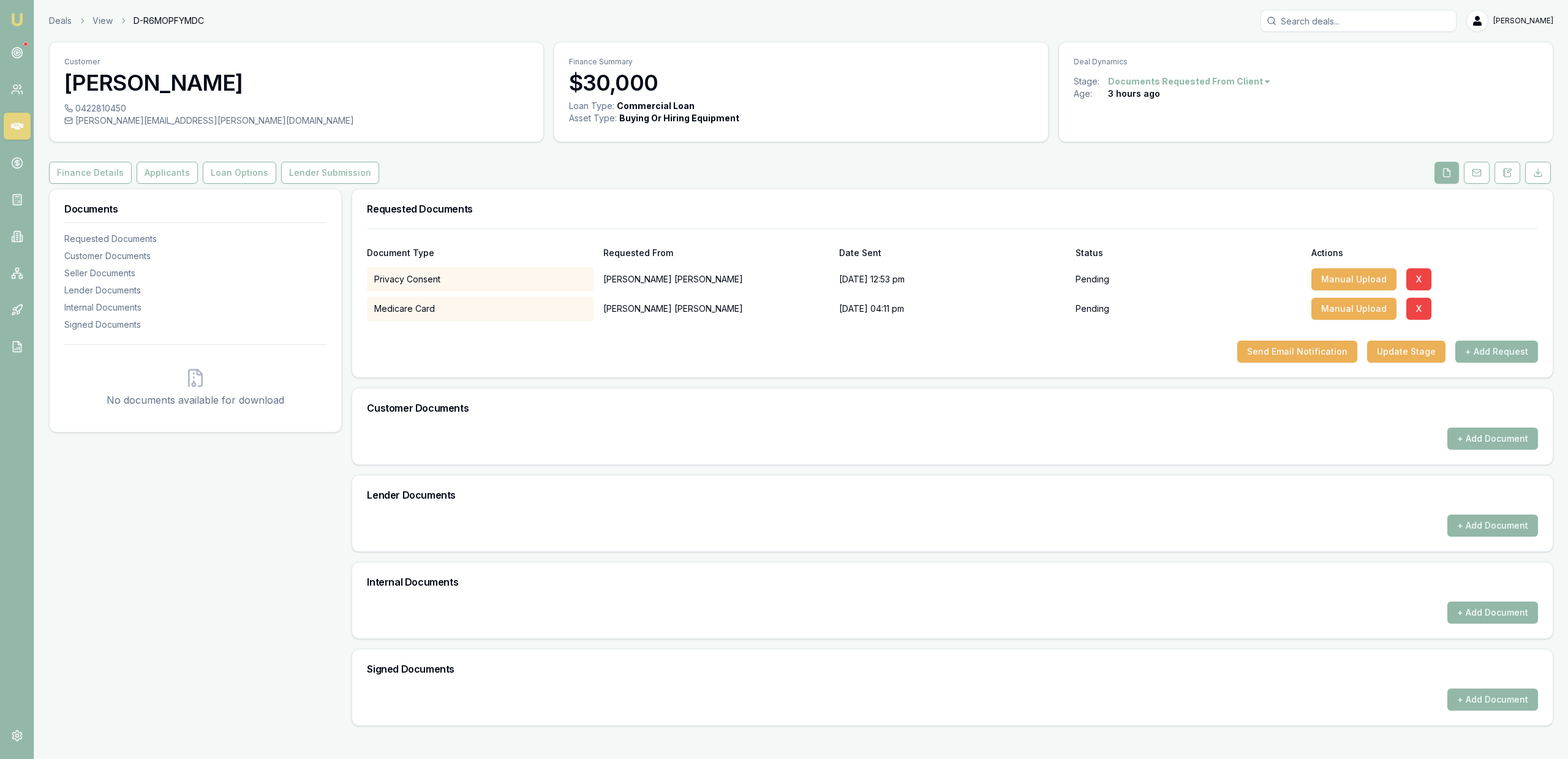
drag, startPoint x: 160, startPoint y: 189, endPoint x: 153, endPoint y: 187, distance: 7.3
click at [160, 188] on div "Customer Dylan Howes 0422810450 dylan.howes@jimsmowing.net Finance Summary $30,…" at bounding box center [801, 383] width 1504 height 684
click at [153, 187] on div "Customer Dylan Howes 0422810450 dylan.howes@jimsmowing.net Finance Summary $30,…" at bounding box center [801, 383] width 1504 height 684
click at [156, 177] on button "Applicants" at bounding box center [167, 173] width 61 height 22
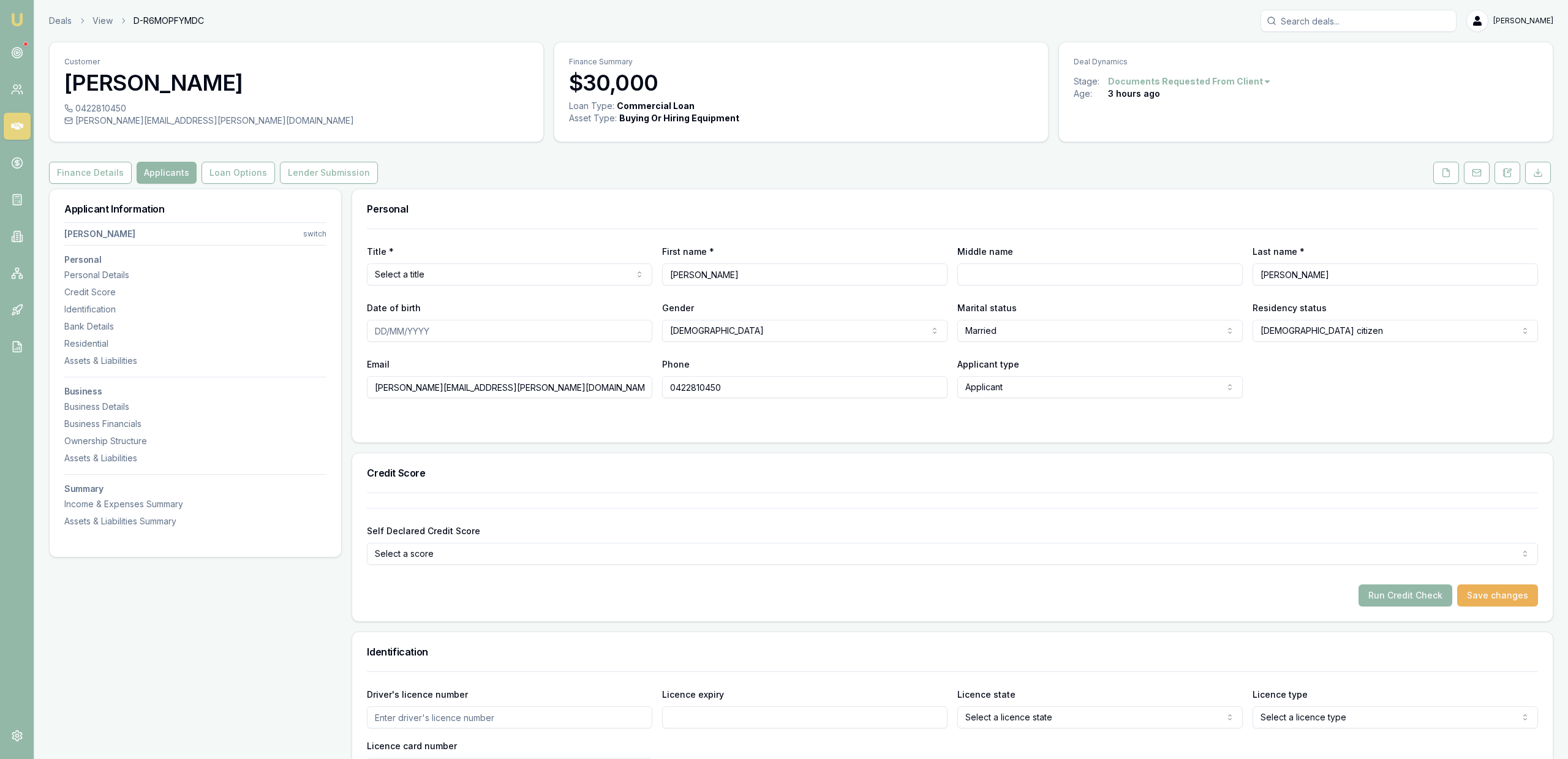
click at [378, 396] on input "[PERSON_NAME][EMAIL_ADDRESS][PERSON_NAME][DOMAIN_NAME]" at bounding box center [509, 387] width 285 height 22
drag, startPoint x: 553, startPoint y: 455, endPoint x: 540, endPoint y: 443, distance: 17.7
click at [553, 455] on div "Credit Score" at bounding box center [952, 473] width 1201 height 39
type input "[PERSON_NAME][EMAIL_ADDRESS][PERSON_NAME][DOMAIN_NAME]"
click at [1445, 171] on icon at bounding box center [1446, 173] width 10 height 10
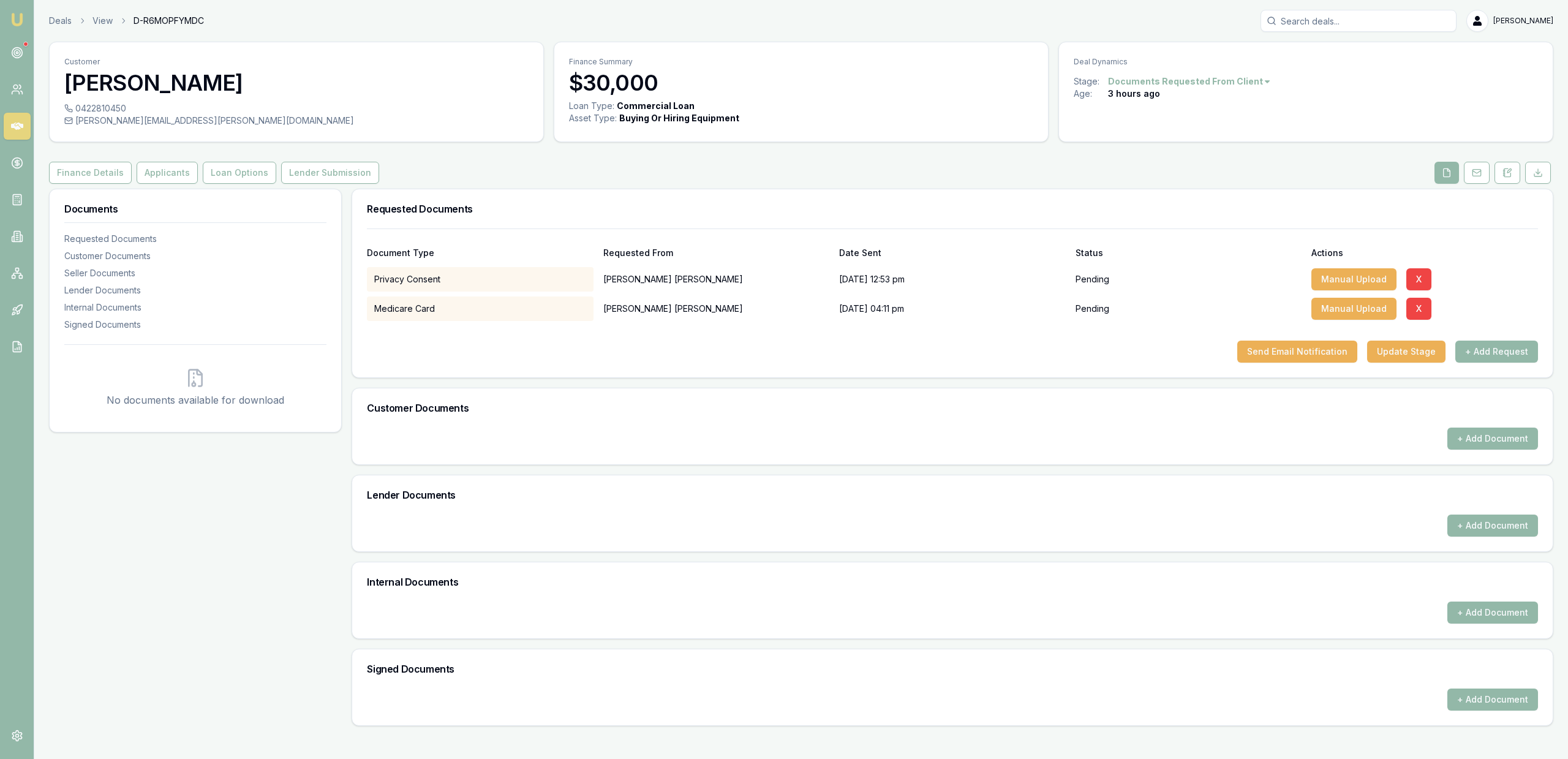
click at [1307, 363] on div "Document Type Requested From Date Sent Status Actions Privacy Consent Dylan How…" at bounding box center [952, 302] width 1201 height 149
click at [1310, 358] on button "Send Email Notification" at bounding box center [1297, 352] width 120 height 22
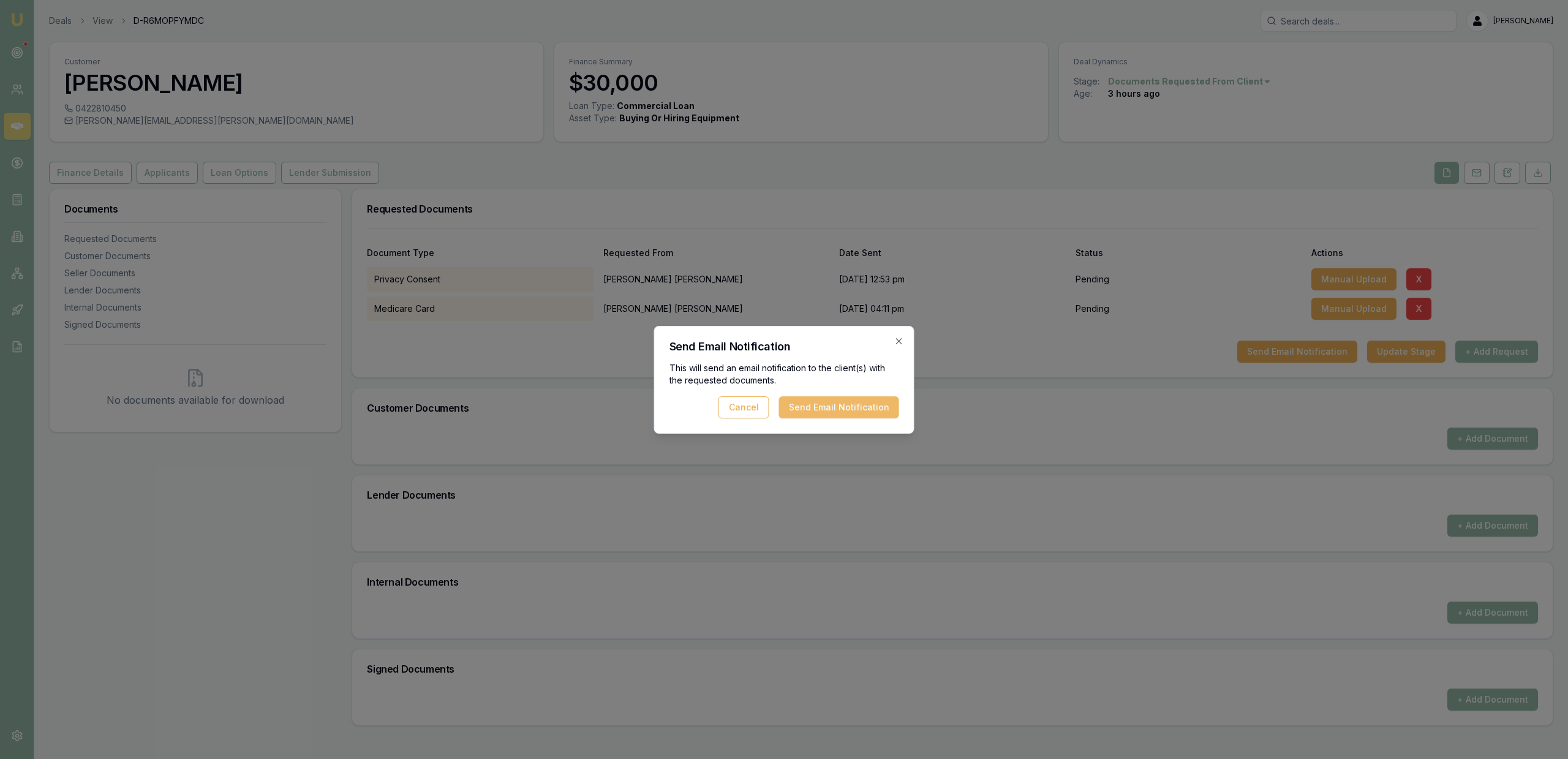
drag, startPoint x: 864, startPoint y: 430, endPoint x: 854, endPoint y: 416, distance: 17.2
click at [864, 429] on div "Send Email Notification This will send an email notification to the client(s) w…" at bounding box center [784, 380] width 260 height 108
click at [852, 414] on button "Send Email Notification" at bounding box center [839, 407] width 120 height 22
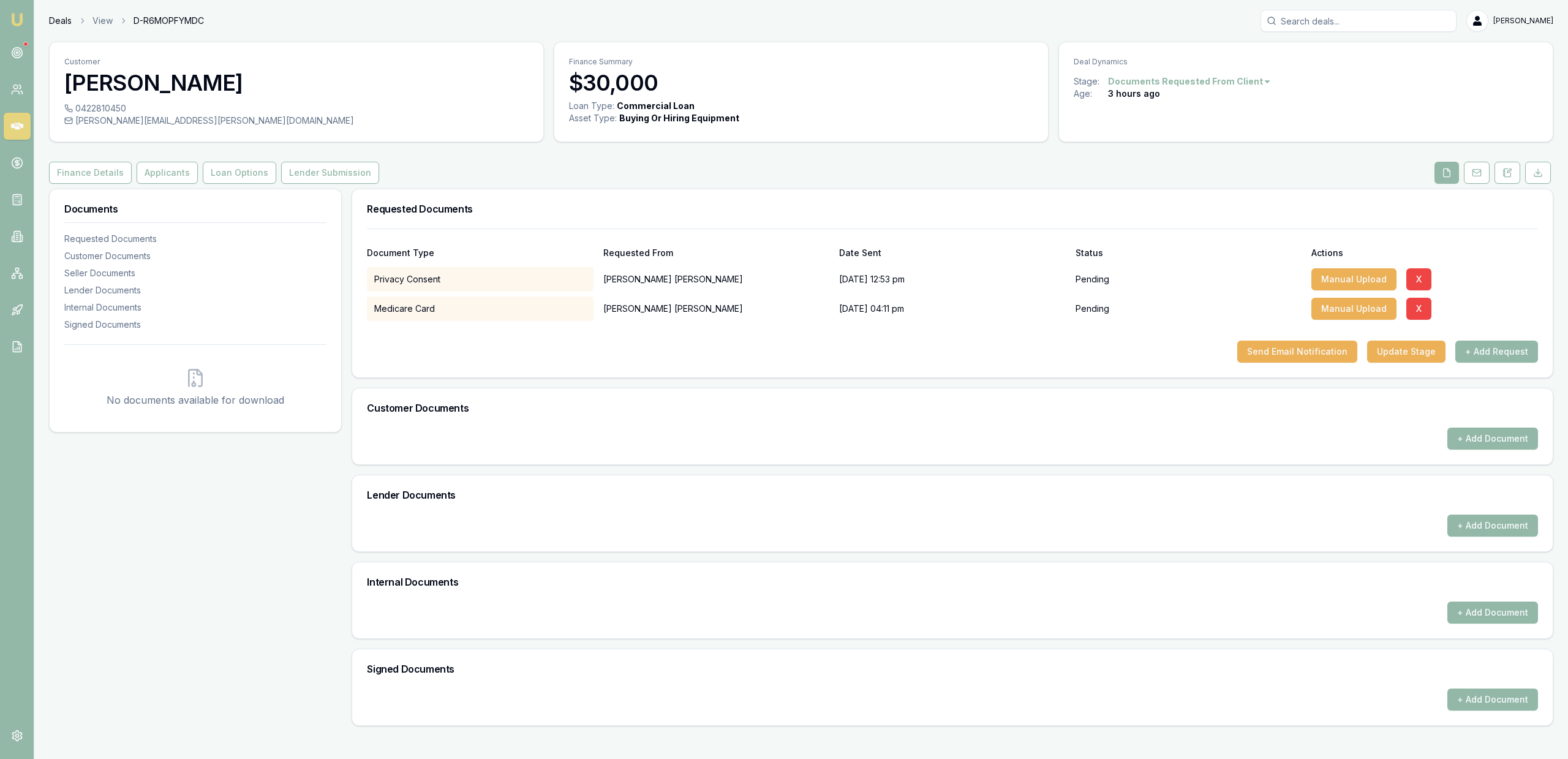
click at [63, 15] on link "Deals" at bounding box center [60, 21] width 23 height 12
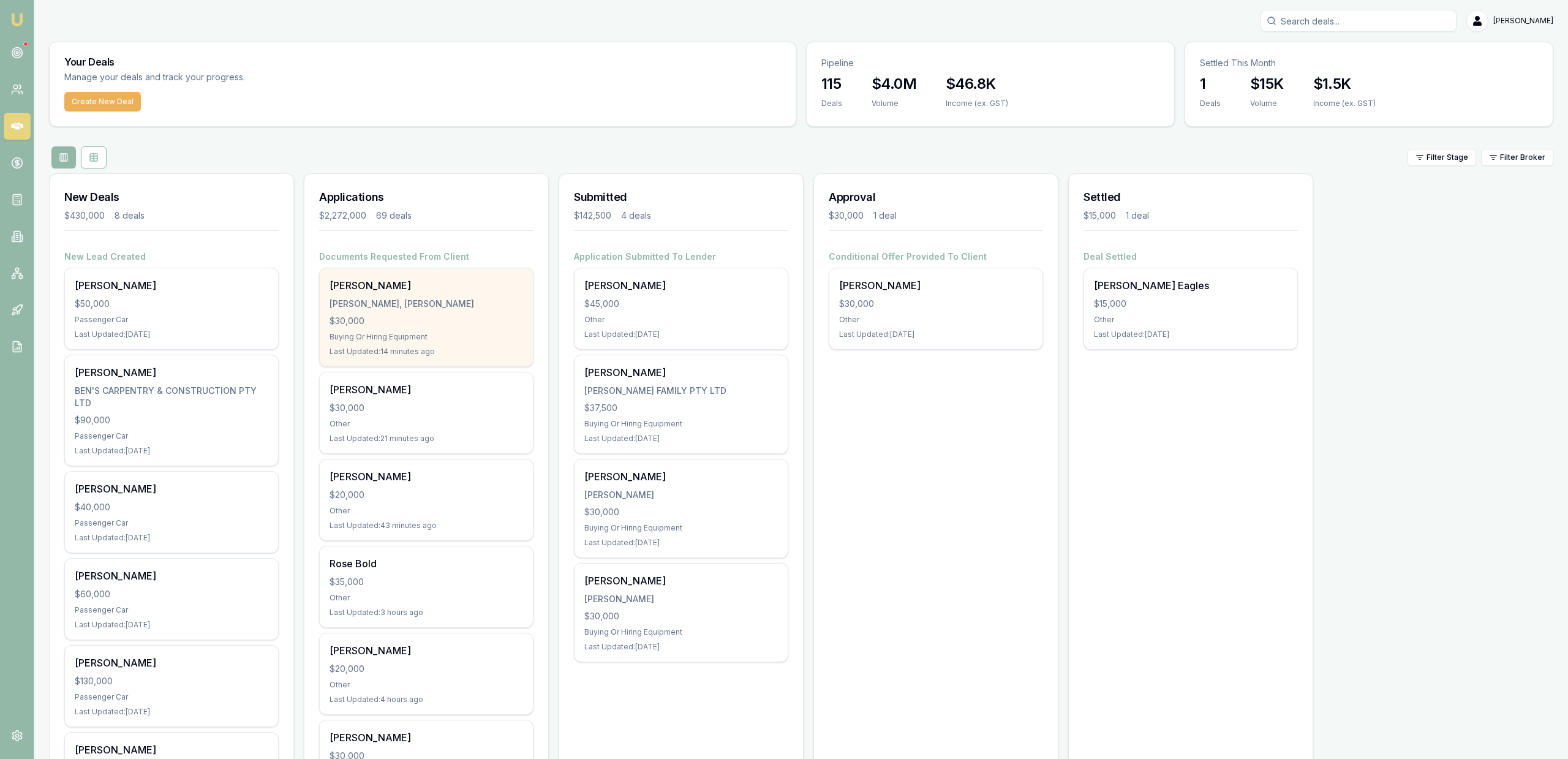
click at [483, 323] on div "$30,000" at bounding box center [426, 321] width 194 height 12
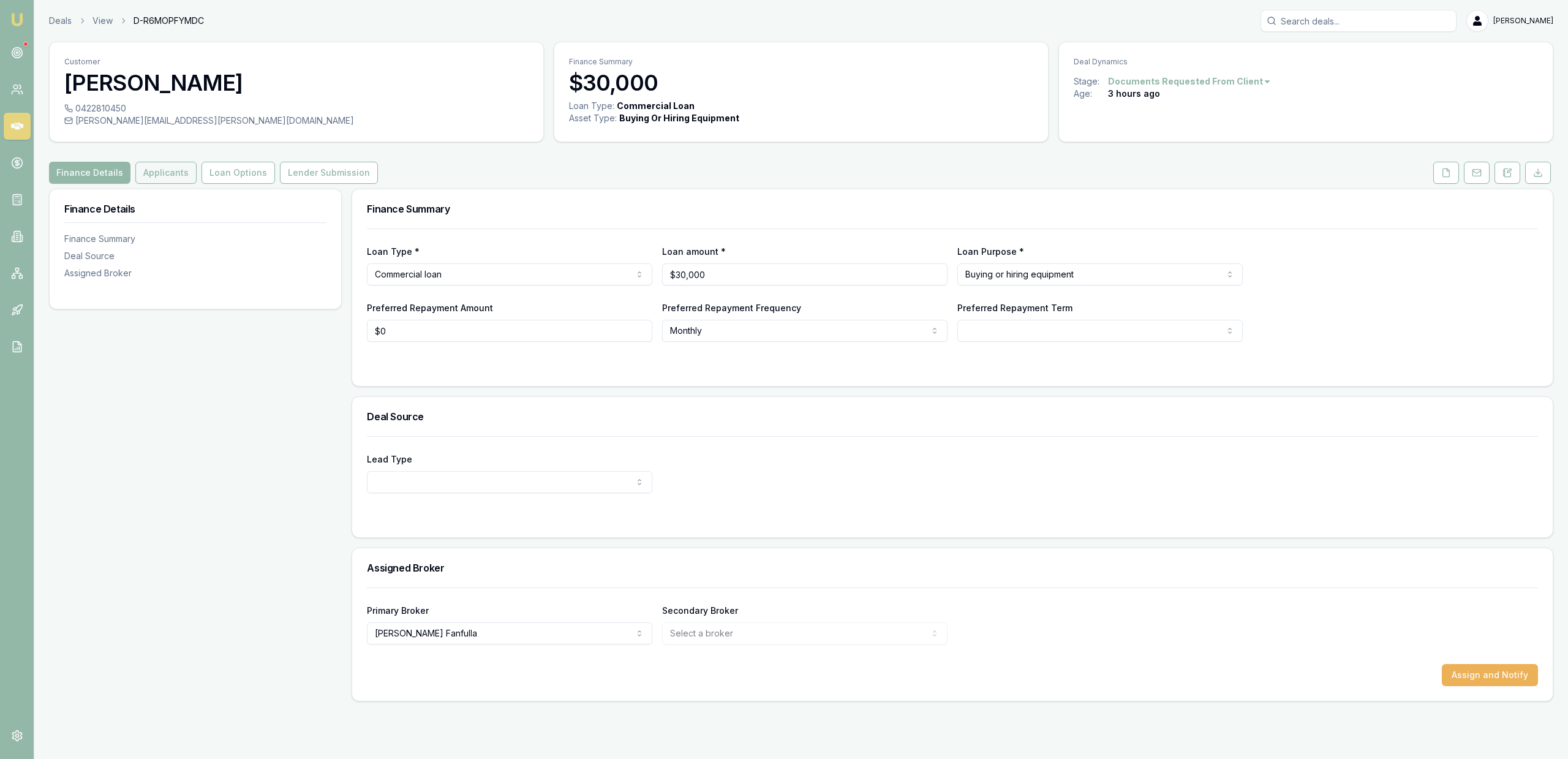
click at [181, 163] on button "Applicants" at bounding box center [166, 173] width 61 height 22
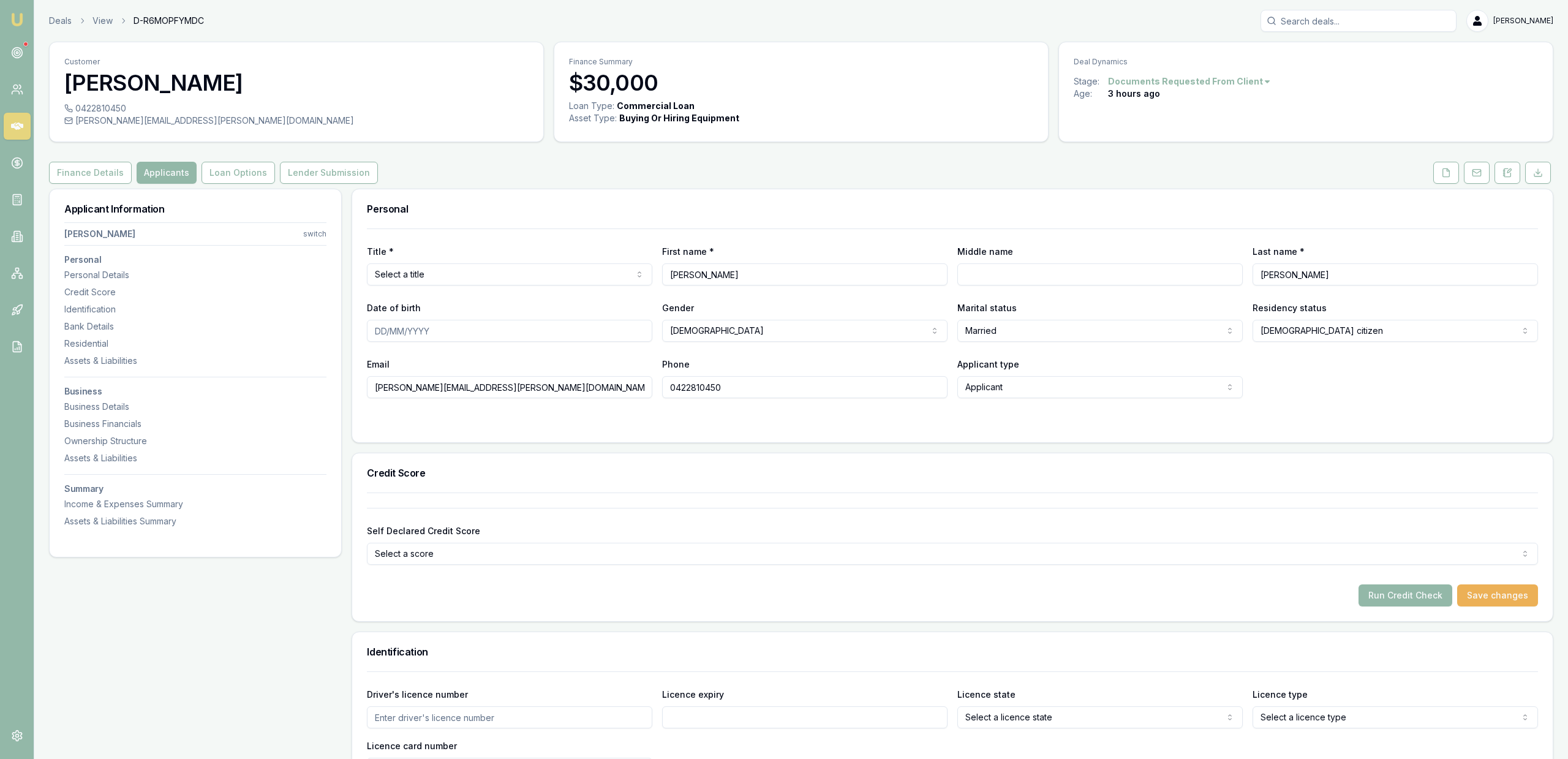
drag, startPoint x: 534, startPoint y: 384, endPoint x: 263, endPoint y: 390, distance: 271.1
type input "[EMAIL_ADDRESS][DOMAIN_NAME]"
click at [497, 418] on div at bounding box center [952, 423] width 1171 height 10
click at [1478, 166] on button at bounding box center [1477, 173] width 26 height 22
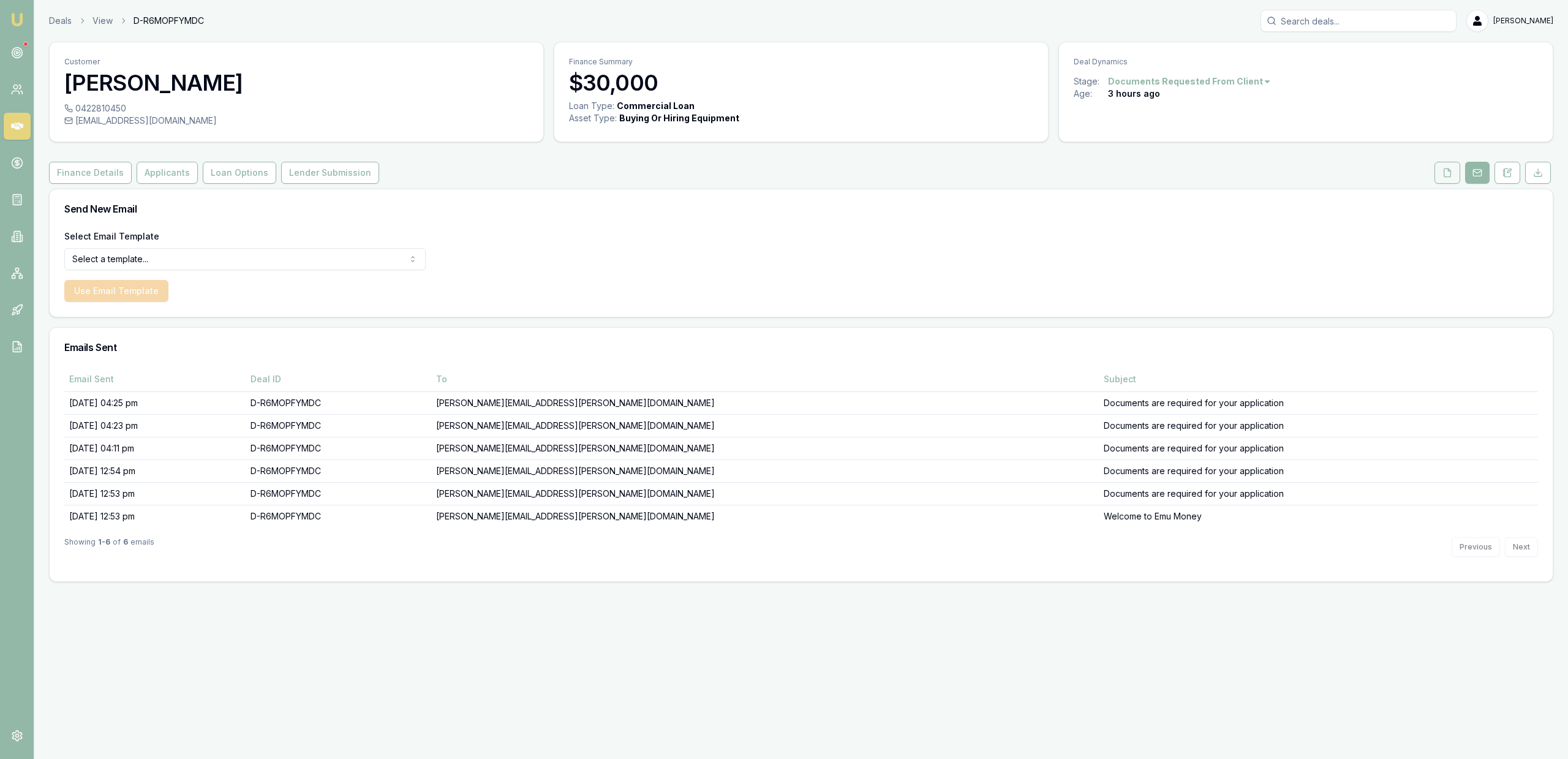
click at [1452, 173] on button at bounding box center [1447, 173] width 26 height 22
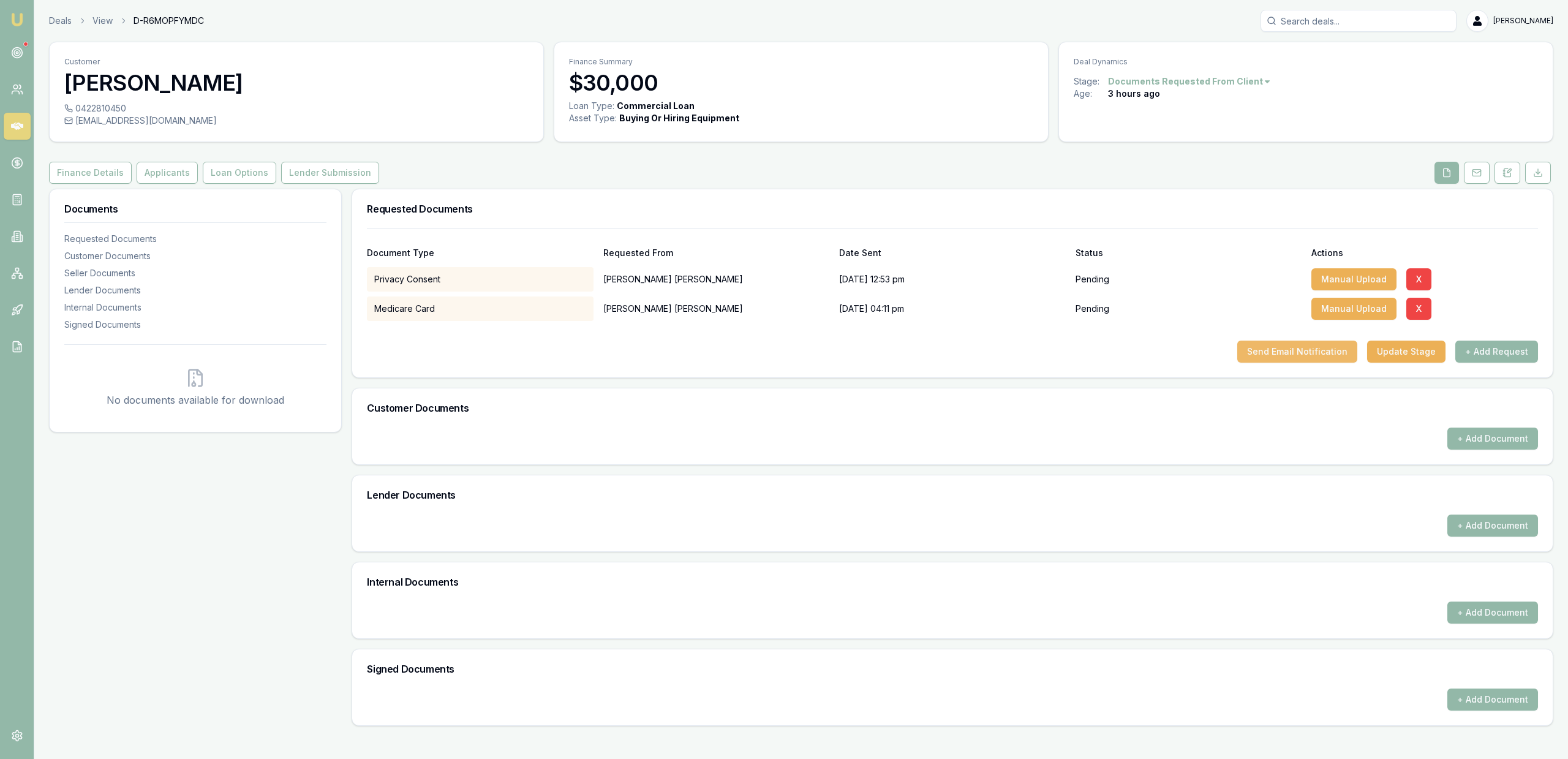
click at [1326, 359] on button "Send Email Notification" at bounding box center [1297, 352] width 120 height 22
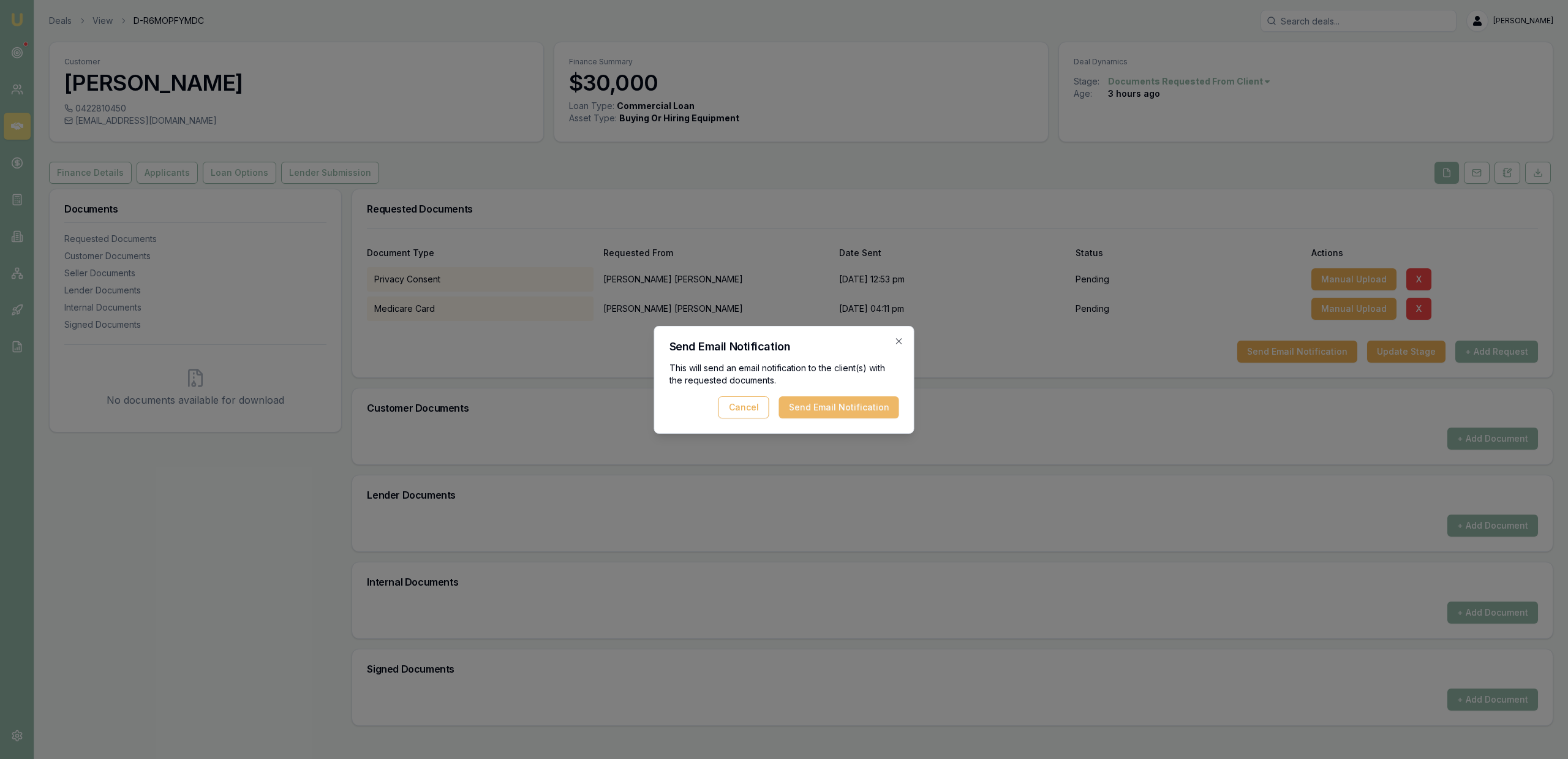
click at [894, 410] on button "Send Email Notification" at bounding box center [839, 407] width 120 height 22
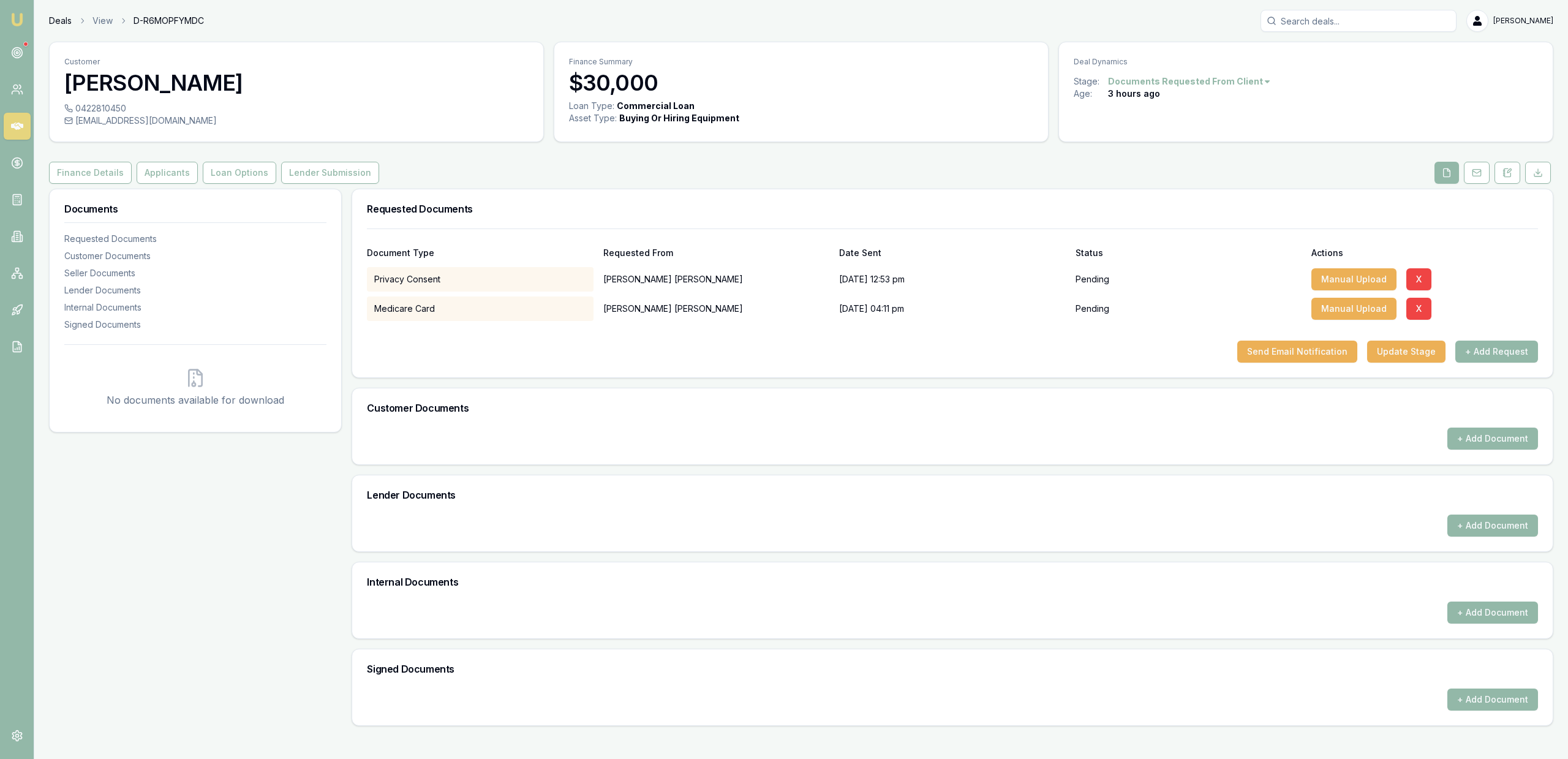
click at [67, 23] on link "Deals" at bounding box center [60, 21] width 23 height 12
